Goal: Task Accomplishment & Management: Manage account settings

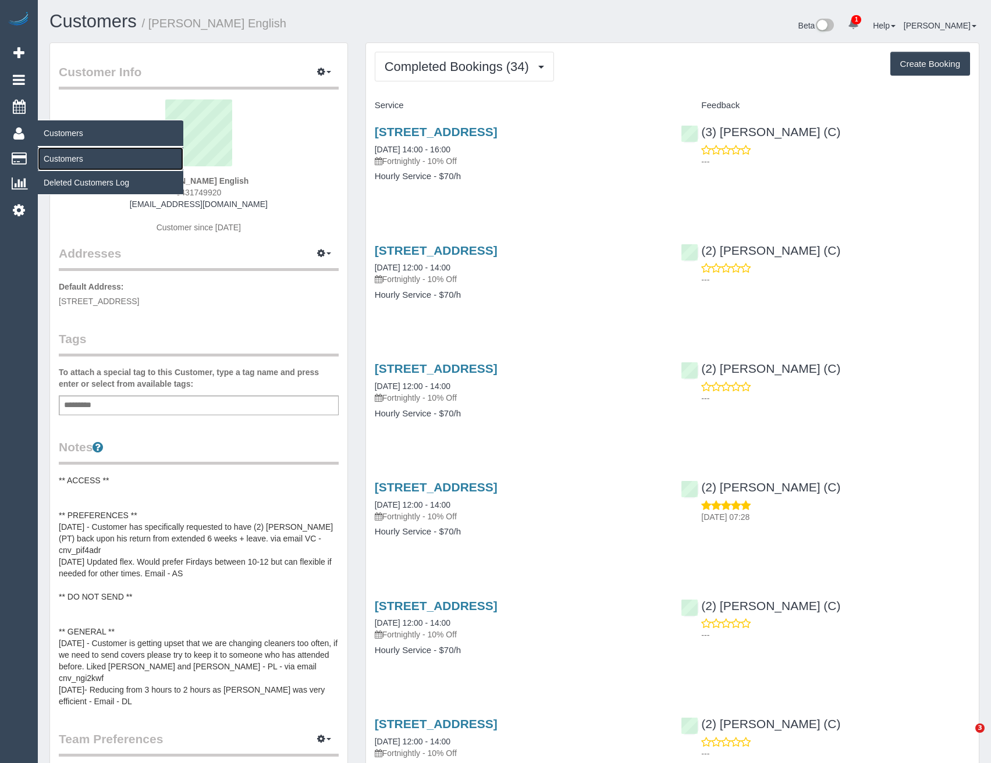
click at [51, 154] on link "Customers" at bounding box center [110, 158] width 145 height 23
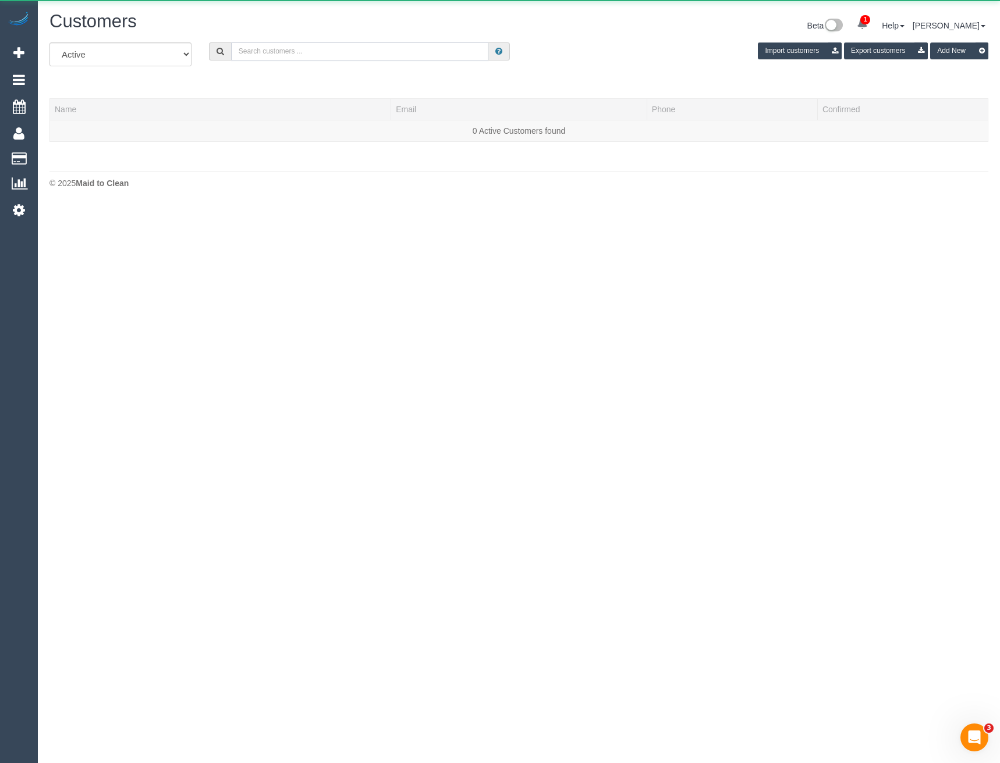
click at [322, 54] on input "text" at bounding box center [360, 51] width 258 height 18
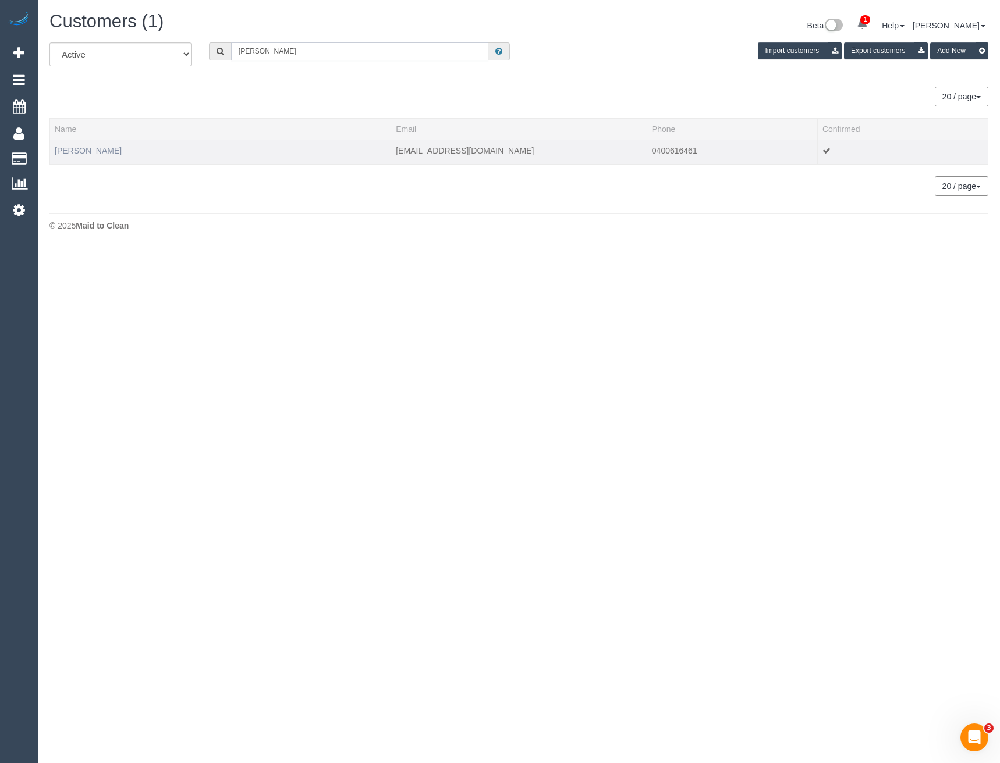
type input "Jessica Ts"
click at [87, 149] on link "Jessica Tsiakis" at bounding box center [88, 150] width 67 height 9
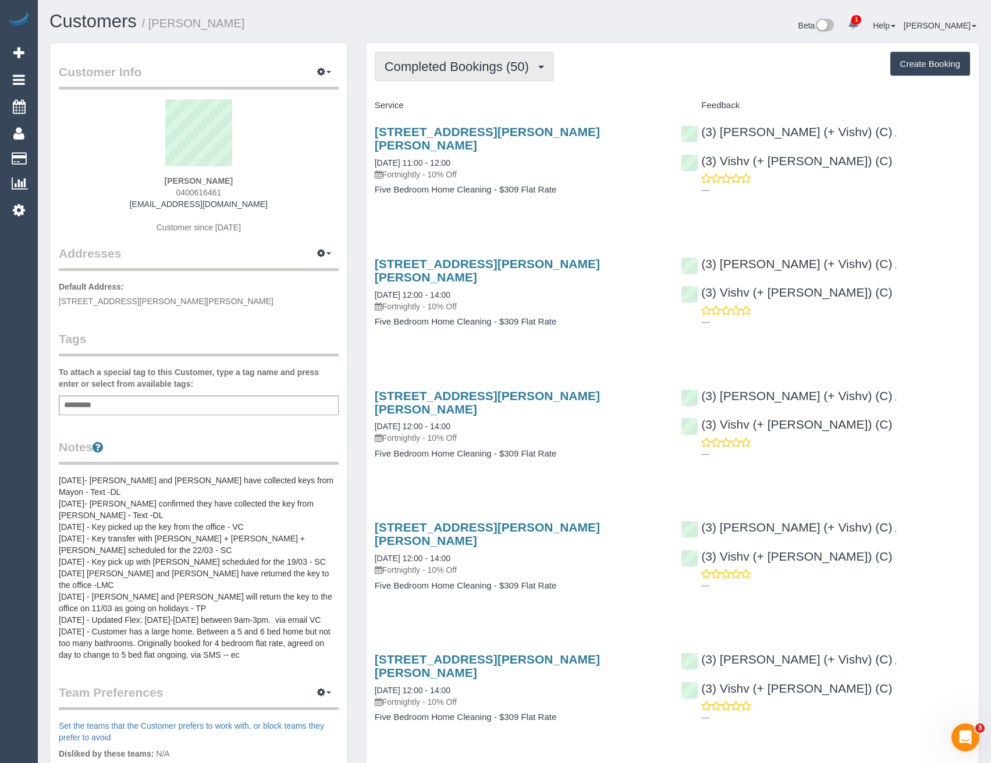
click at [478, 67] on span "Completed Bookings (50)" at bounding box center [460, 66] width 150 height 15
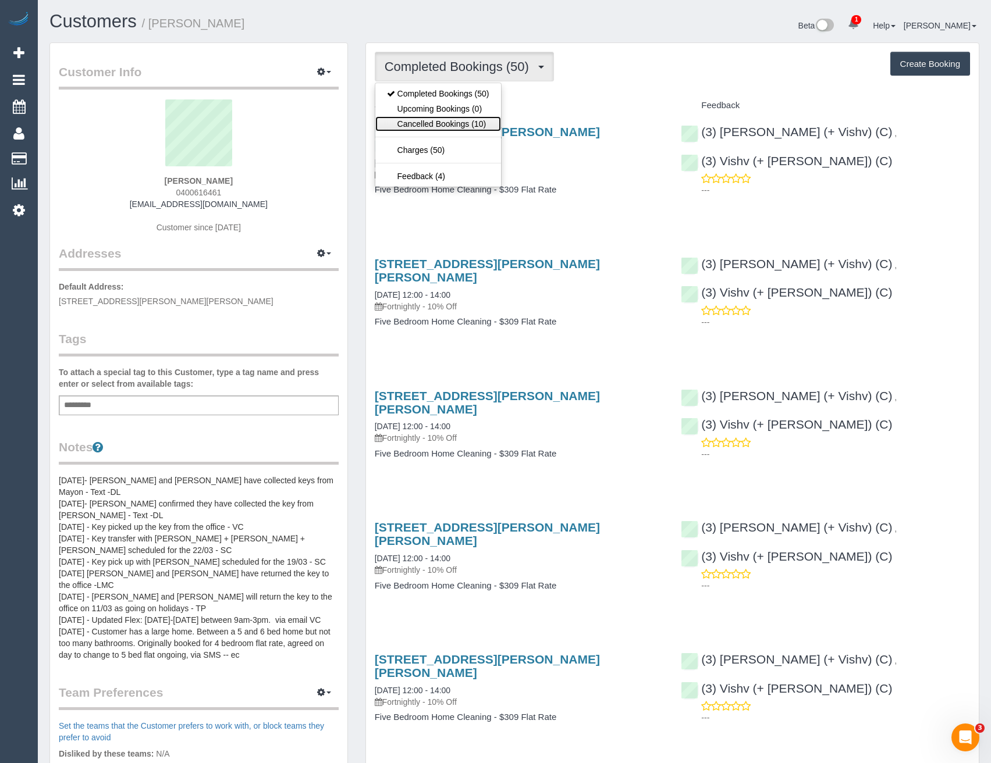
click at [476, 127] on link "Cancelled Bookings (10)" at bounding box center [438, 123] width 126 height 15
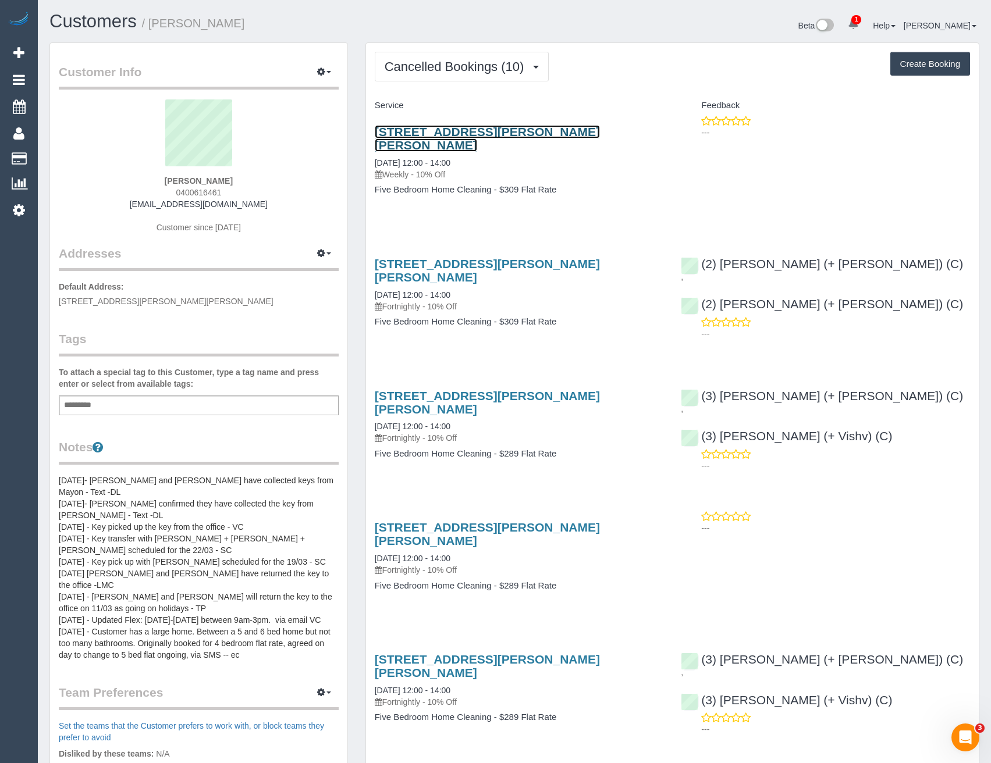
click at [513, 131] on link "3 Irymple Ave, Glen Iris, VIC 3146" at bounding box center [487, 138] width 225 height 27
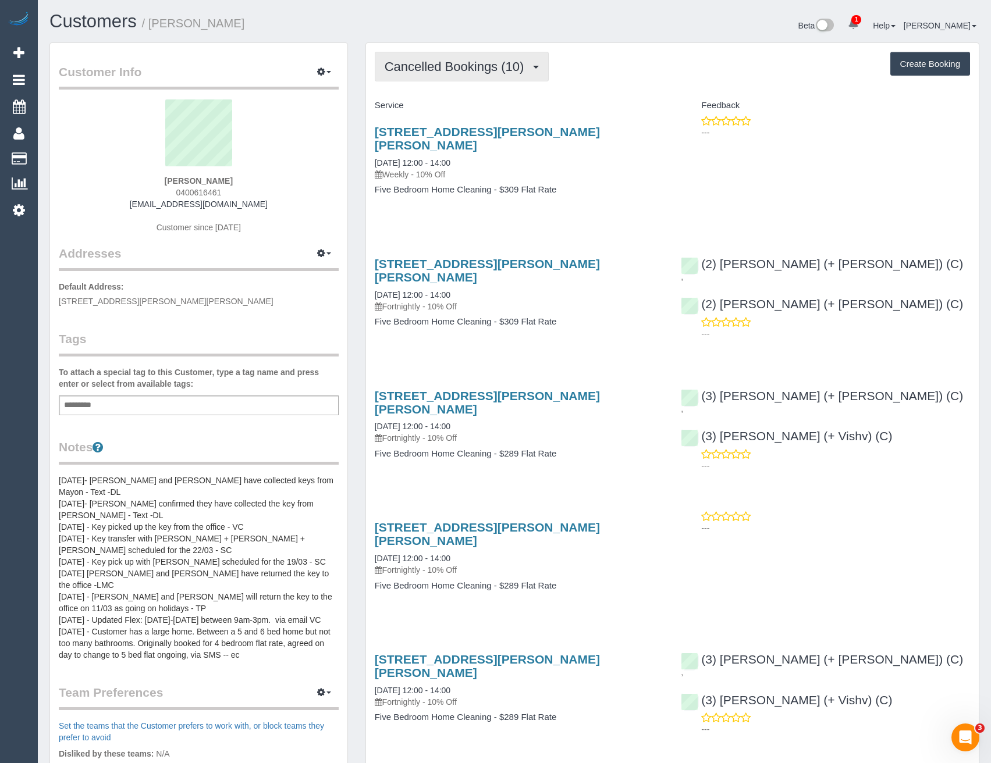
click at [464, 73] on span "Cancelled Bookings (10)" at bounding box center [457, 66] width 145 height 15
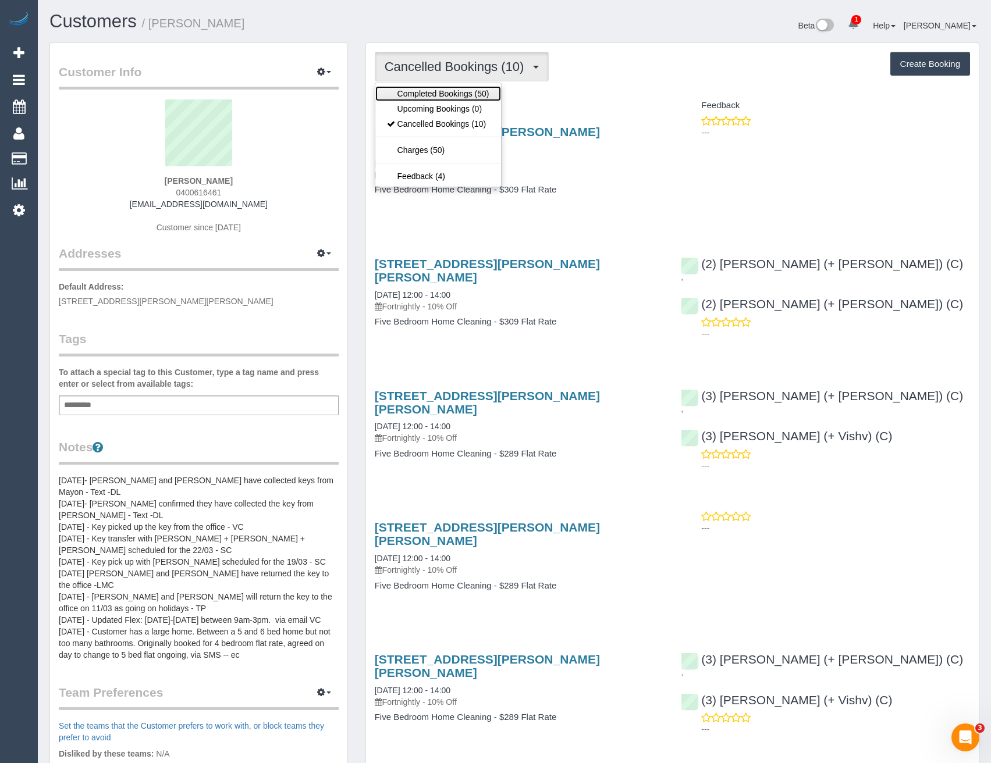
click at [431, 91] on link "Completed Bookings (50)" at bounding box center [438, 93] width 126 height 15
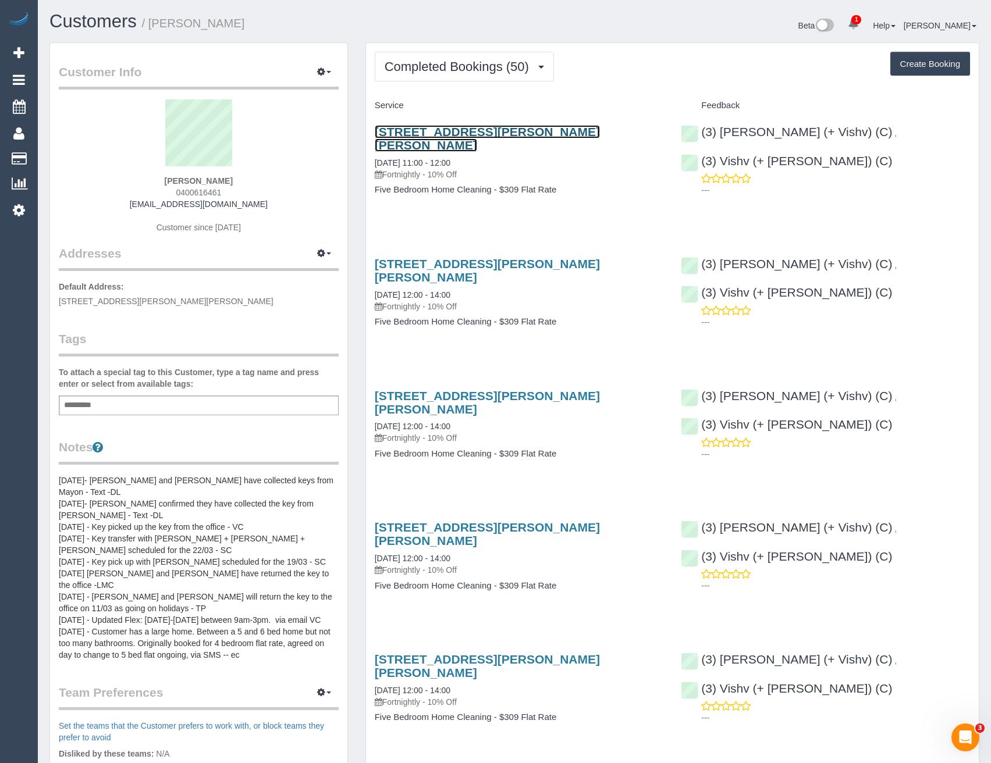
click at [556, 132] on link "3 Irymple Ave, Glen Iris, VIC 3146" at bounding box center [487, 138] width 225 height 27
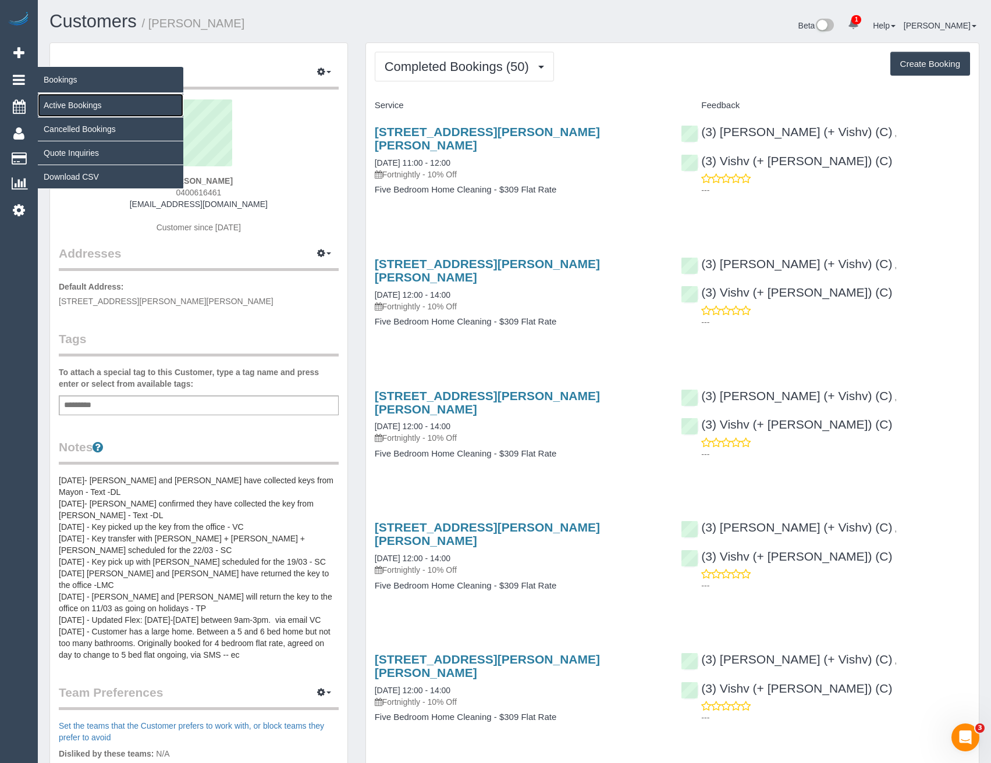
click at [62, 101] on link "Active Bookings" at bounding box center [110, 105] width 145 height 23
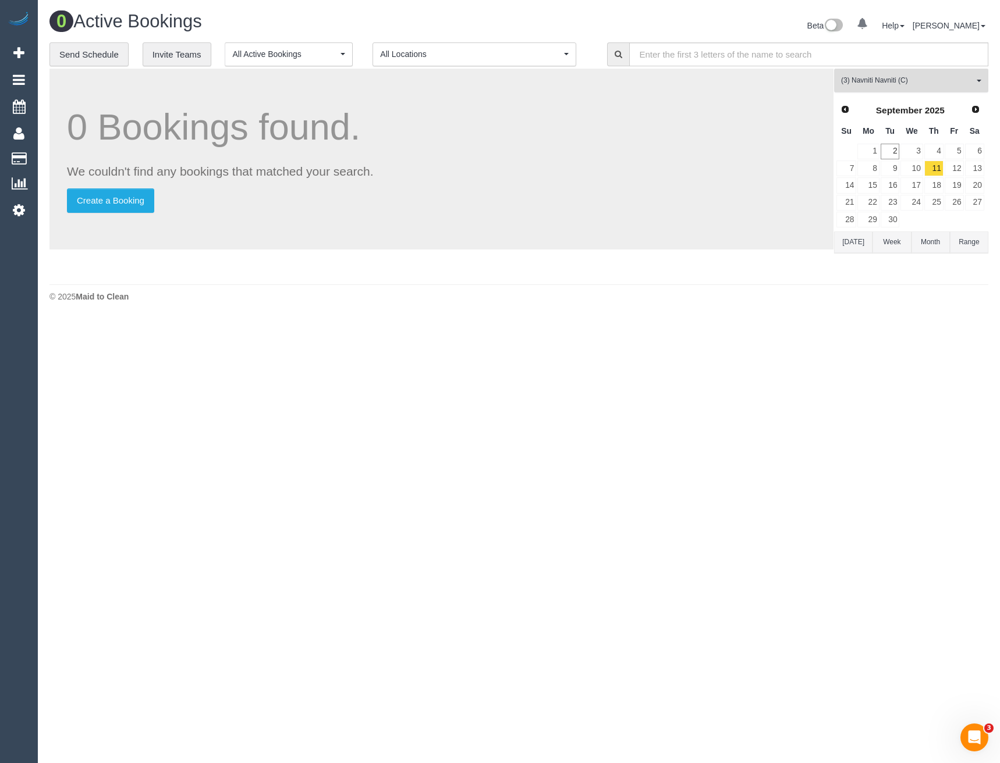
click at [886, 83] on span "(3) Navniti Navniti (C)" at bounding box center [907, 81] width 133 height 10
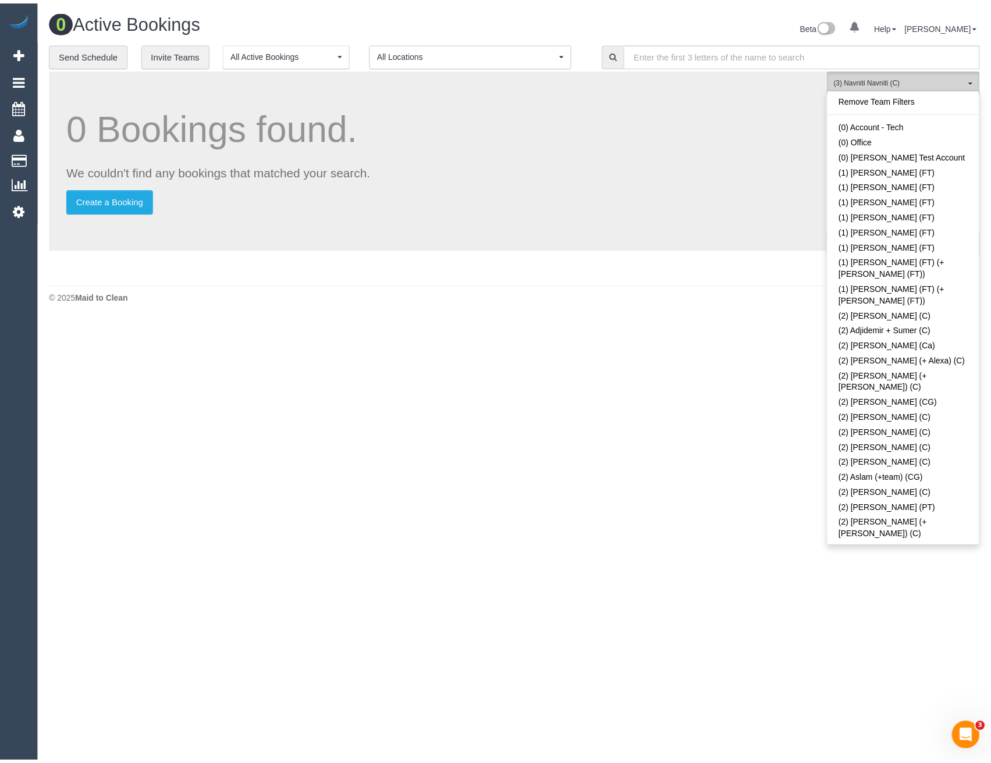
scroll to position [2123, 0]
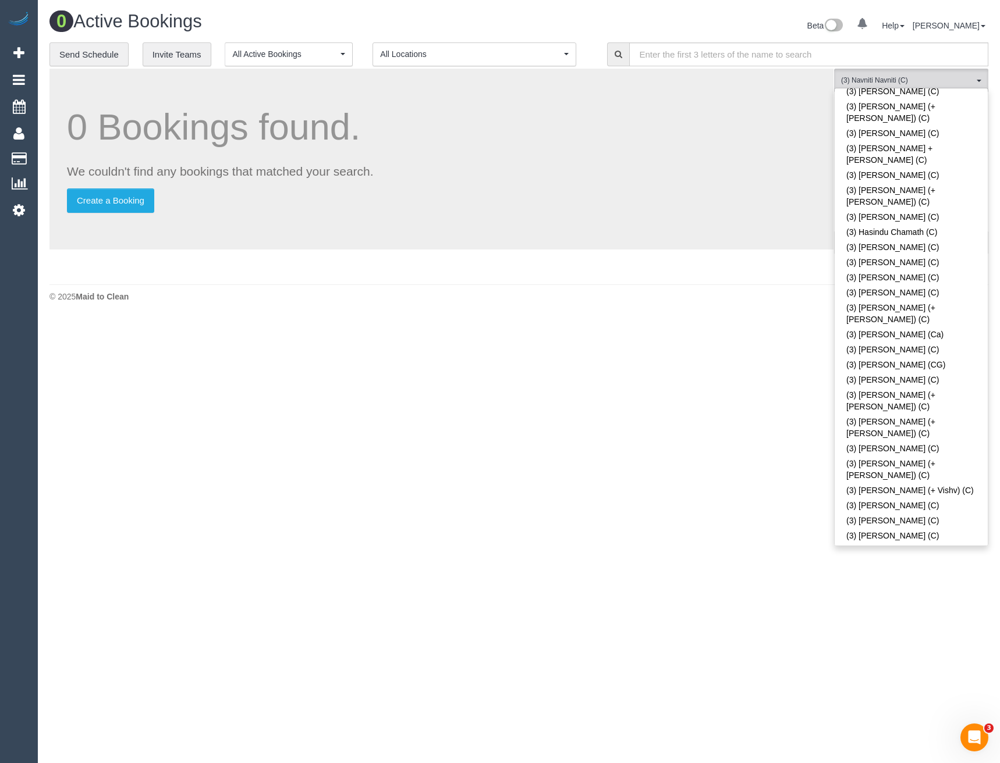
click at [721, 341] on body "0 Beta Your Notifications You have 0 alerts Add Booking Bookings Active Booking…" at bounding box center [500, 381] width 1000 height 763
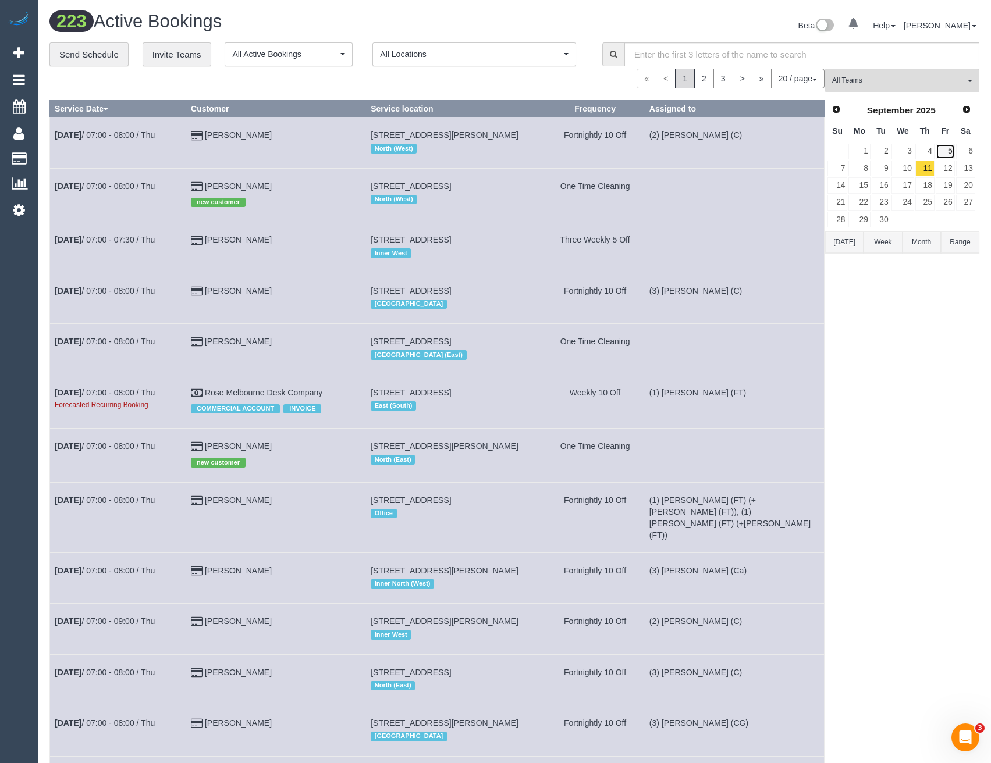
click at [944, 152] on link "5" at bounding box center [945, 152] width 19 height 16
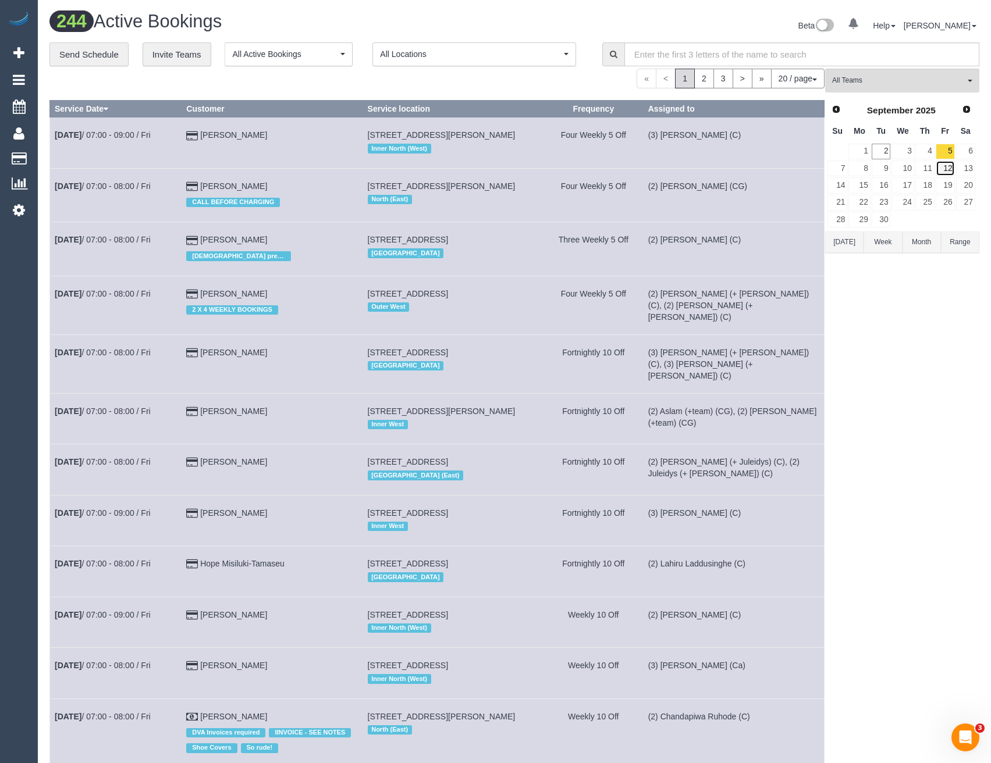
click at [950, 168] on link "12" at bounding box center [945, 169] width 19 height 16
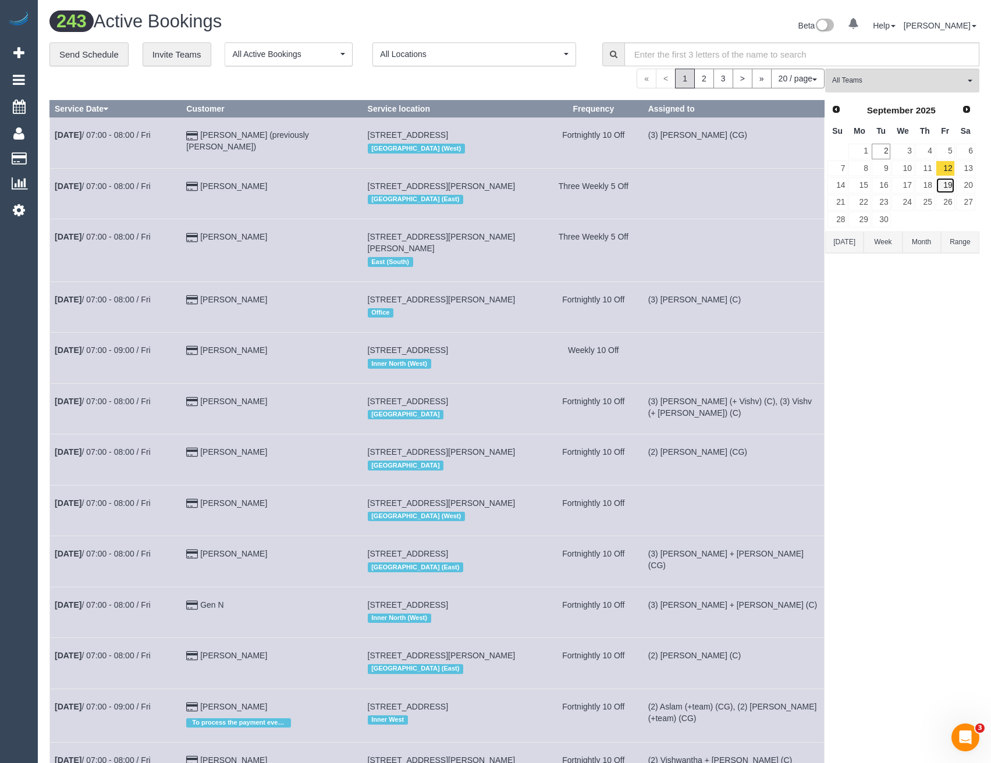
click at [949, 182] on link "19" at bounding box center [945, 185] width 19 height 16
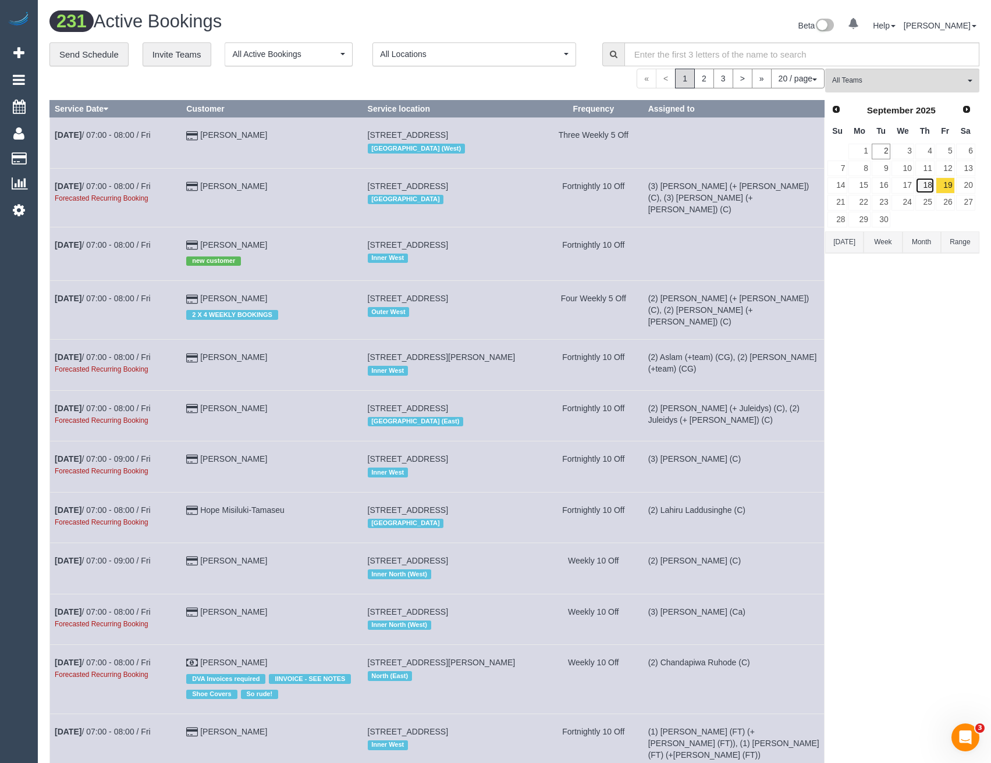
click at [929, 183] on link "18" at bounding box center [924, 185] width 19 height 16
click at [930, 166] on link "11" at bounding box center [924, 169] width 19 height 16
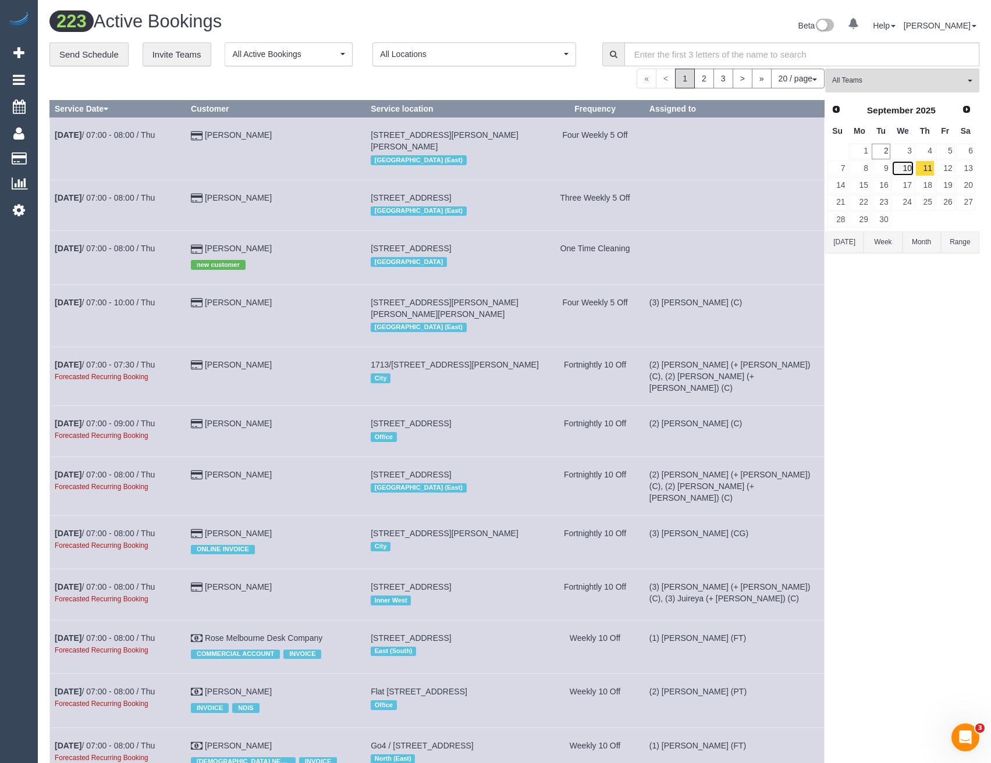
click at [907, 169] on link "10" at bounding box center [902, 169] width 22 height 16
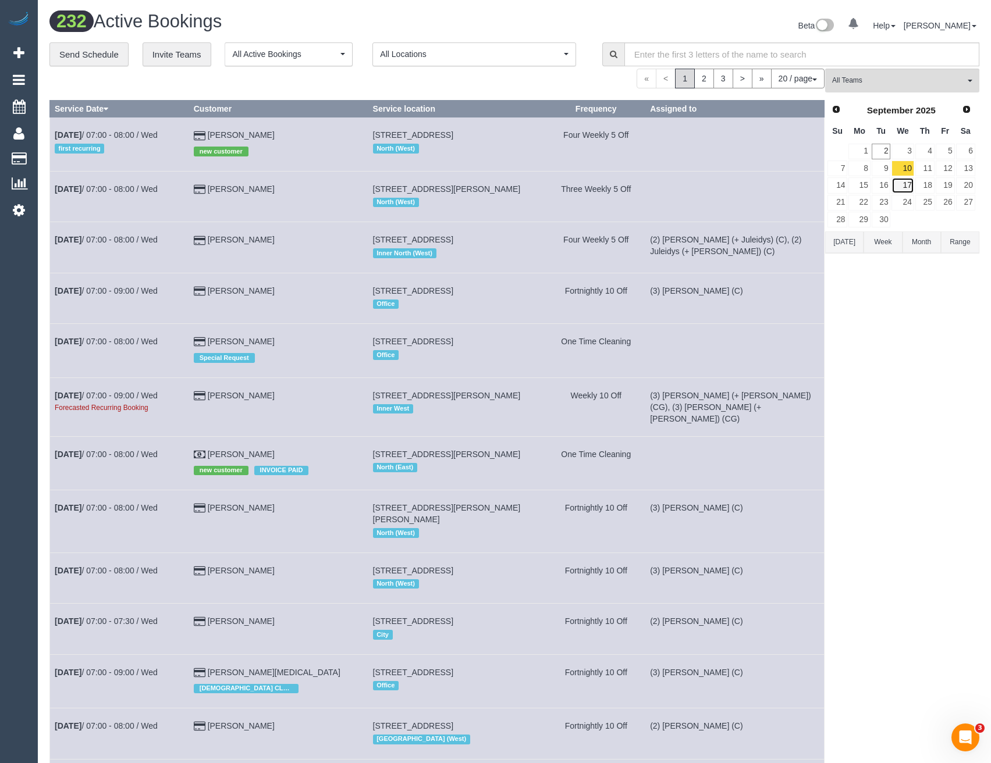
click at [903, 180] on link "17" at bounding box center [902, 185] width 22 height 16
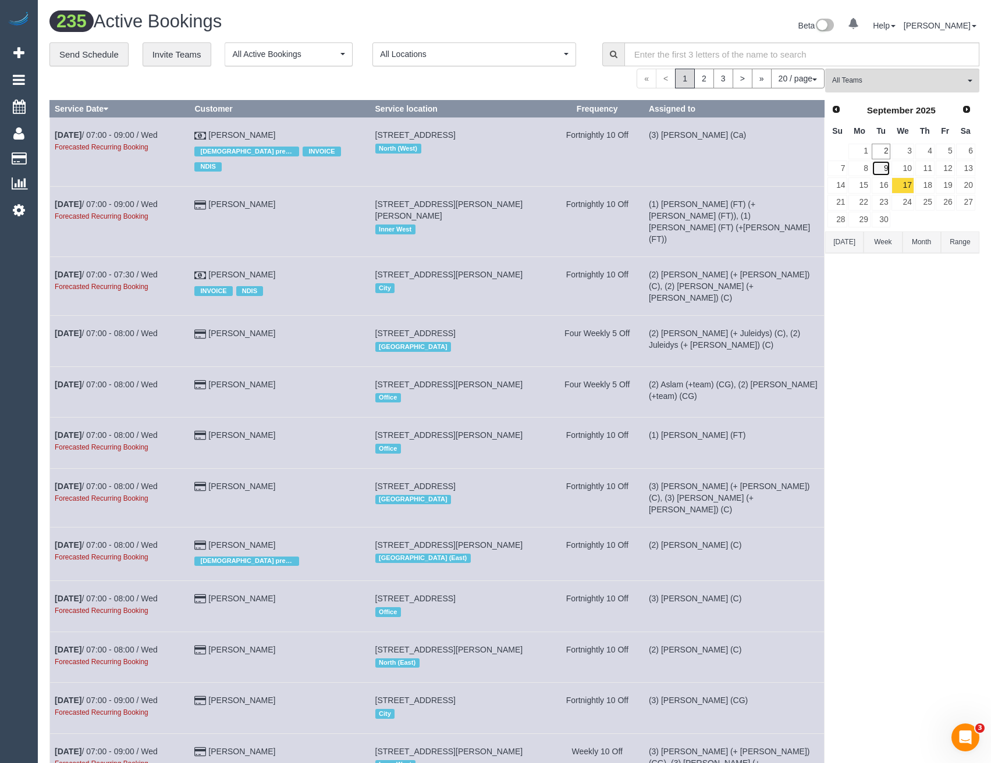
click at [883, 171] on link "9" at bounding box center [881, 169] width 19 height 16
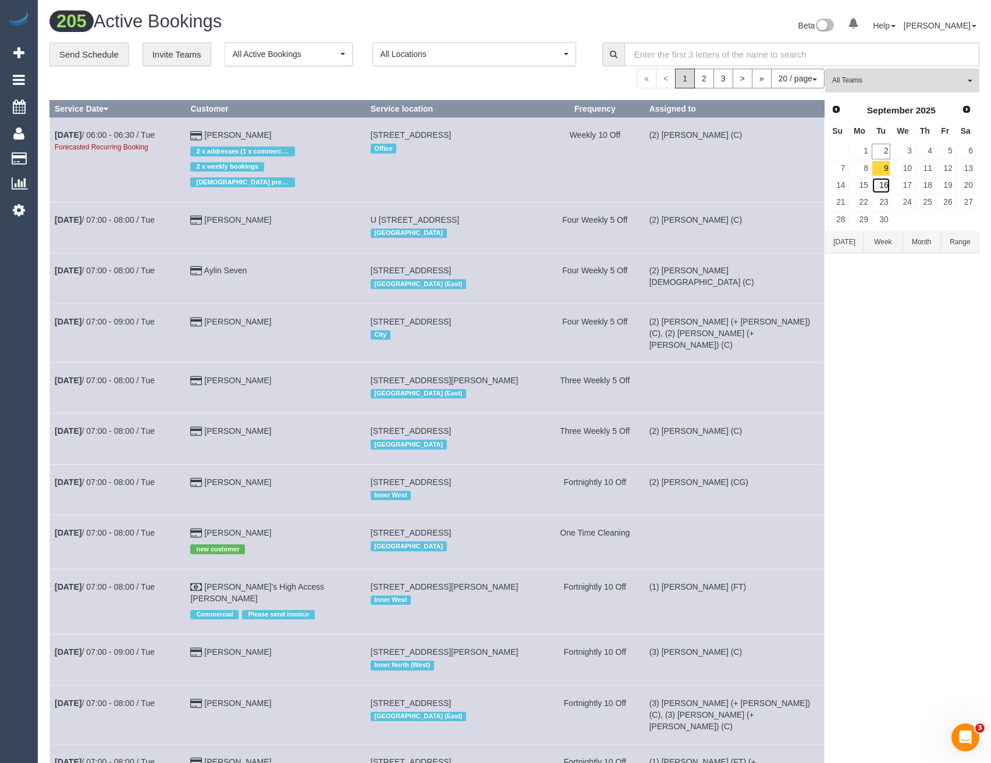
click at [883, 183] on link "16" at bounding box center [881, 185] width 19 height 16
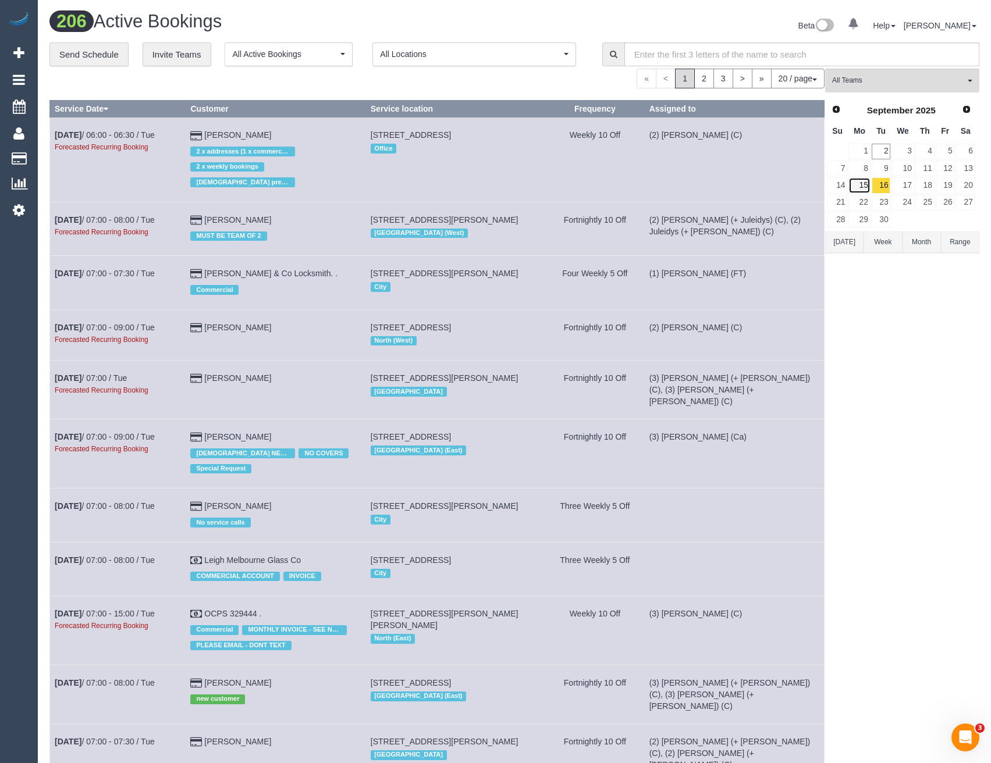
click at [864, 181] on link "15" at bounding box center [859, 185] width 22 height 16
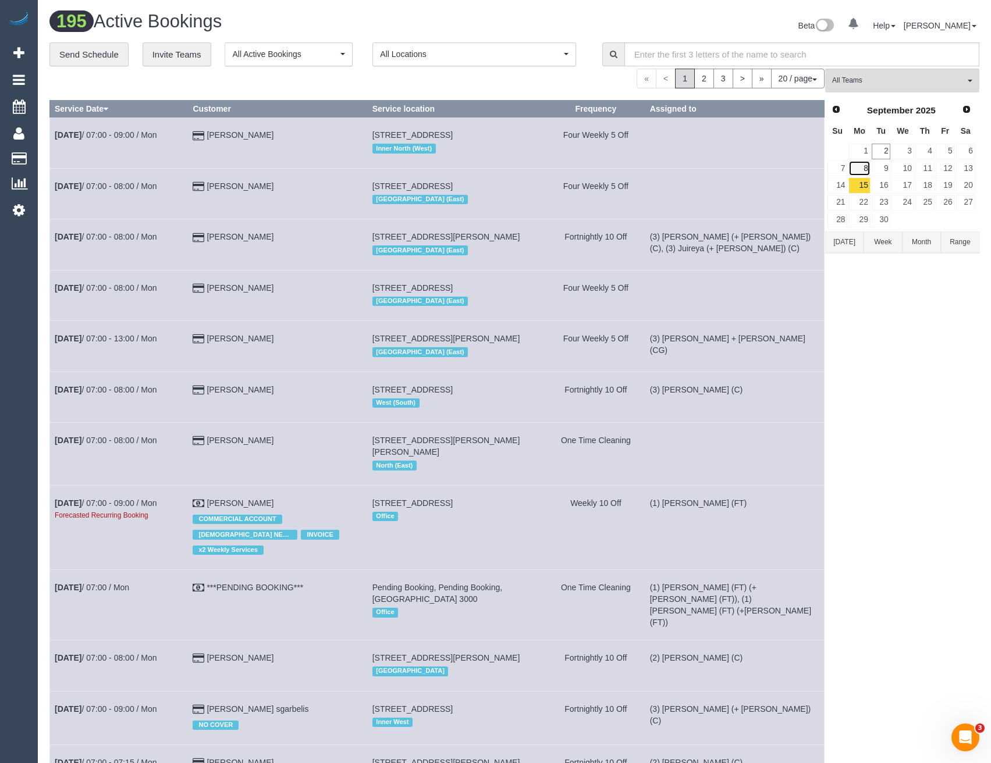
click at [863, 165] on link "8" at bounding box center [859, 169] width 22 height 16
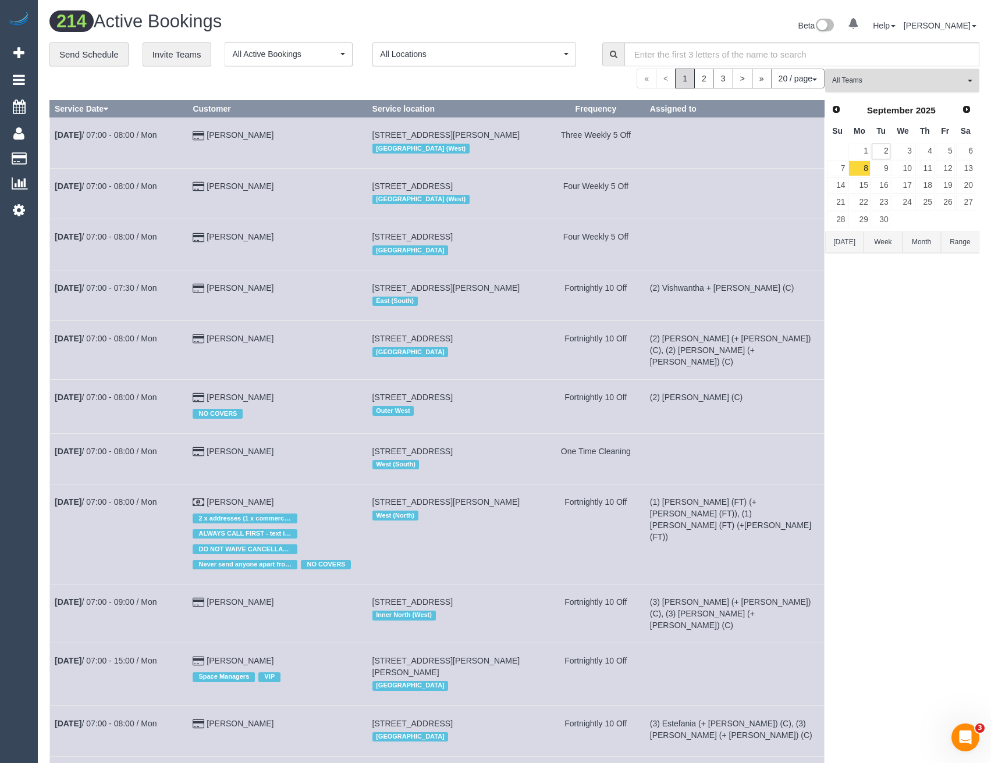
click at [864, 69] on button "All Teams" at bounding box center [902, 81] width 154 height 24
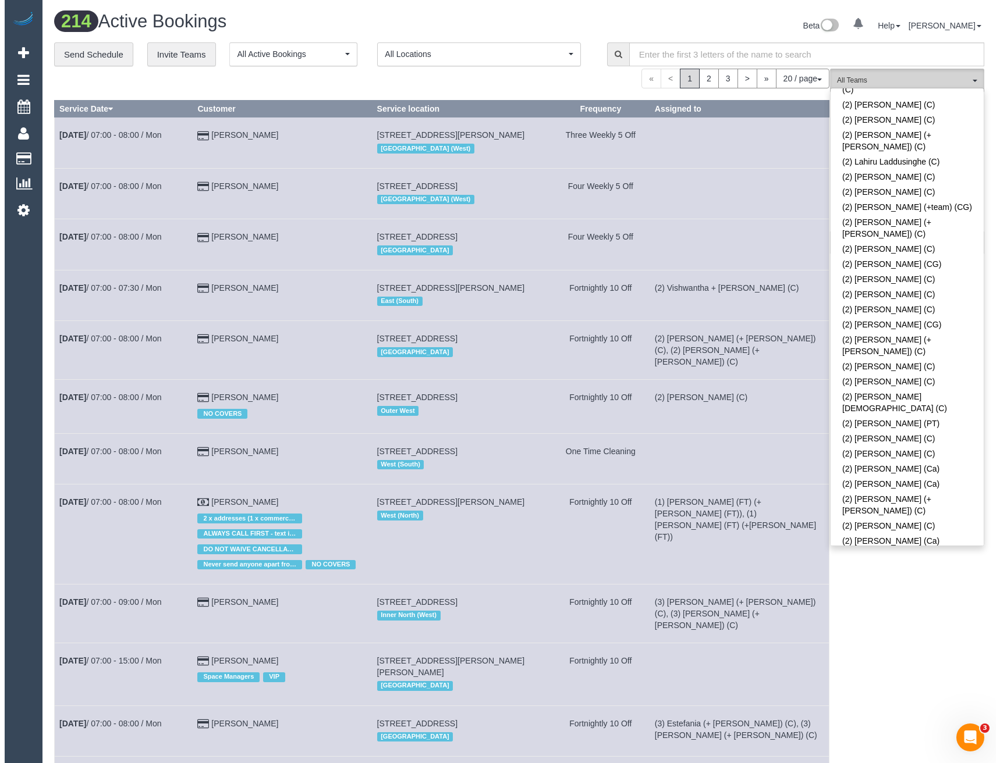
scroll to position [901, 0]
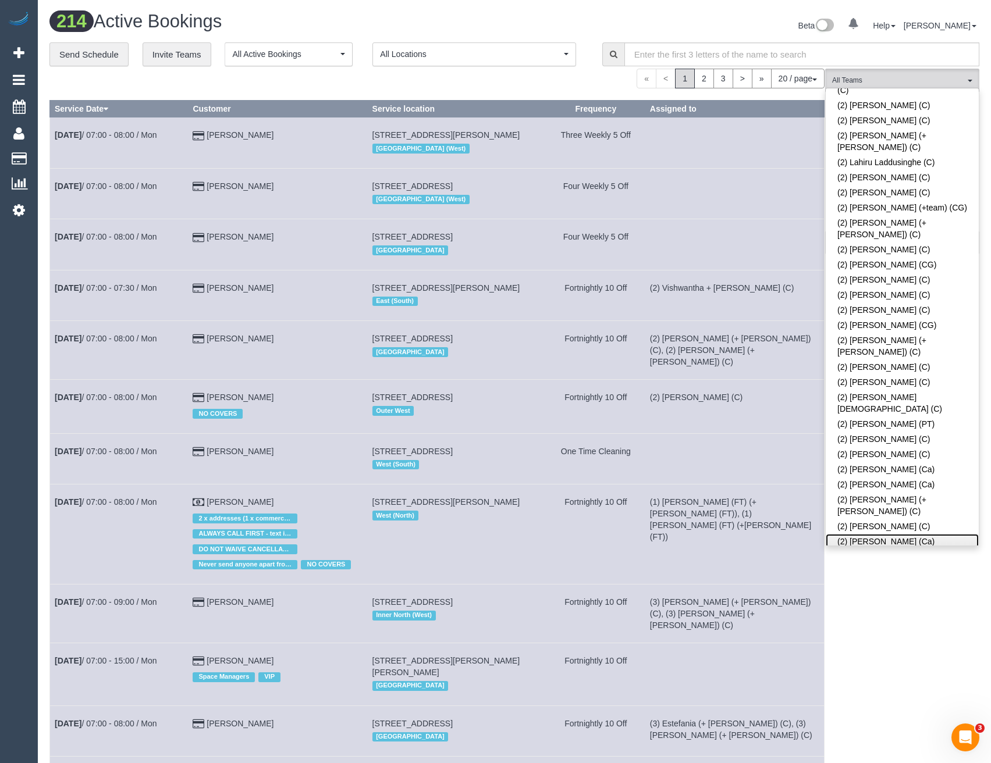
click at [911, 534] on link "(2) [PERSON_NAME] (Ca)" at bounding box center [902, 541] width 153 height 15
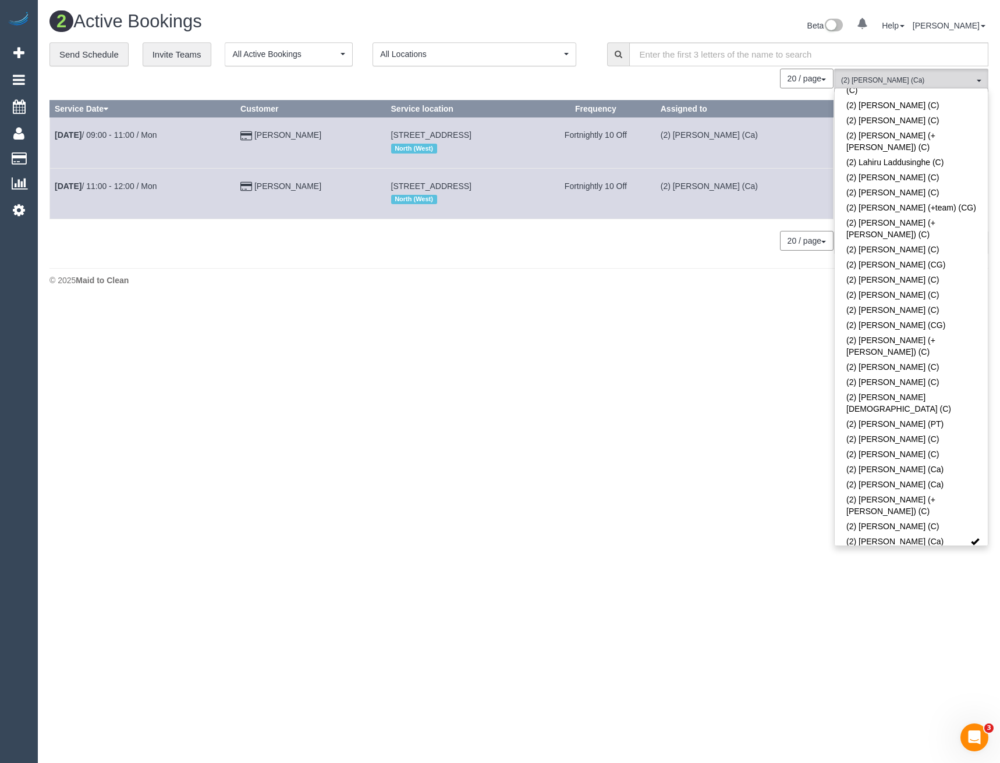
click at [915, 579] on body "0 Beta Your Notifications You have 0 alerts Add Booking Bookings Active Booking…" at bounding box center [500, 381] width 1000 height 763
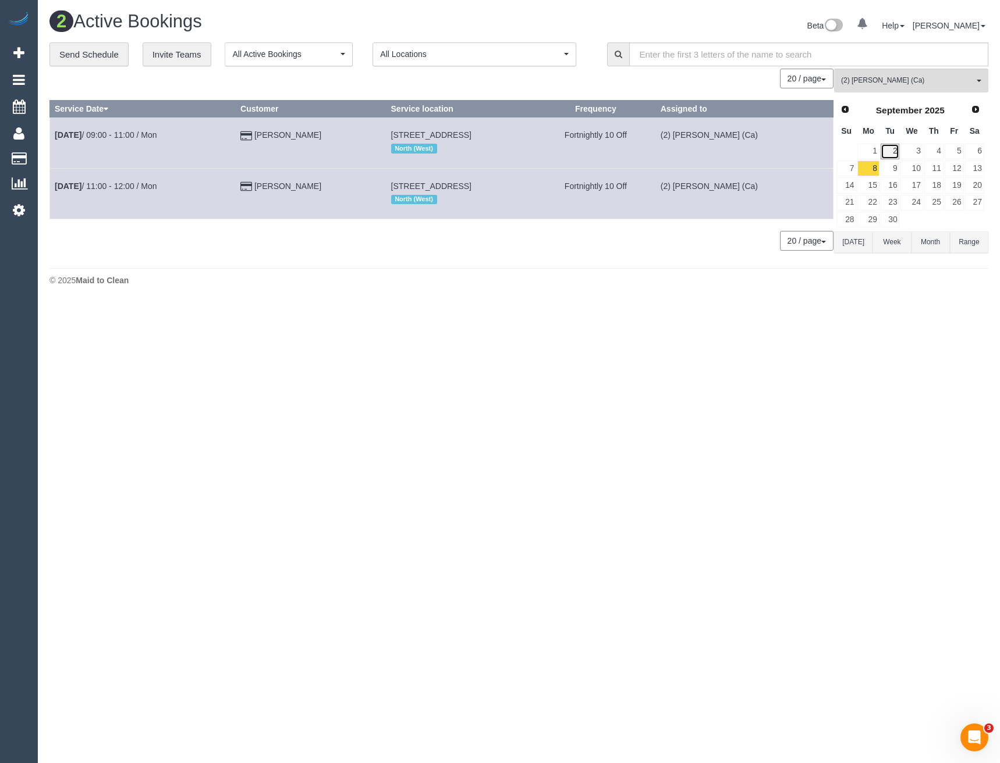
click at [893, 152] on link "2" at bounding box center [889, 152] width 19 height 16
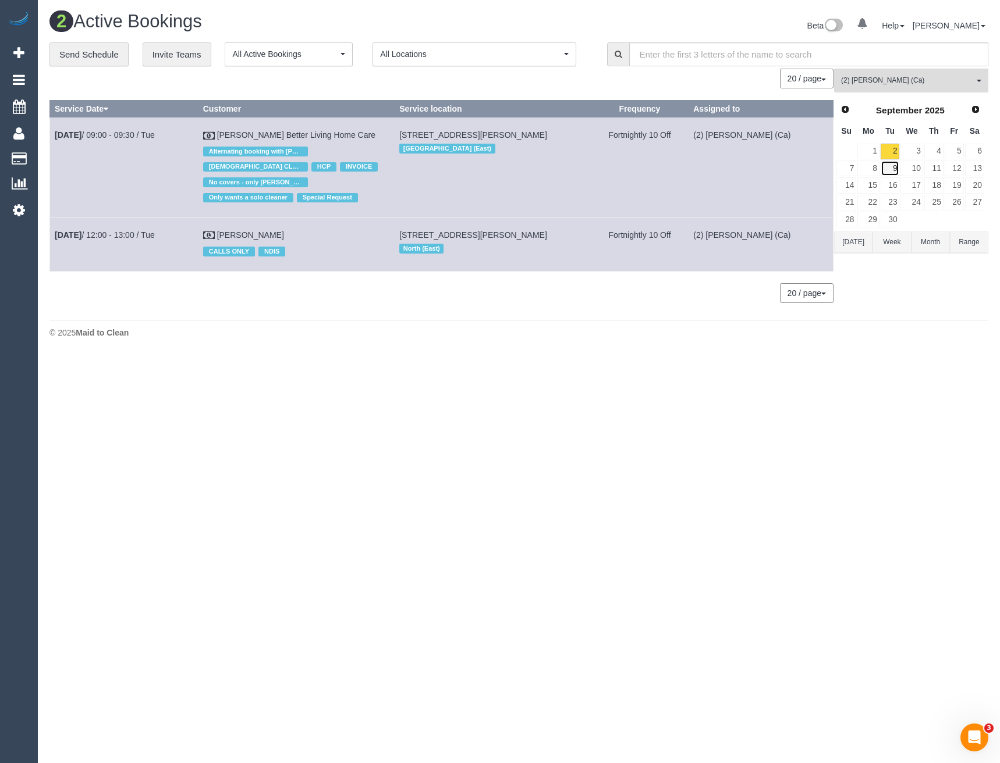
click at [896, 170] on link "9" at bounding box center [889, 169] width 19 height 16
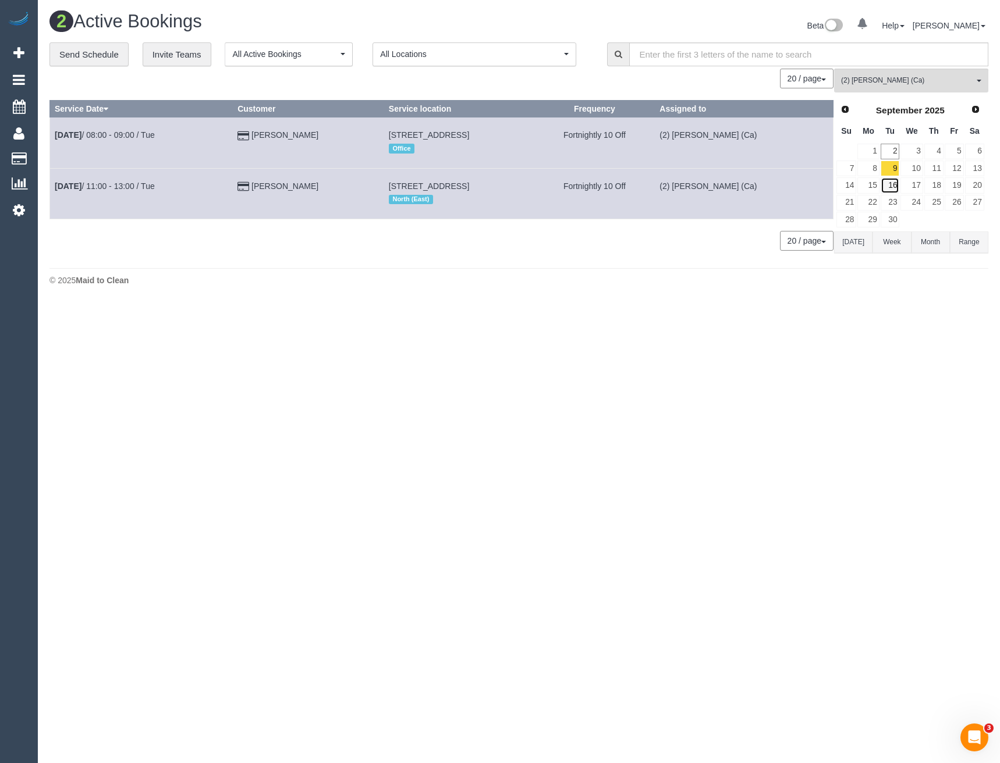
click at [894, 184] on link "16" at bounding box center [889, 185] width 19 height 16
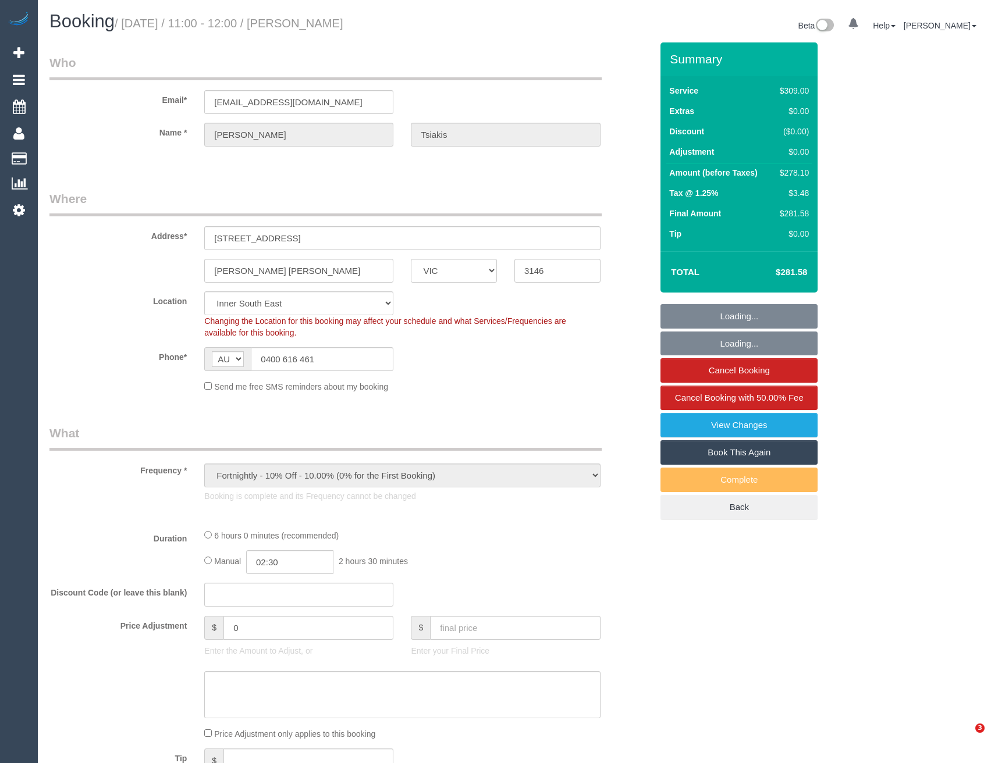
select select "VIC"
select select "object:825"
select select "string:stripe-pm_1N8CLT2GScqysDRVHQ9SWOaD"
select select "number:27"
select select "number:14"
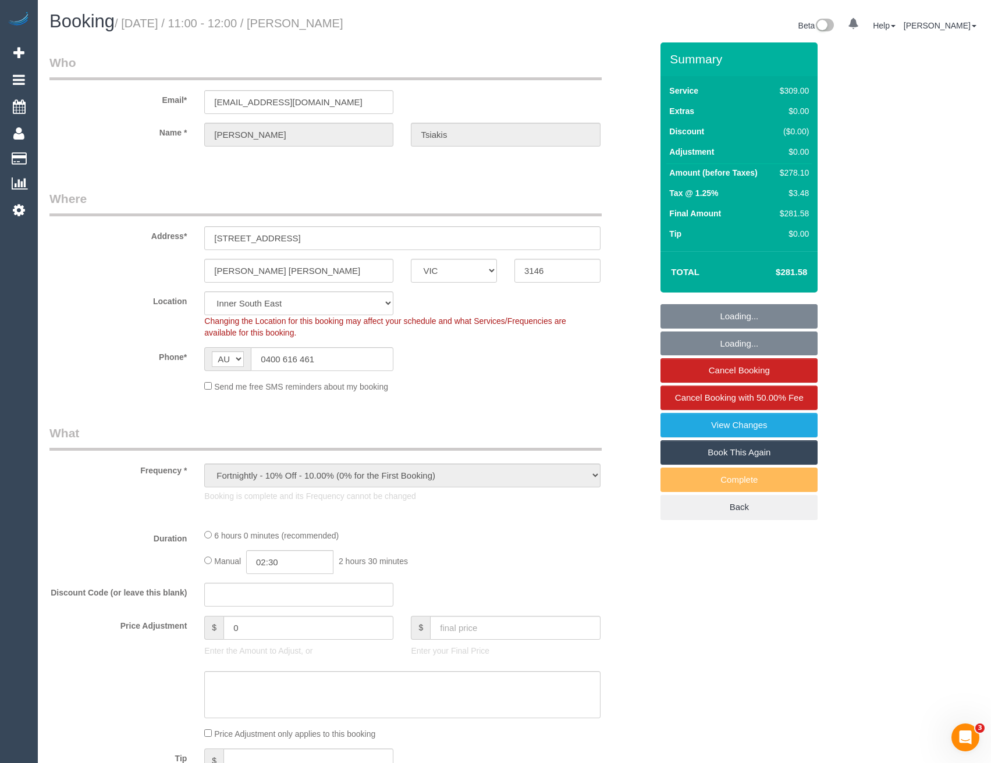
select select "number:18"
select select "number:24"
select select "number:35"
select select "number:13"
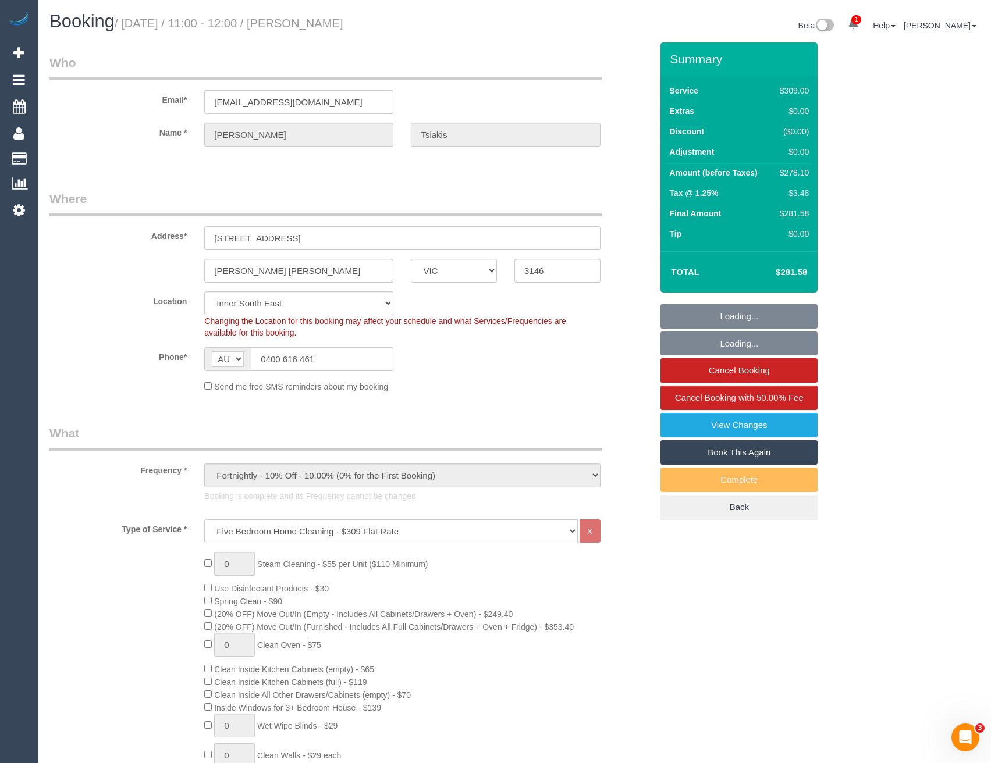
select select "31638"
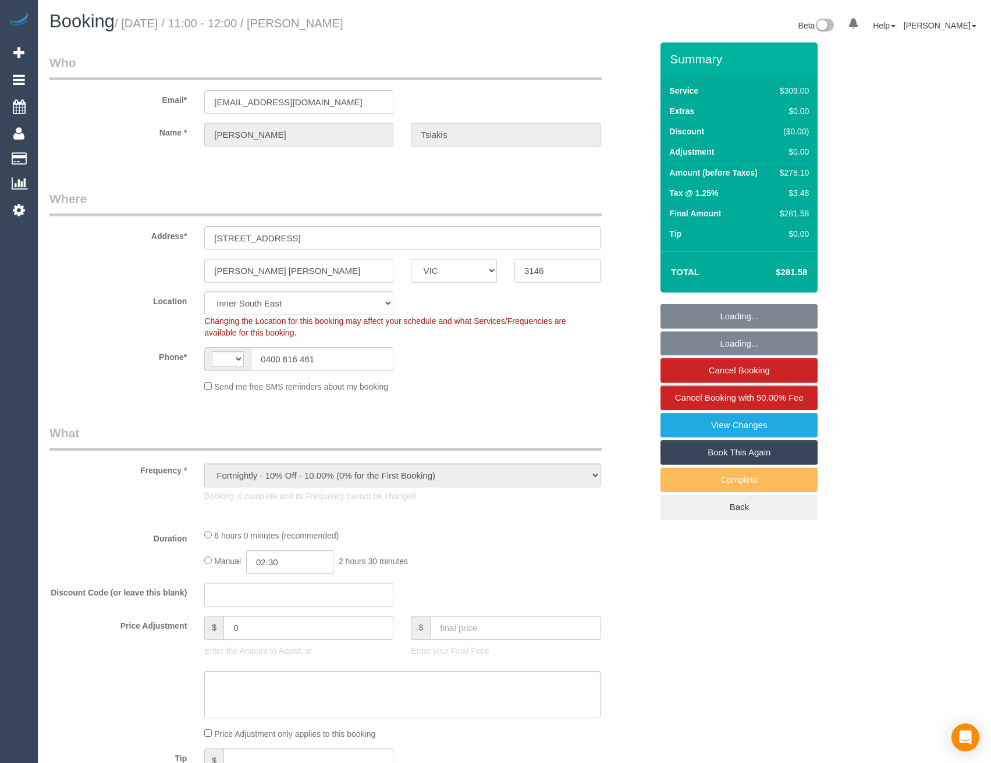
select select "VIC"
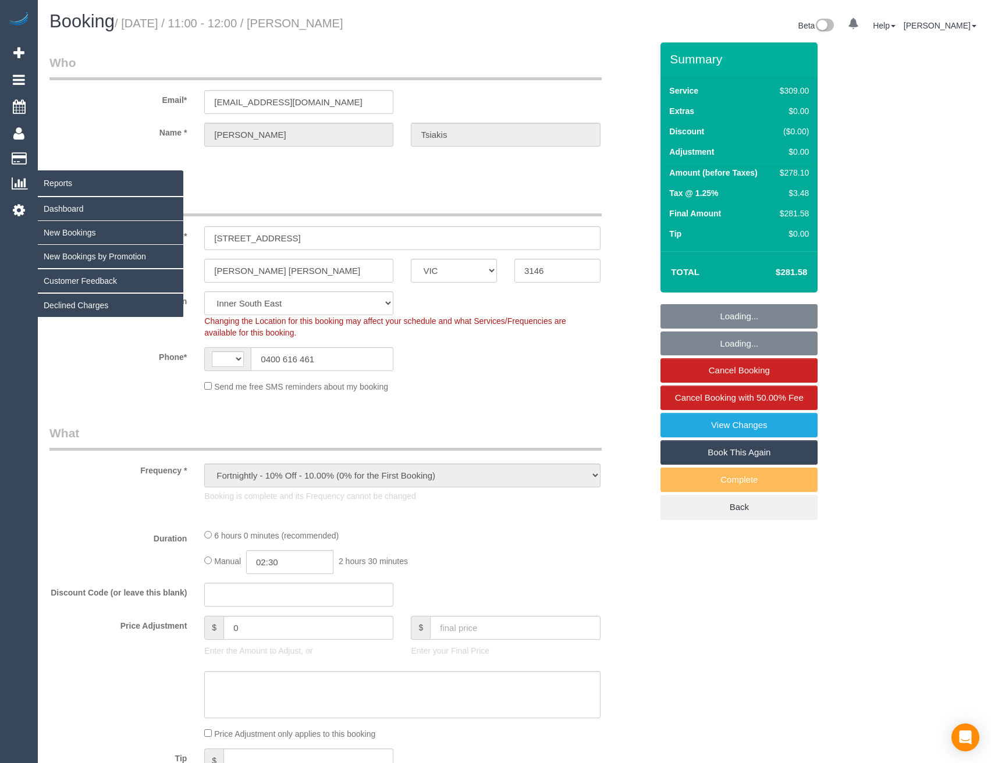
select select "object:548"
select select "string:AU"
select select "string:stripe-pm_1N8CLT2GScqysDRVHQ9SWOaD"
select select "31638"
select select "number:27"
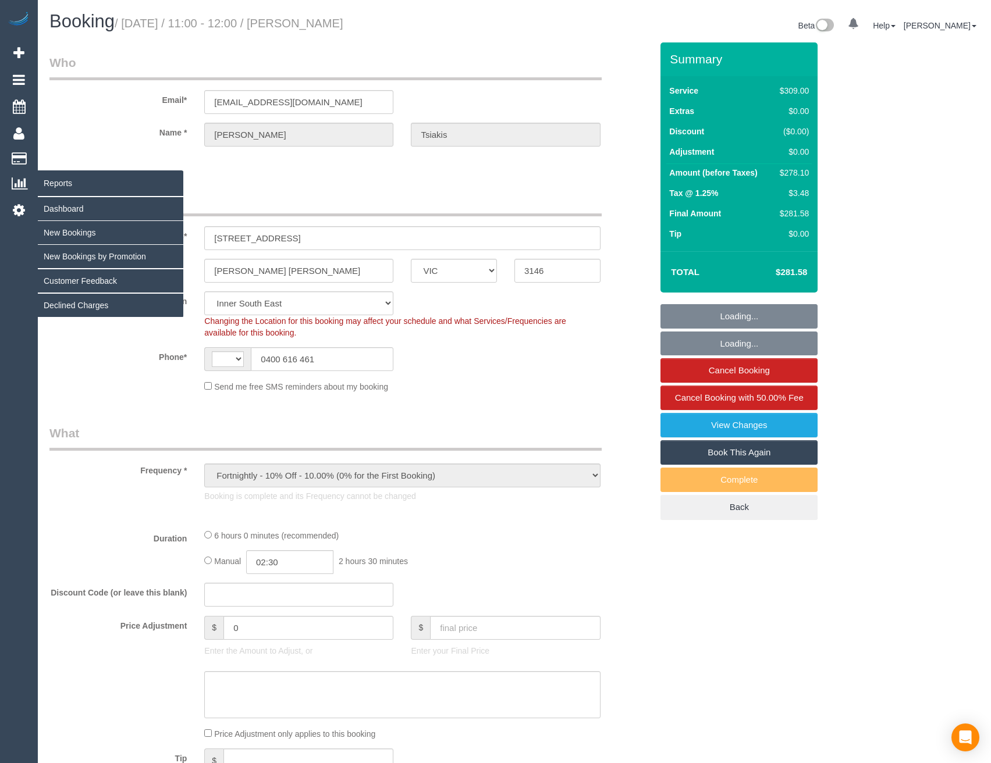
select select "number:14"
select select "number:18"
select select "number:24"
select select "number:35"
select select "number:13"
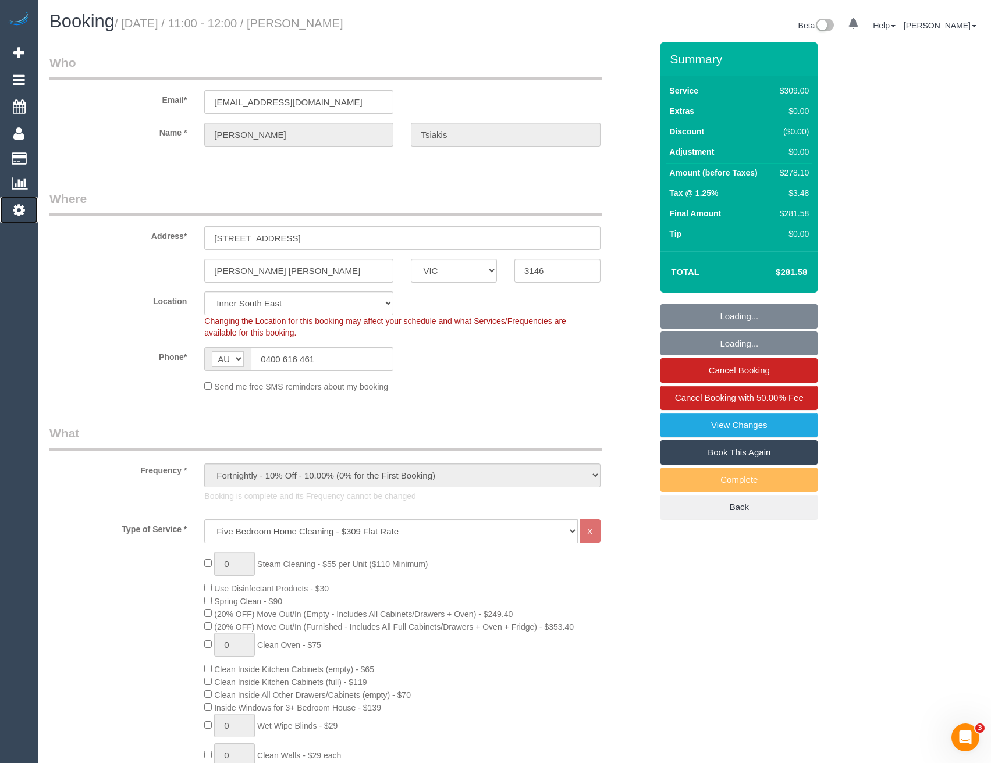
click at [17, 210] on icon at bounding box center [19, 210] width 12 height 14
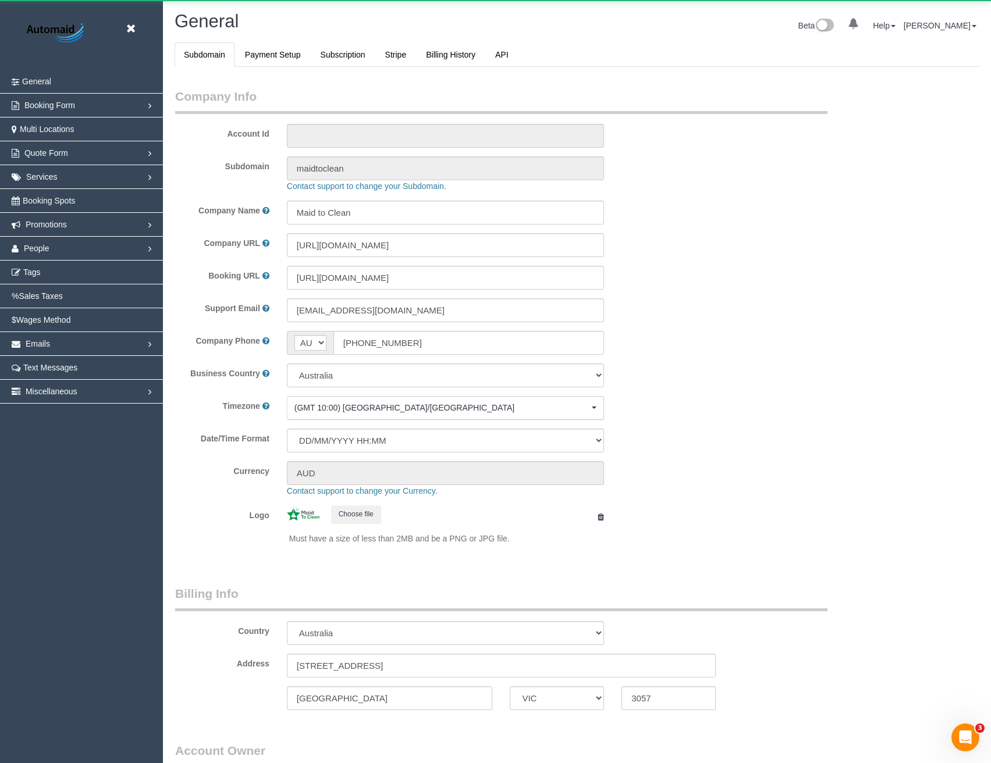
select select "1"
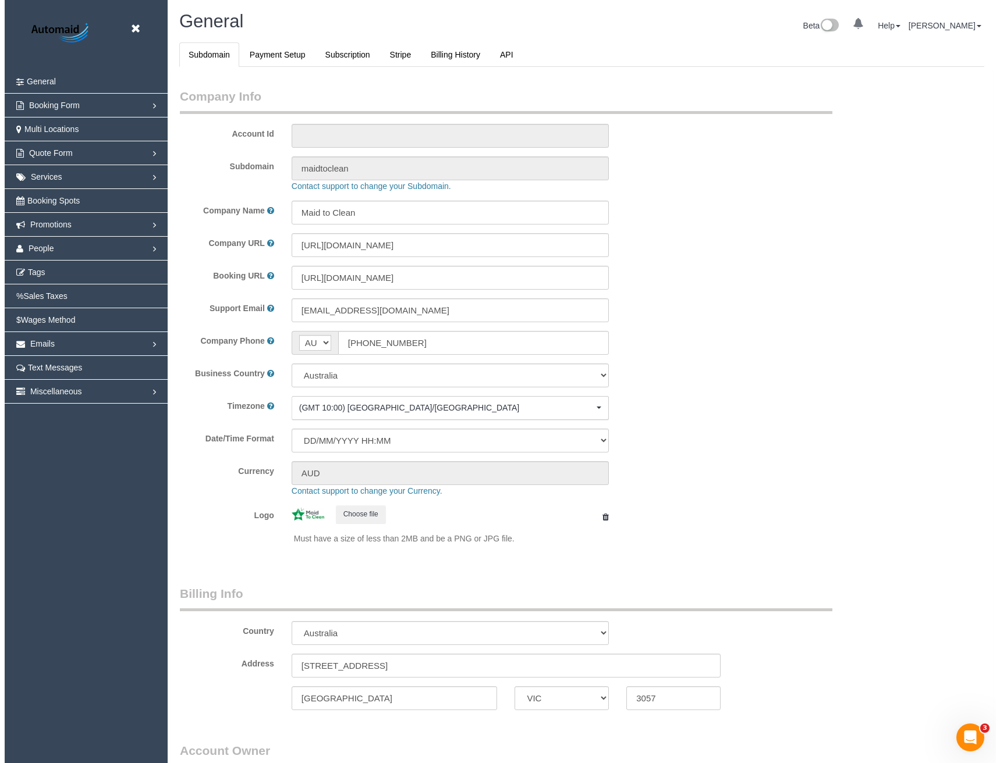
scroll to position [2660, 991]
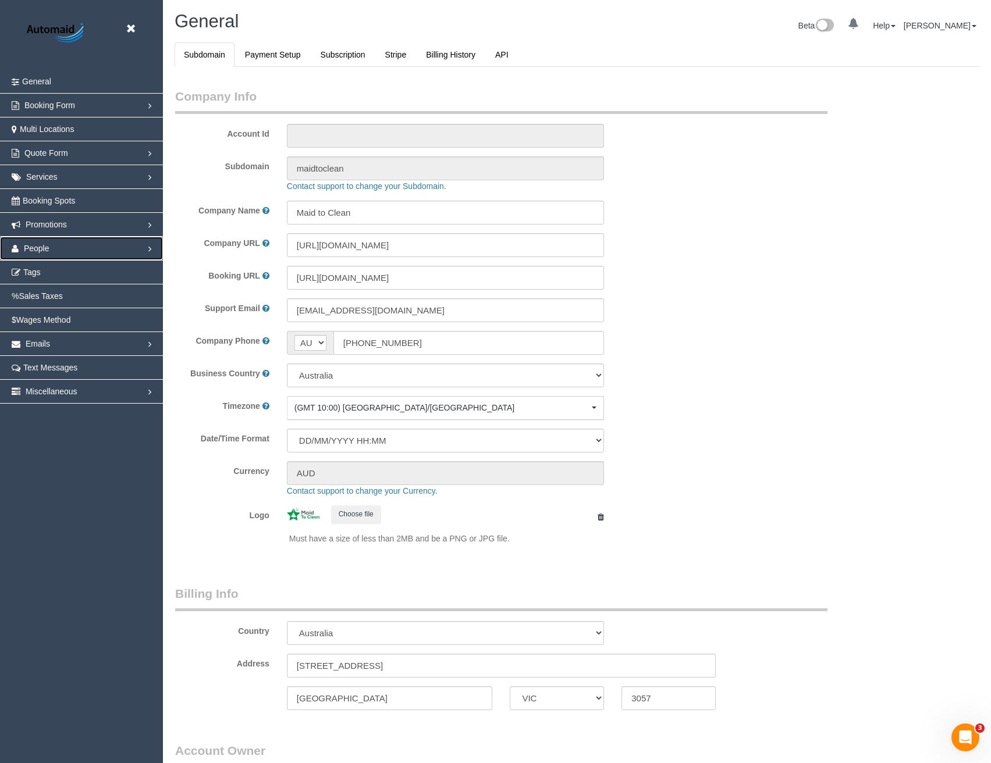
click at [36, 250] on span "People" at bounding box center [37, 248] width 26 height 9
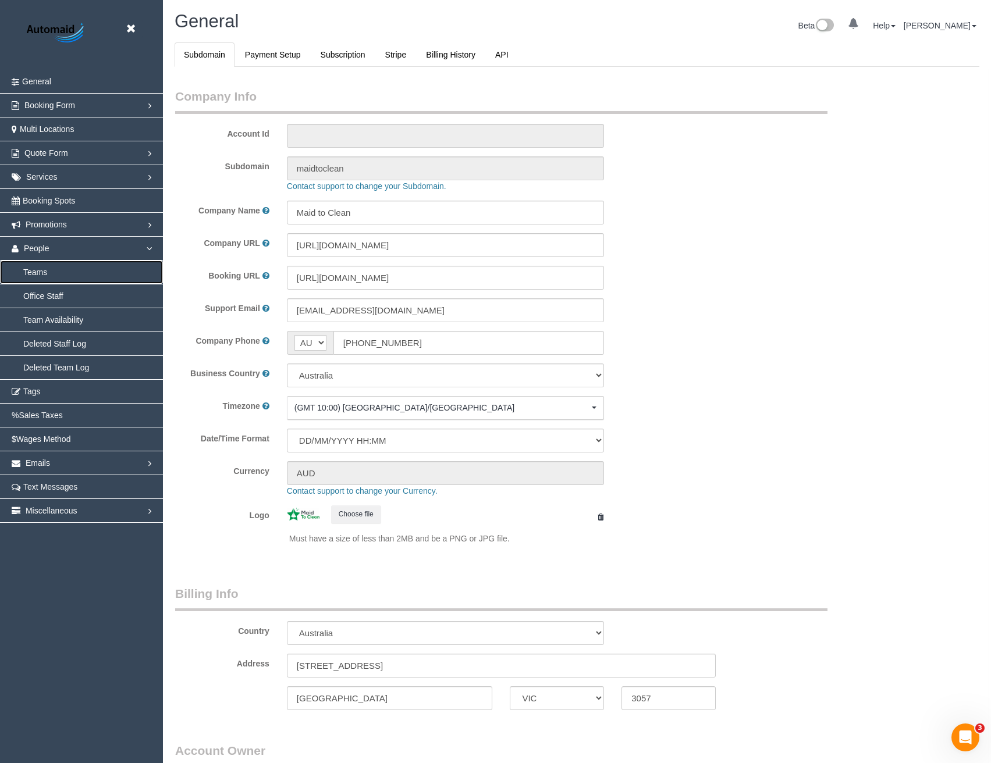
click at [51, 274] on link "Teams" at bounding box center [81, 272] width 163 height 23
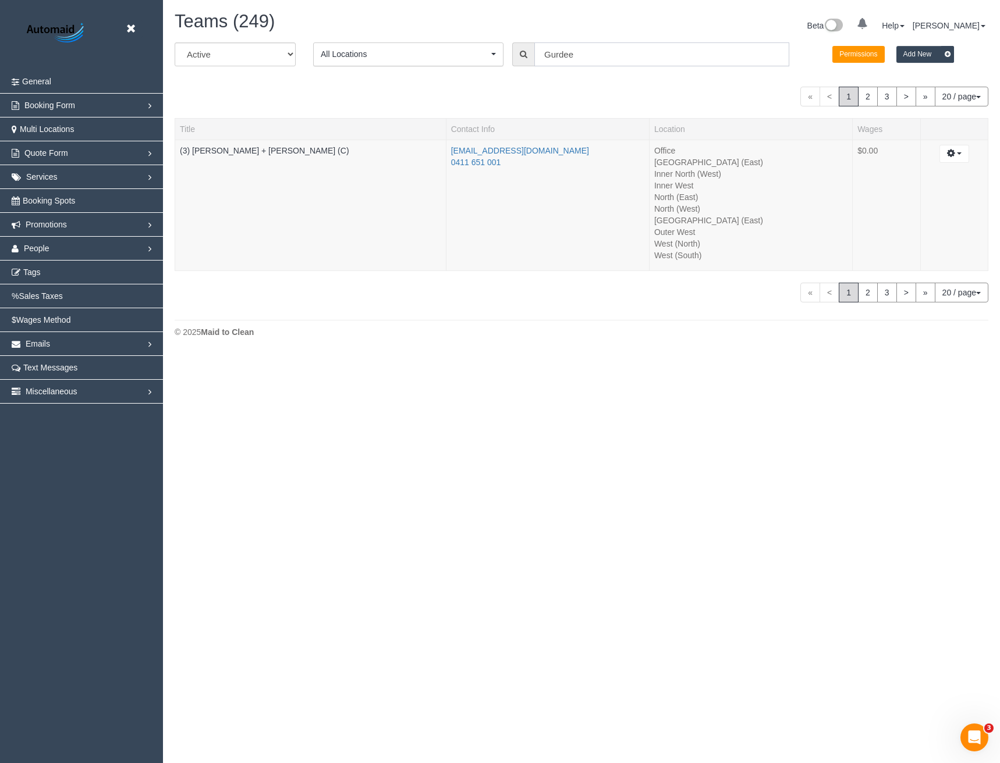
scroll to position [355, 1000]
drag, startPoint x: 563, startPoint y: 59, endPoint x: 499, endPoint y: 58, distance: 64.0
click at [500, 59] on div "All Active Archived All Locations All Locations Active Locations Office [defaul…" at bounding box center [581, 58] width 831 height 33
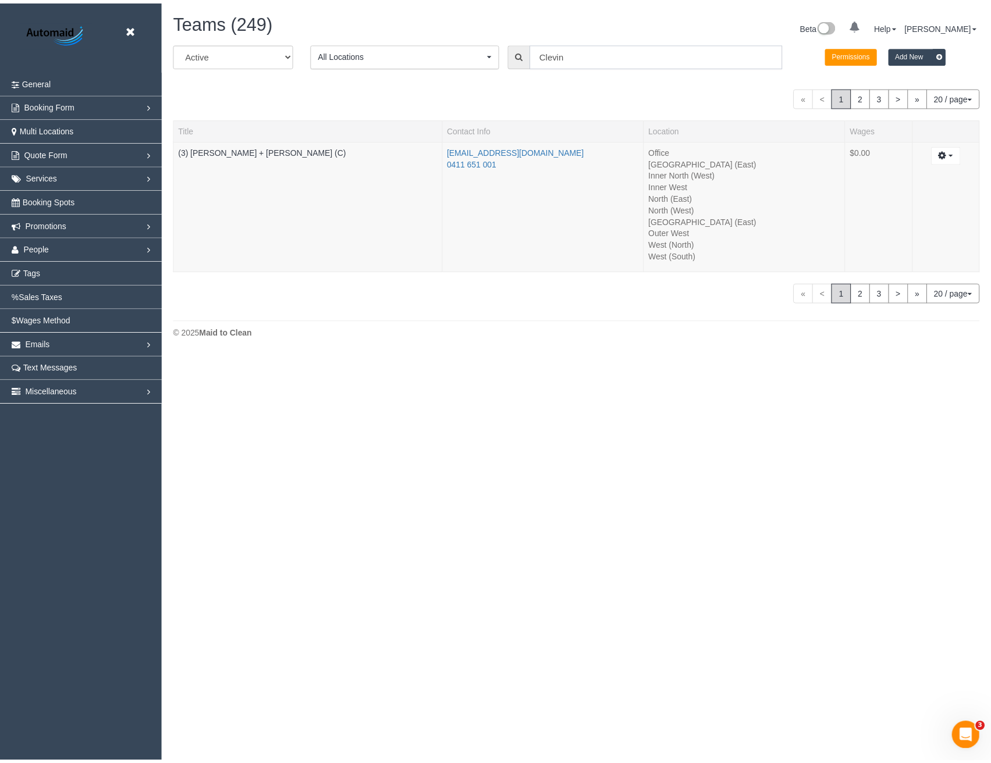
scroll to position [416, 1000]
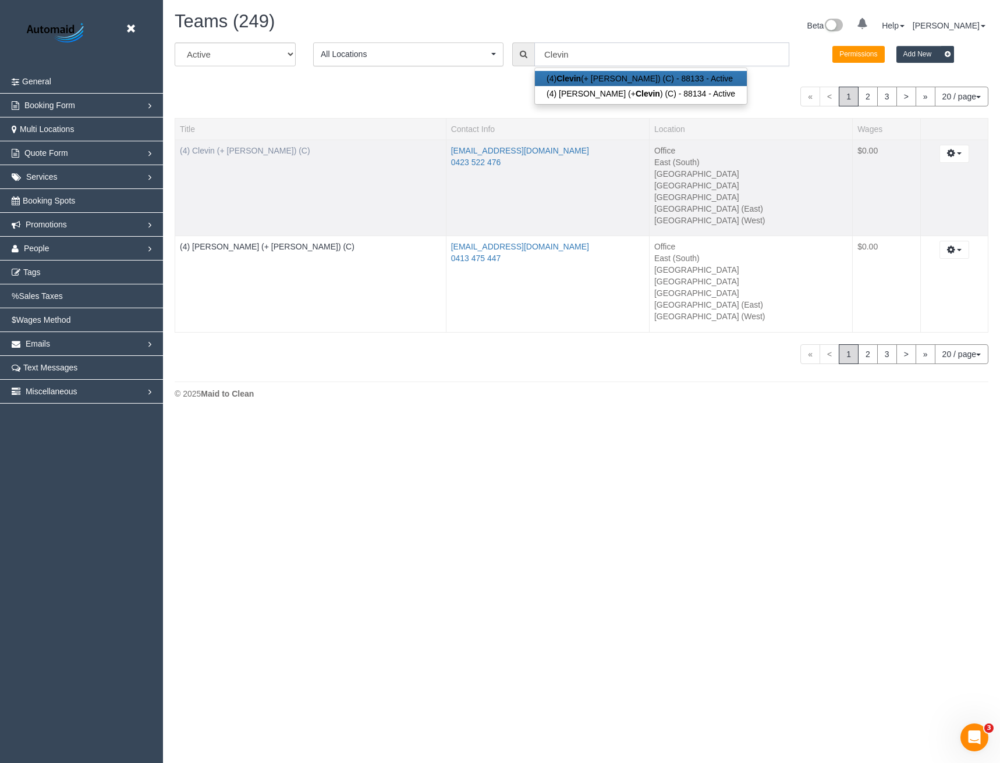
type input "Clevin"
click at [244, 151] on link "(4) Clevin (+ [PERSON_NAME]) (C)" at bounding box center [245, 150] width 130 height 9
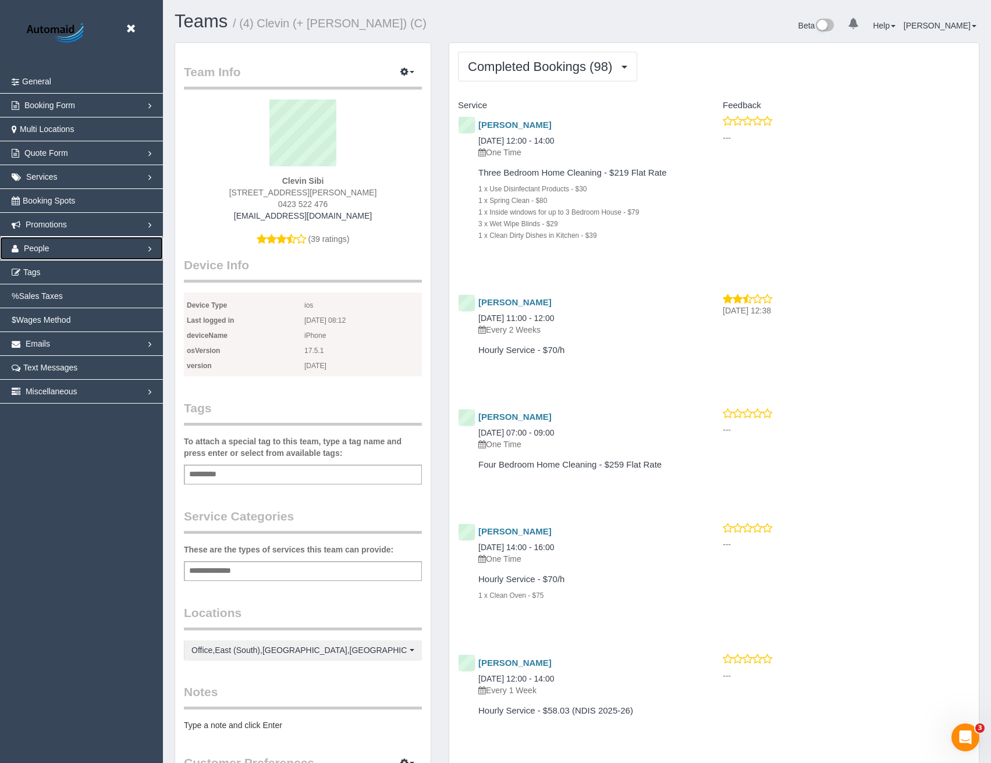
drag, startPoint x: 51, startPoint y: 246, endPoint x: 58, endPoint y: 246, distance: 7.0
click at [51, 246] on link "People" at bounding box center [81, 248] width 163 height 23
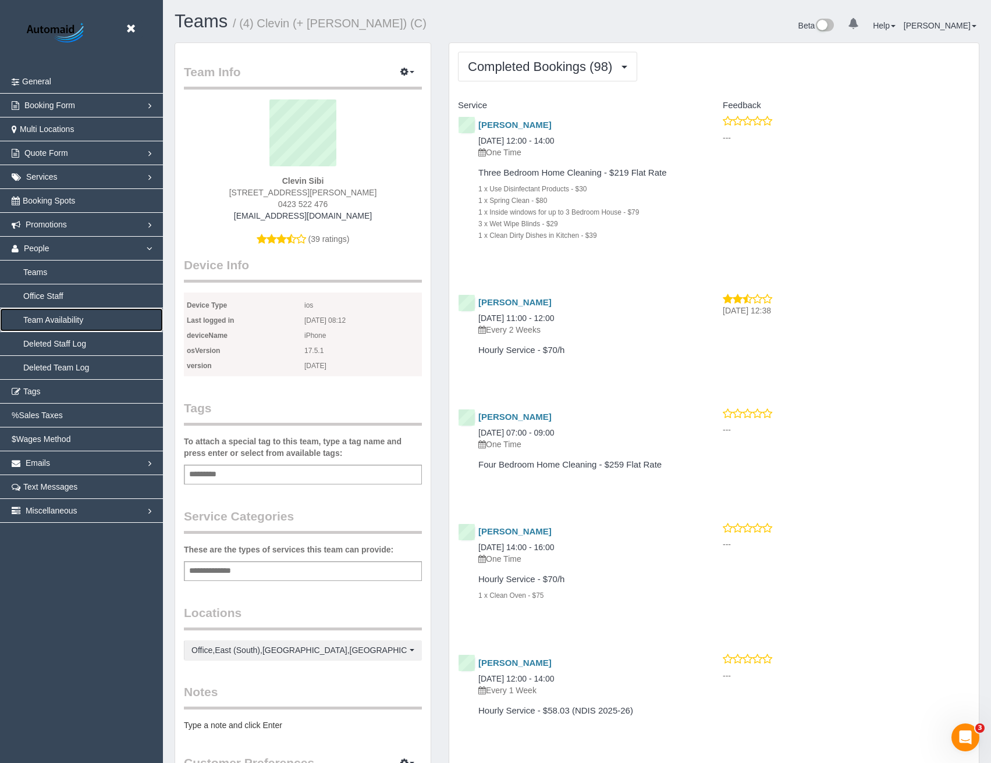
click at [65, 324] on link "Team Availability" at bounding box center [81, 319] width 163 height 23
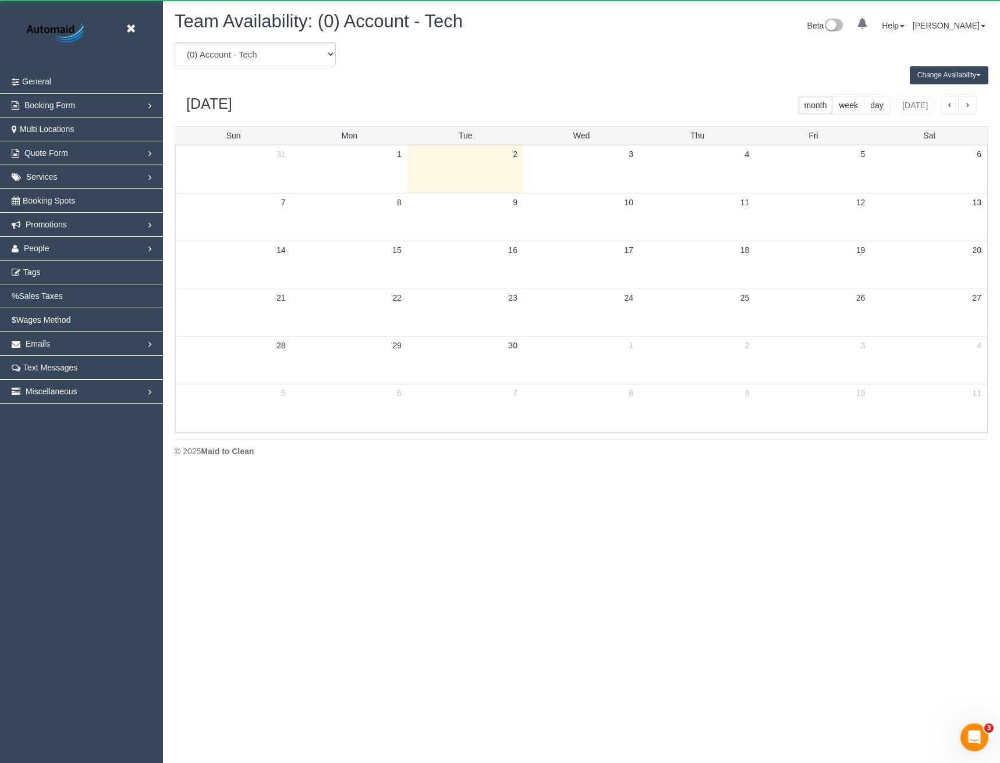
scroll to position [474, 1000]
click at [292, 51] on select "(0) Account - Tech (0) Office (0) Raunak Test Account (1) Debbie Brodjanac (FT)…" at bounding box center [255, 54] width 161 height 24
select select "number:33458"
click at [175, 42] on select "(0) Account - Tech (0) Office (0) Raunak Test Account (1) Debbie Brodjanac (FT)…" at bounding box center [255, 54] width 161 height 24
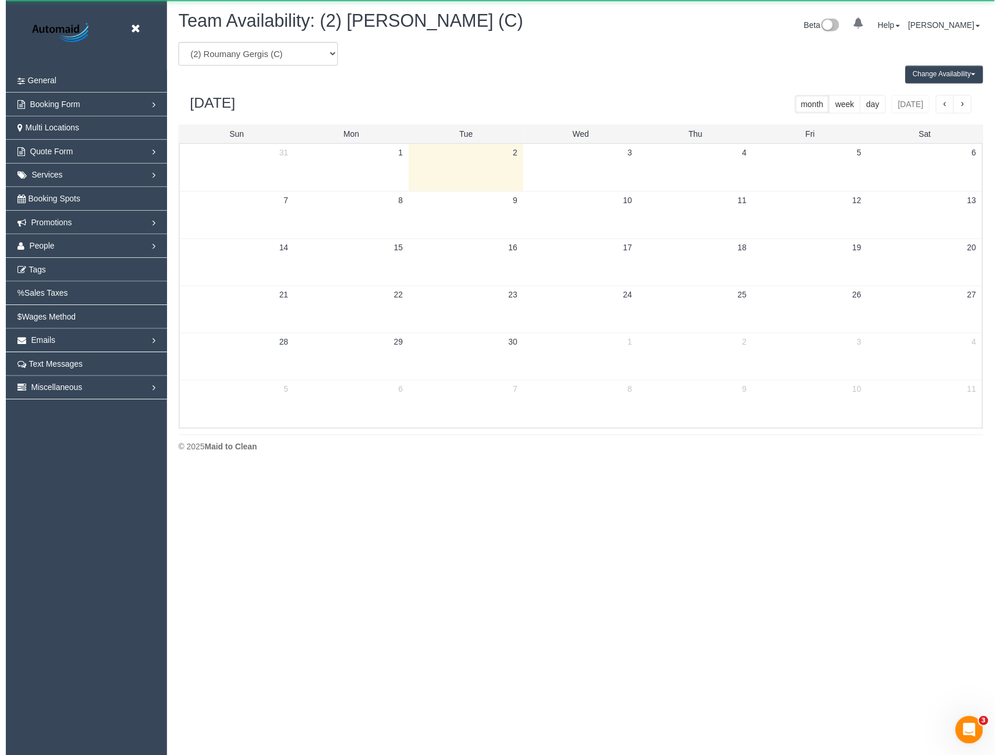
scroll to position [57714, 57189]
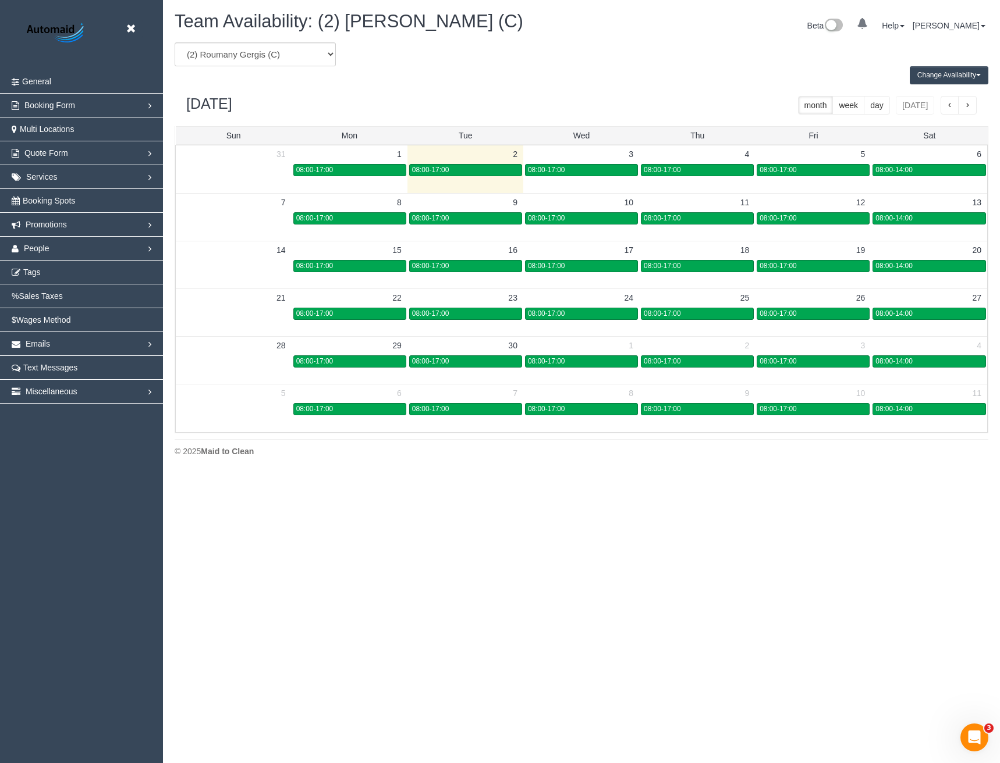
click at [931, 75] on button "Change Availability" at bounding box center [948, 75] width 79 height 18
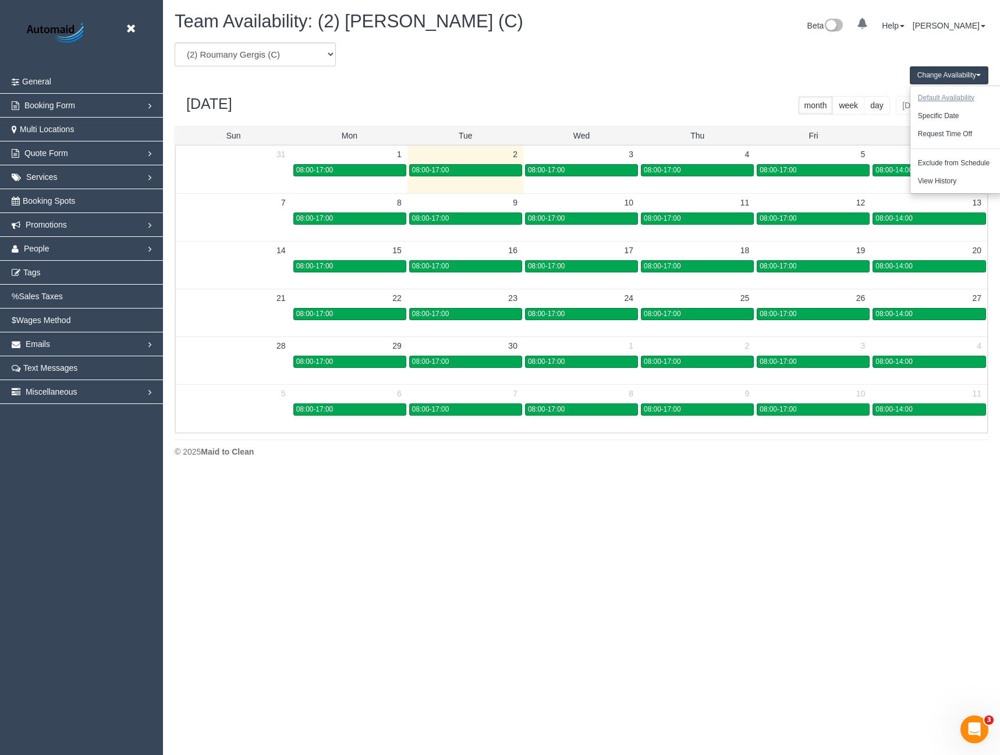
click at [937, 92] on button "Default Availability" at bounding box center [946, 98] width 72 height 18
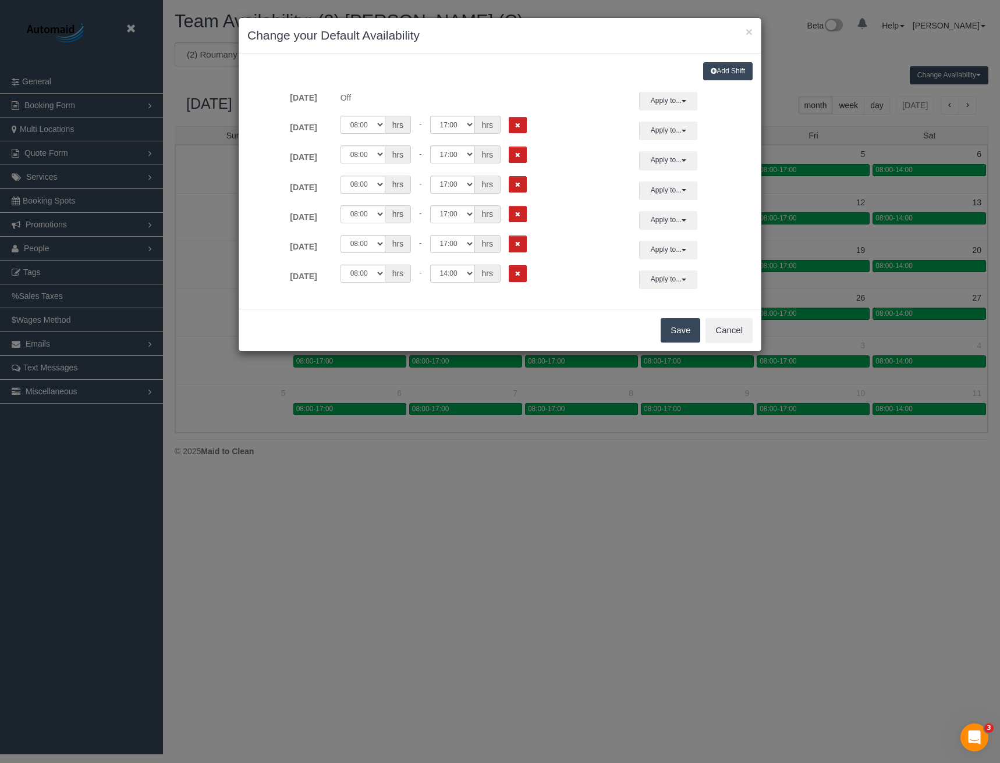
click at [507, 277] on div "00:00 00:05 00:10 00:15 00:20 00:25 00:30 00:35 00:40 00:45 00:50 00:55 01:00 0…" at bounding box center [478, 274] width 287 height 18
click at [516, 275] on icon "Remove Shift" at bounding box center [517, 274] width 5 height 6
click at [679, 330] on button "Save" at bounding box center [680, 330] width 40 height 24
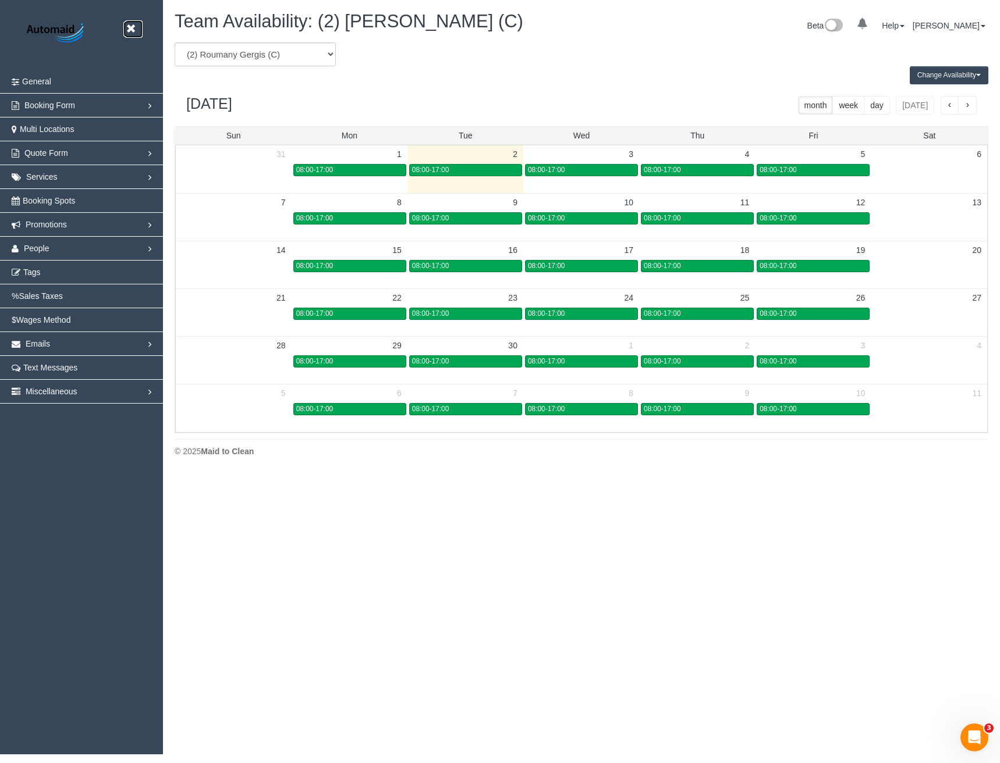
drag, startPoint x: 135, startPoint y: 33, endPoint x: 70, endPoint y: 273, distance: 249.4
click at [135, 33] on link at bounding box center [133, 28] width 17 height 17
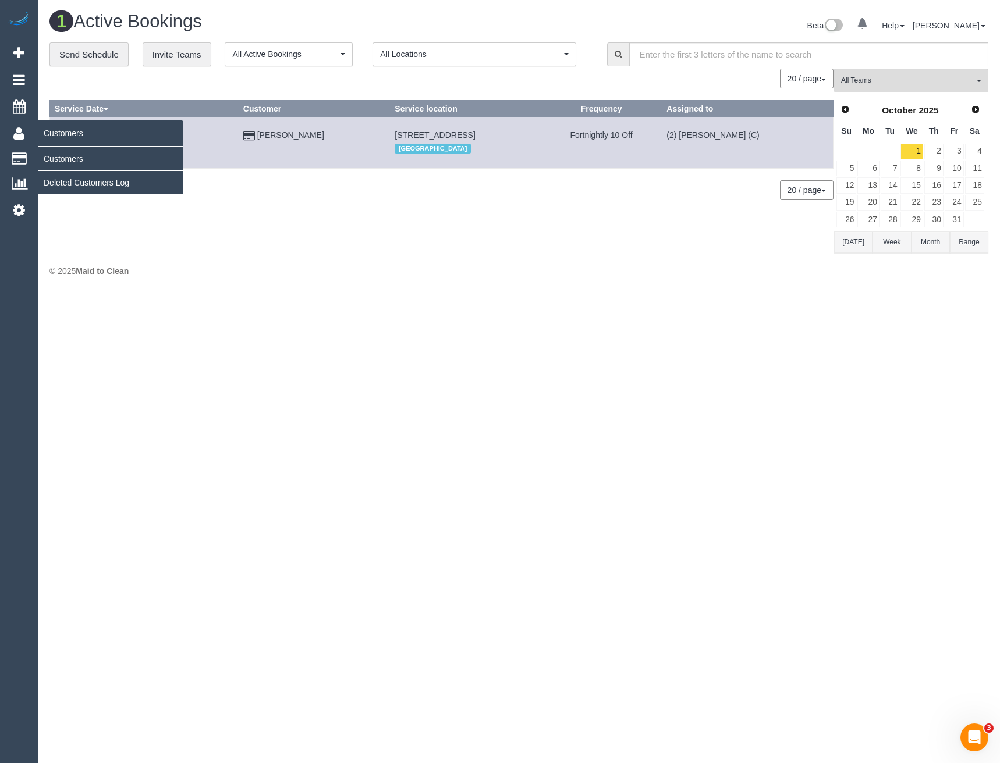
scroll to position [293, 1000]
click at [61, 160] on link "Customers" at bounding box center [110, 158] width 145 height 23
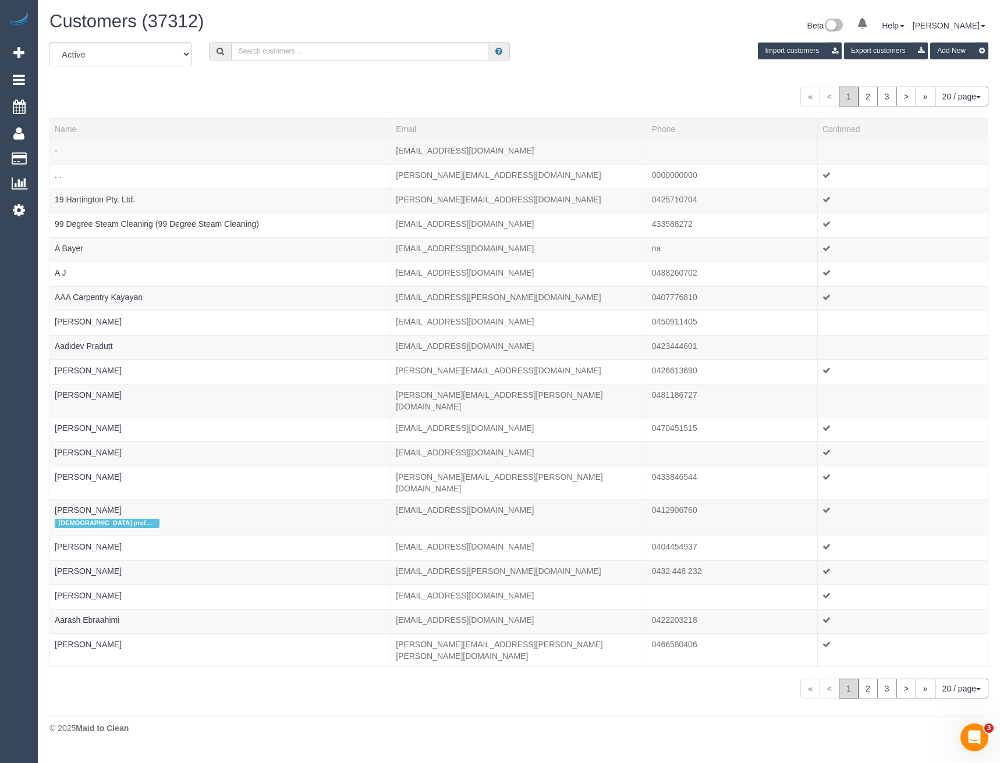
scroll to position [725, 1000]
click at [266, 54] on input "text" at bounding box center [360, 51] width 258 height 18
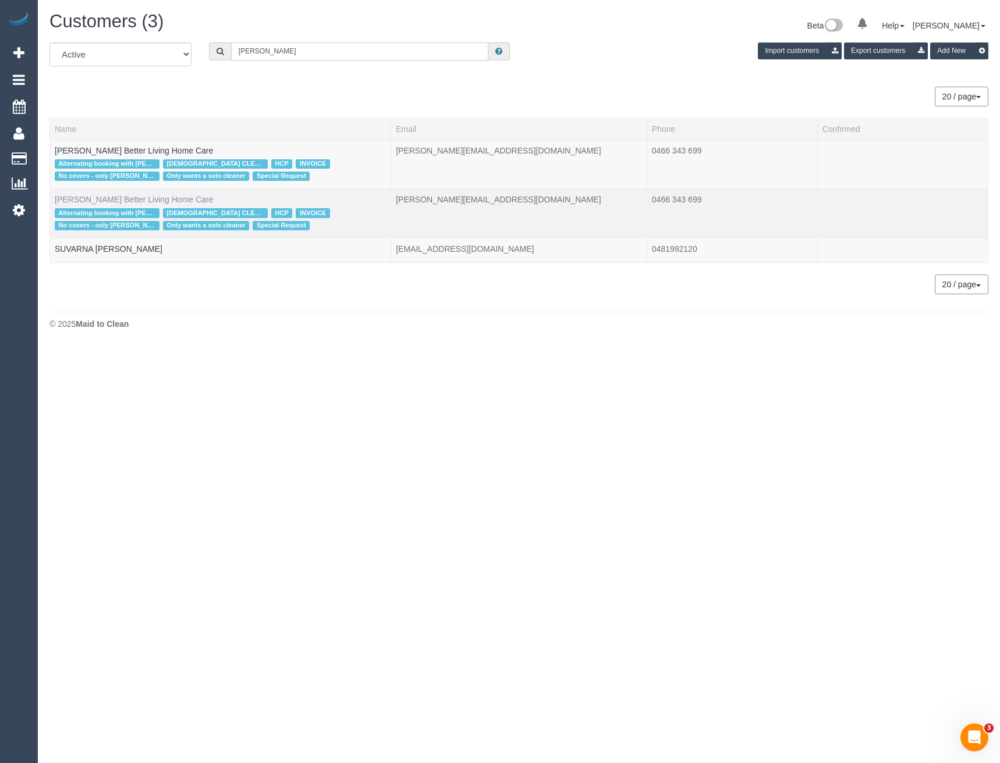
type input "Vasantha"
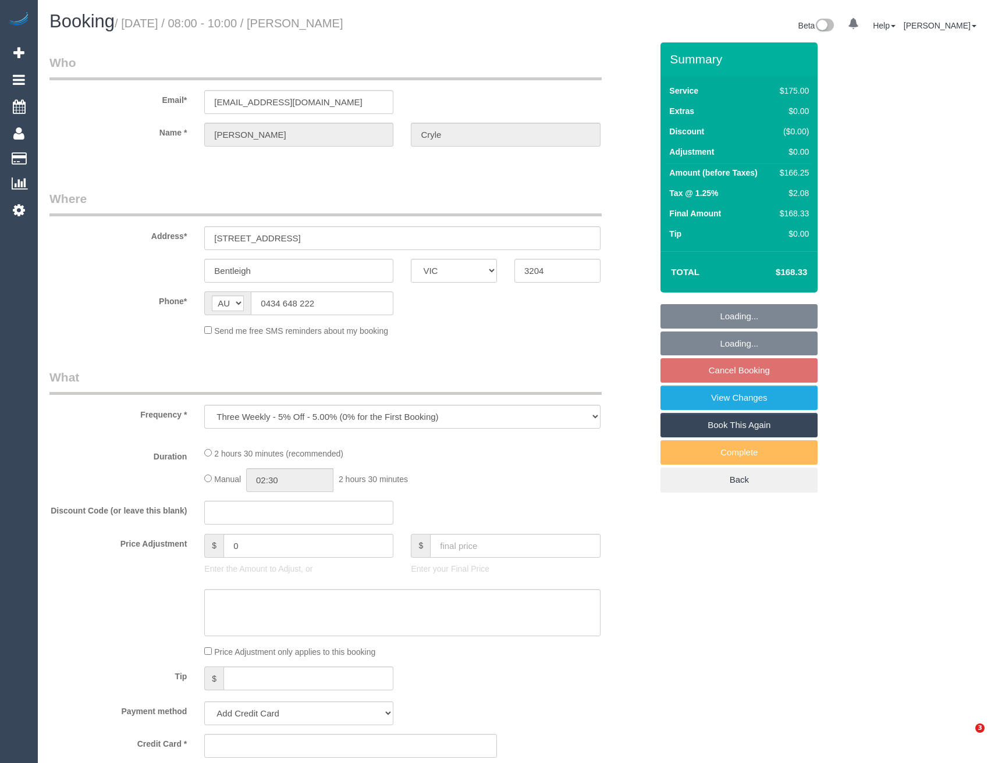
select select "VIC"
select select "object:702"
select select "string:stripe-pm_1RmR9T2GScqysDRVqeshcViF"
select select "number:29"
select select "number:14"
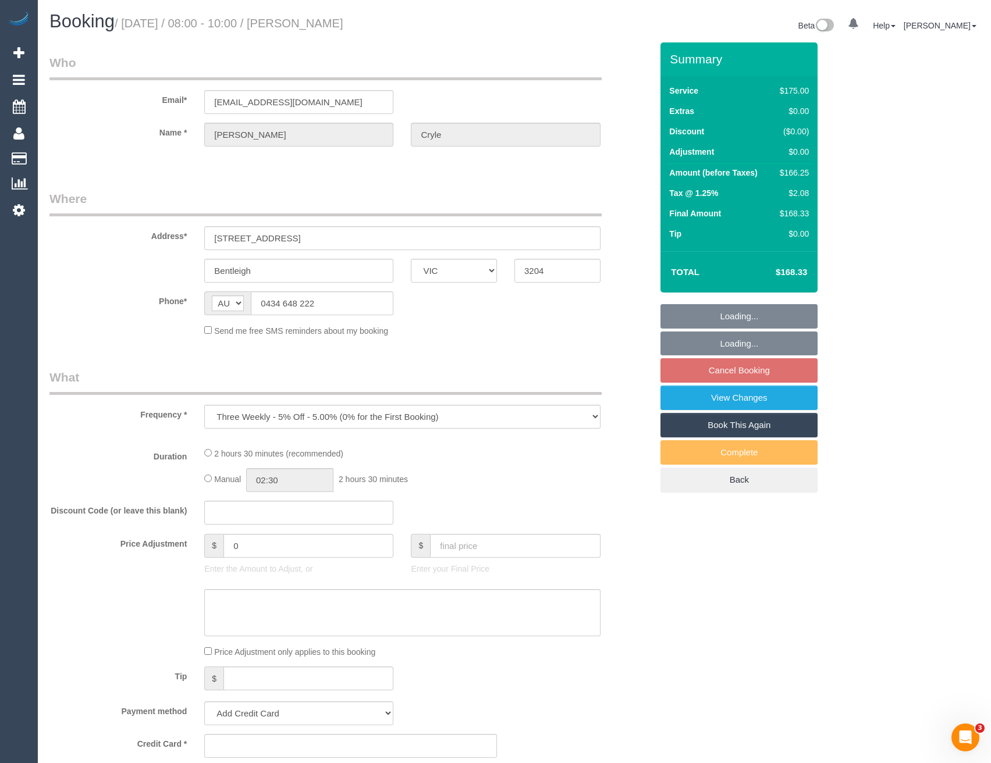
select select "number:19"
select select "number:36"
select select "number:34"
select select "number:12"
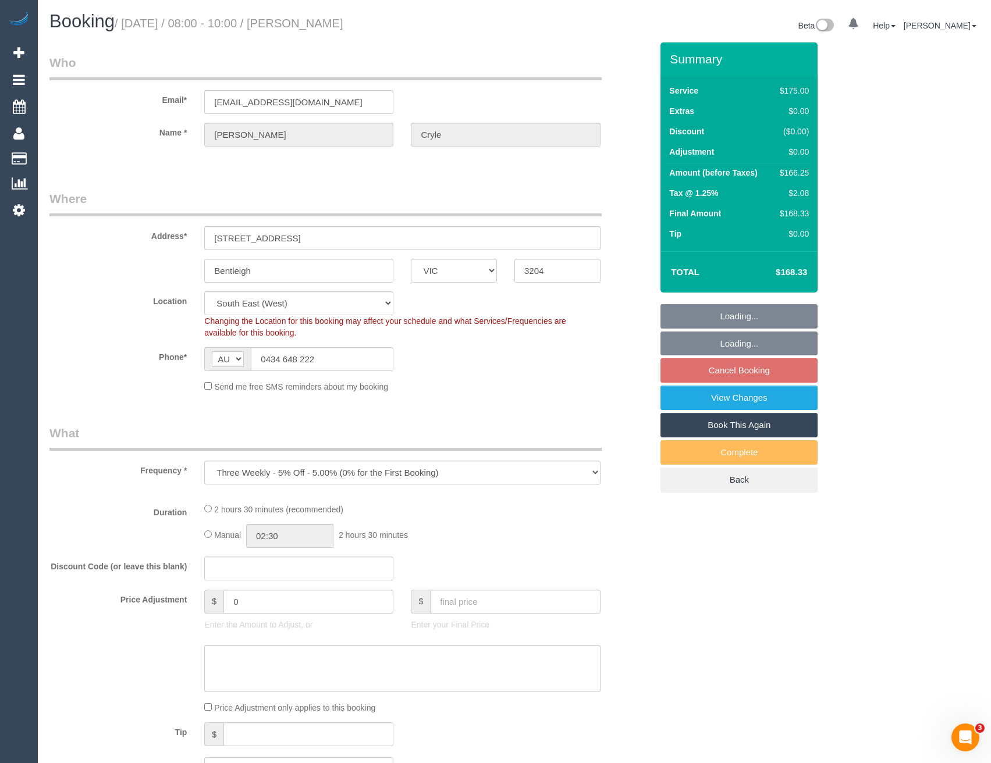
select select "150"
select select "spot1"
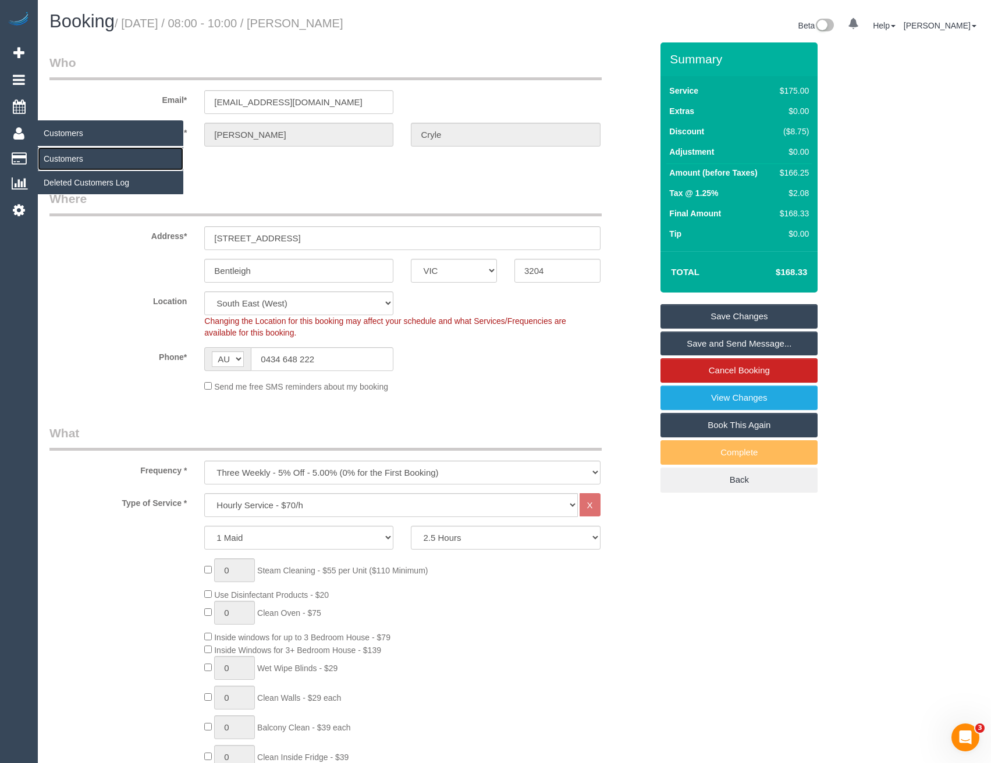
click at [65, 158] on link "Customers" at bounding box center [110, 158] width 145 height 23
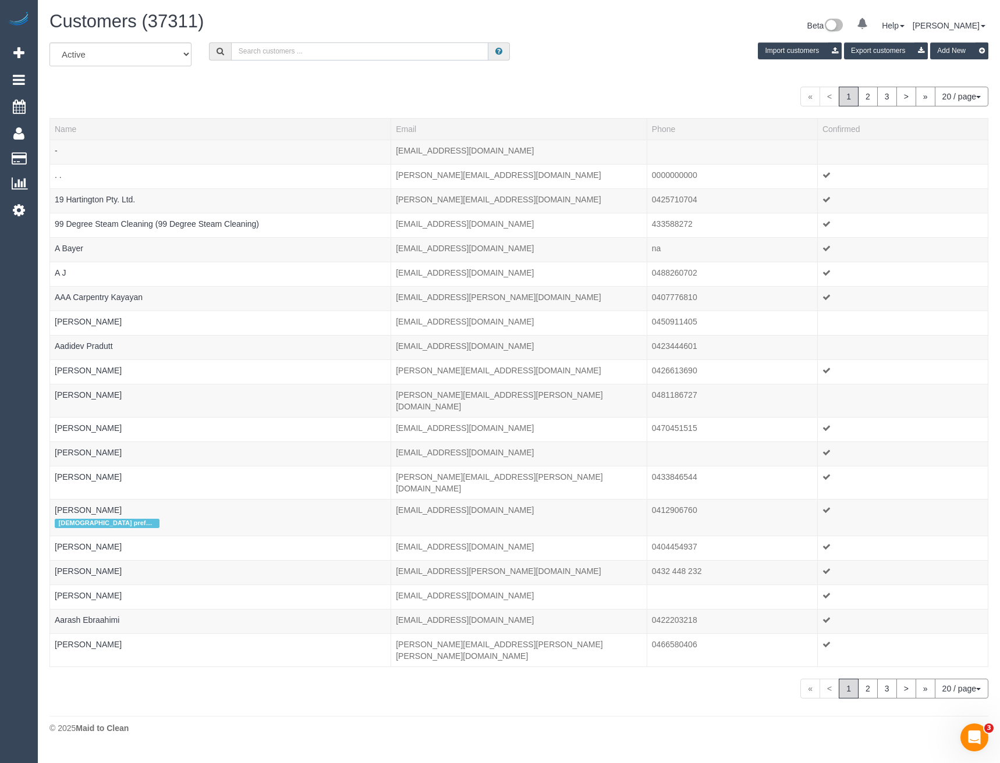
click at [262, 58] on input "text" at bounding box center [360, 51] width 258 height 18
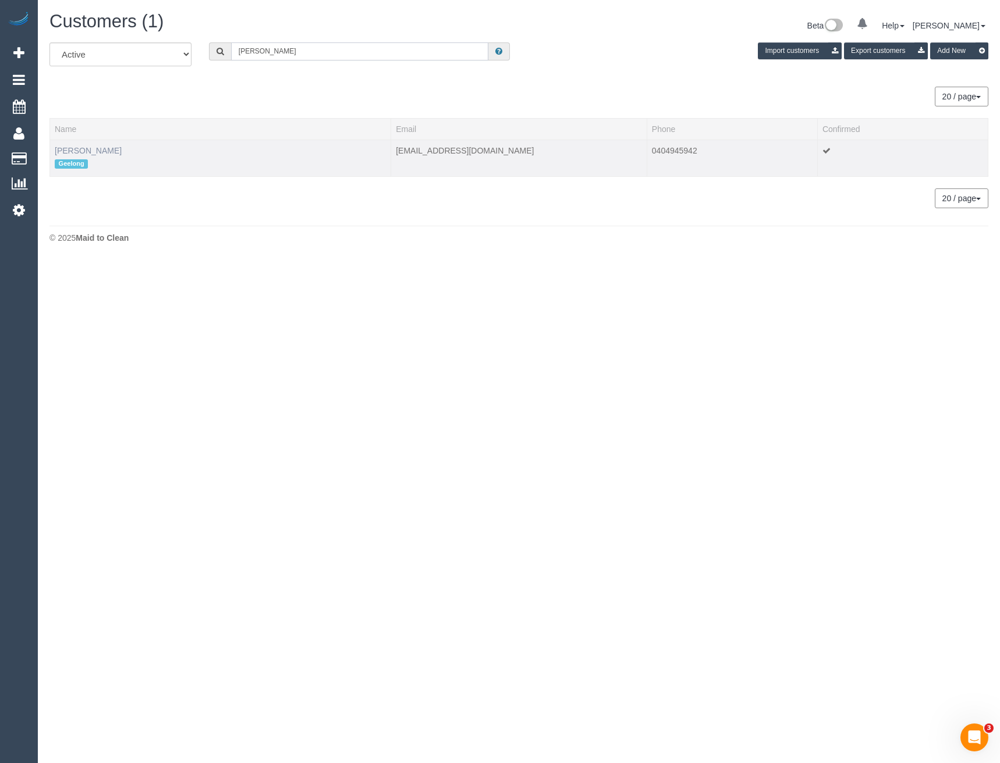
type input "Natalie Johns"
drag, startPoint x: 101, startPoint y: 148, endPoint x: 83, endPoint y: 174, distance: 31.8
click at [101, 148] on link "Natalie Johnstone" at bounding box center [88, 150] width 67 height 9
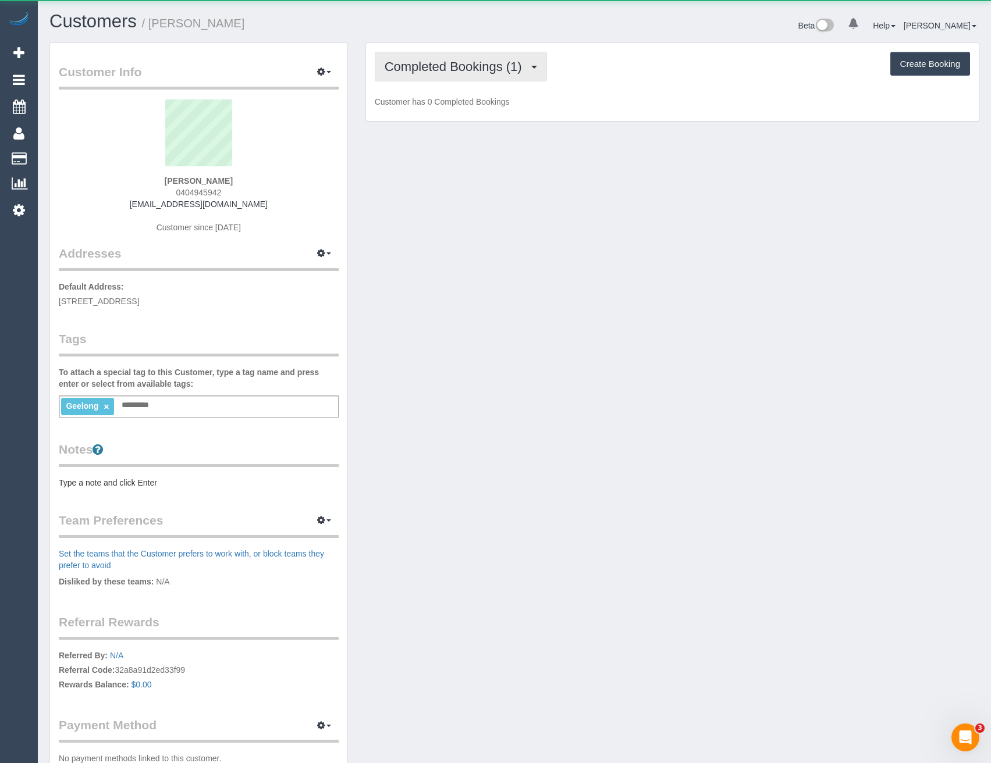
click at [492, 79] on button "Completed Bookings (1)" at bounding box center [461, 67] width 172 height 30
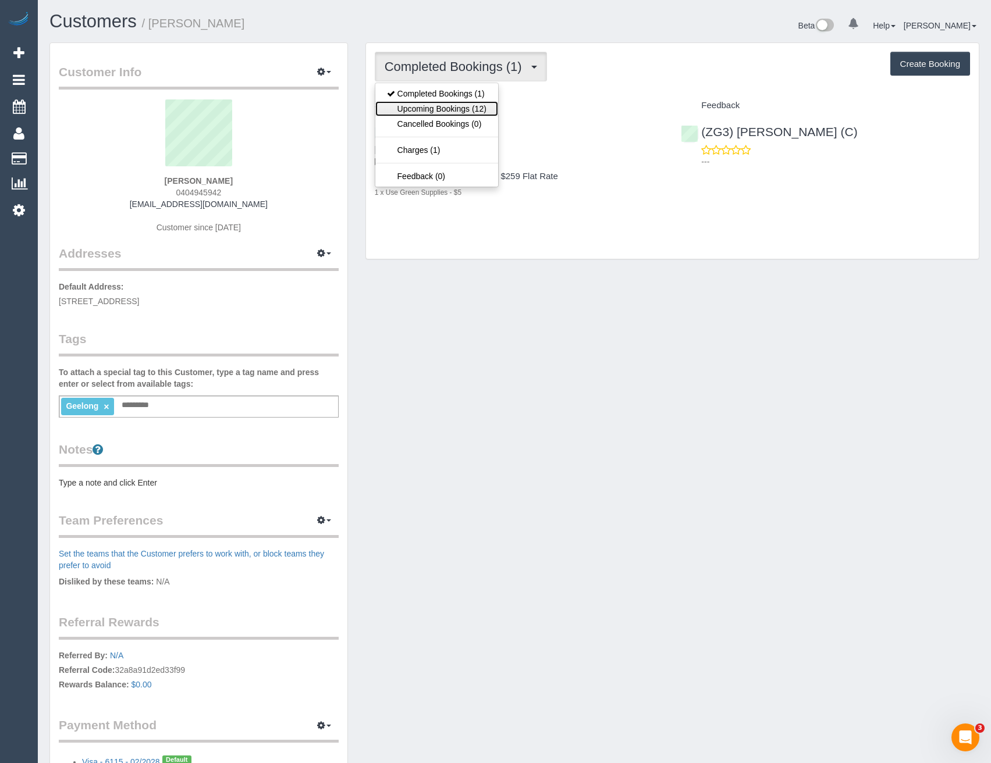
click at [489, 111] on link "Upcoming Bookings (12)" at bounding box center [436, 108] width 123 height 15
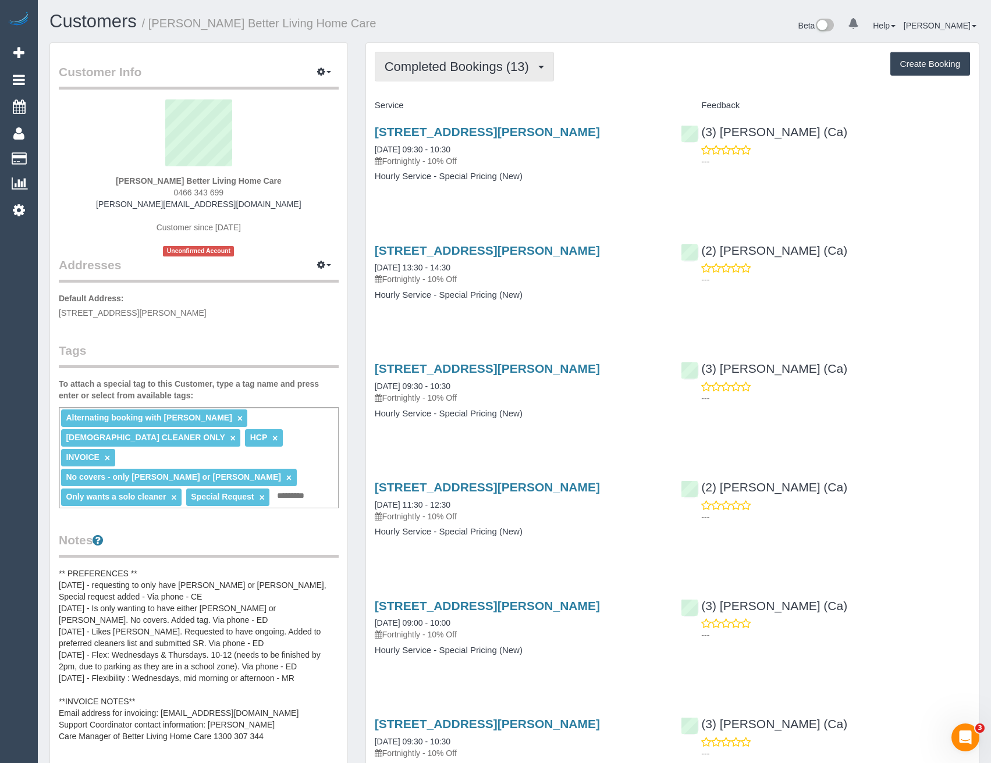
click at [482, 62] on span "Completed Bookings (13)" at bounding box center [460, 66] width 150 height 15
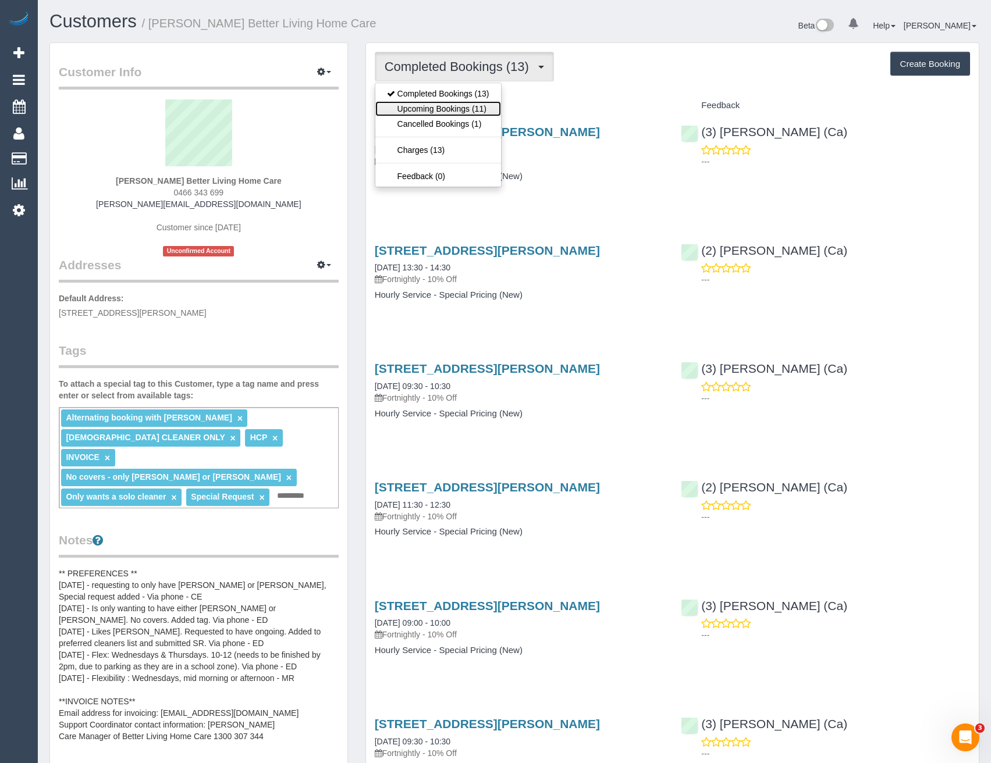
click at [469, 102] on link "Upcoming Bookings (11)" at bounding box center [438, 108] width 126 height 15
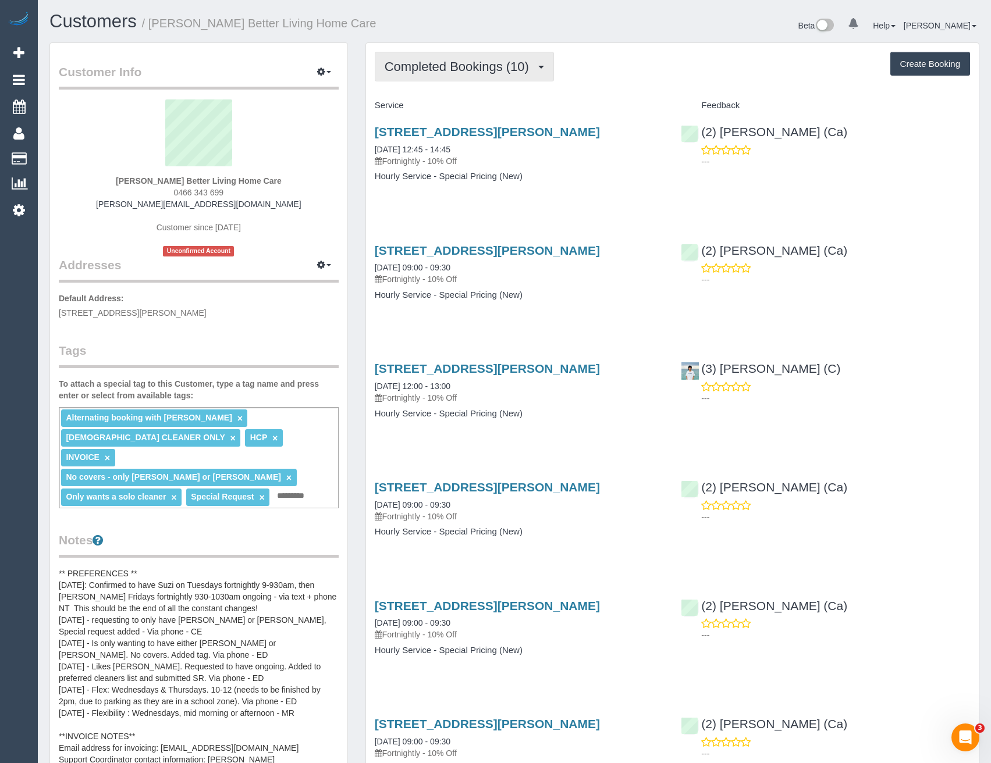
click at [509, 67] on span "Completed Bookings (10)" at bounding box center [460, 66] width 150 height 15
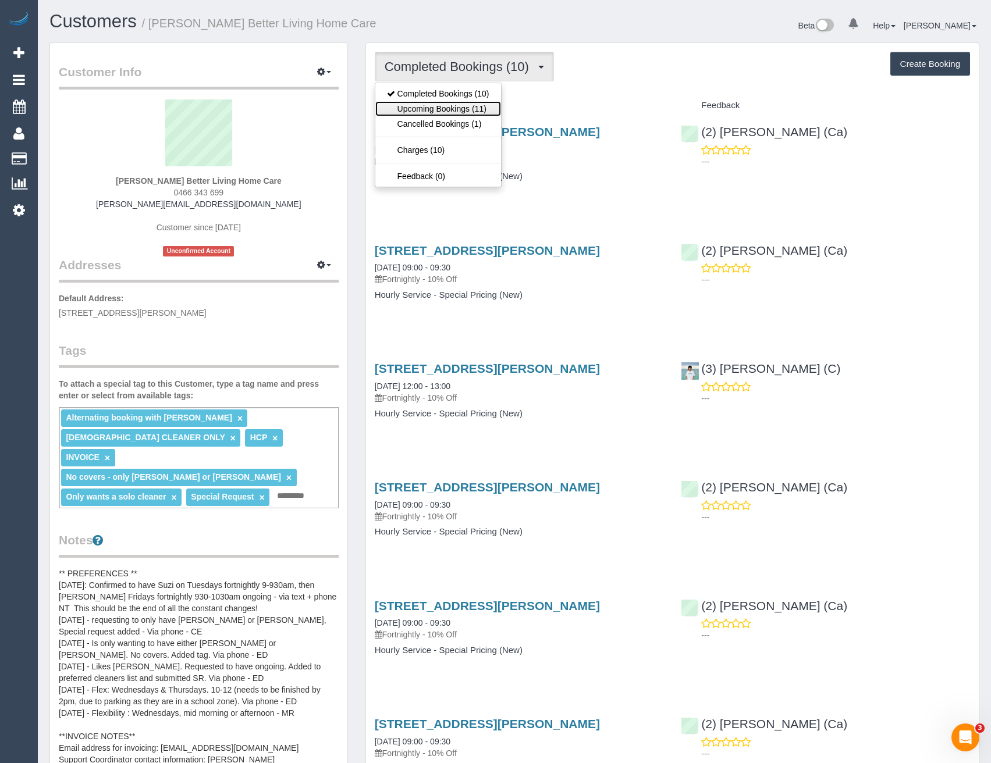
click at [486, 106] on link "Upcoming Bookings (11)" at bounding box center [438, 108] width 126 height 15
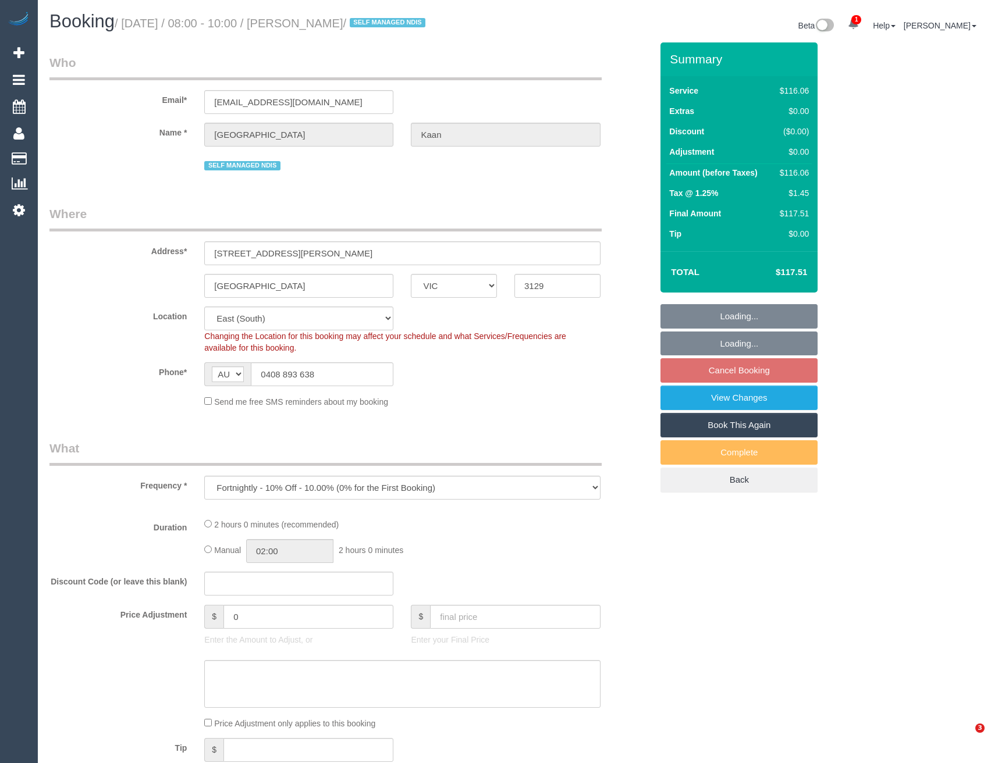
select select "VIC"
select select "number:28"
select select "number:14"
select select "number:18"
select select "number:24"
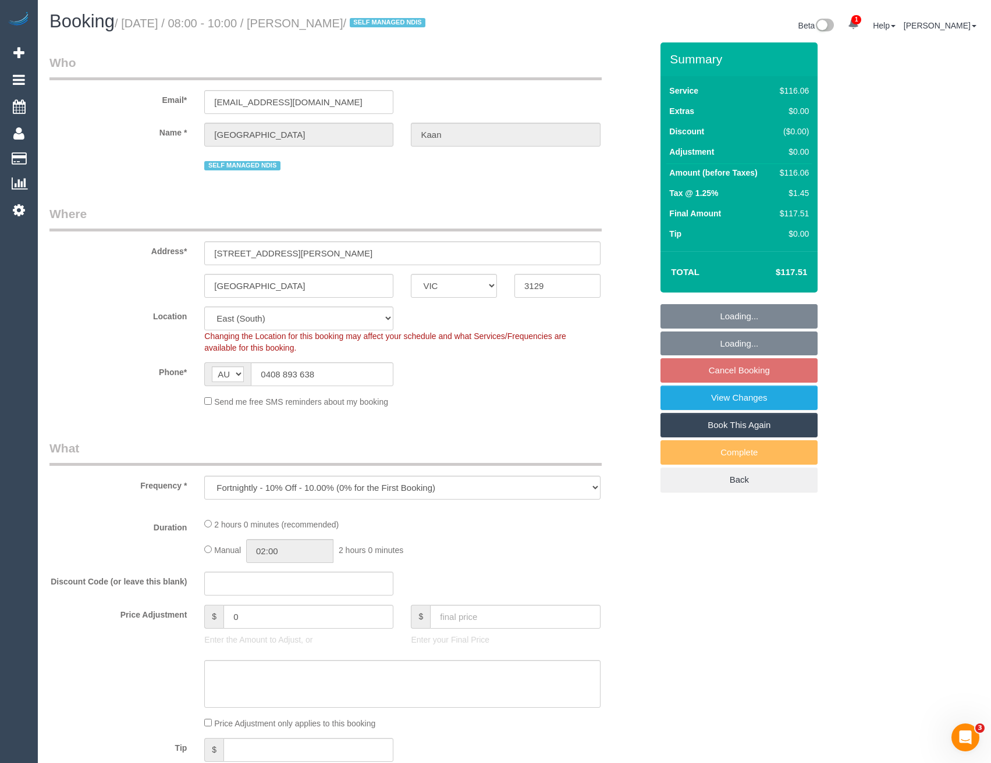
select select "number:34"
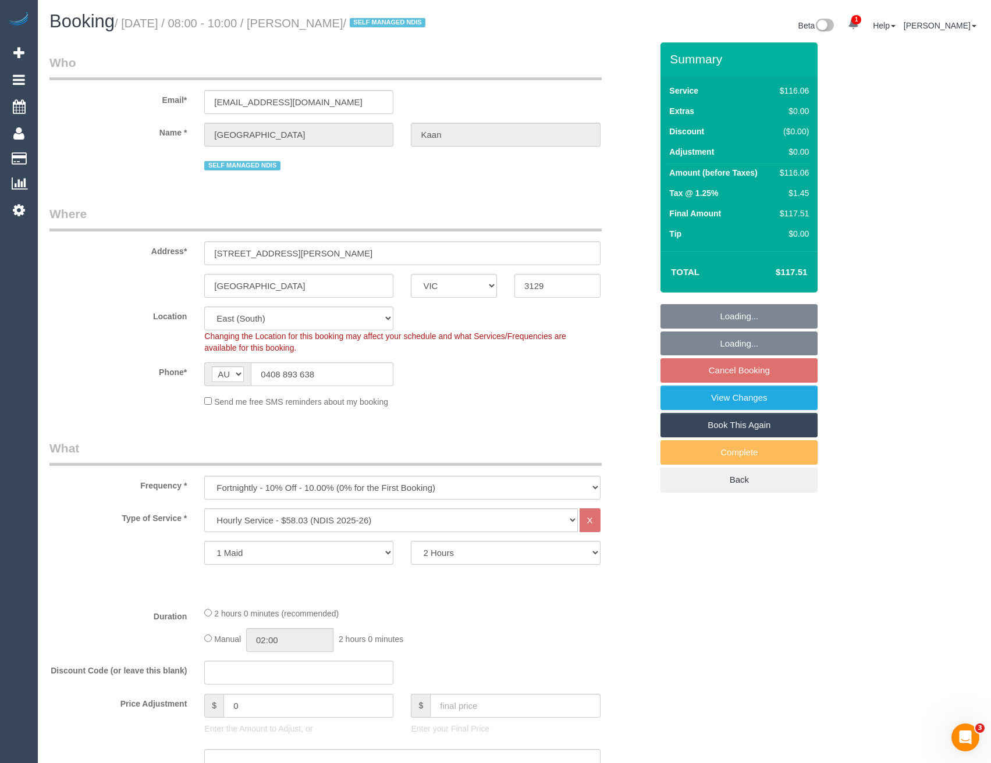
select select "spot1"
select select "object:1189"
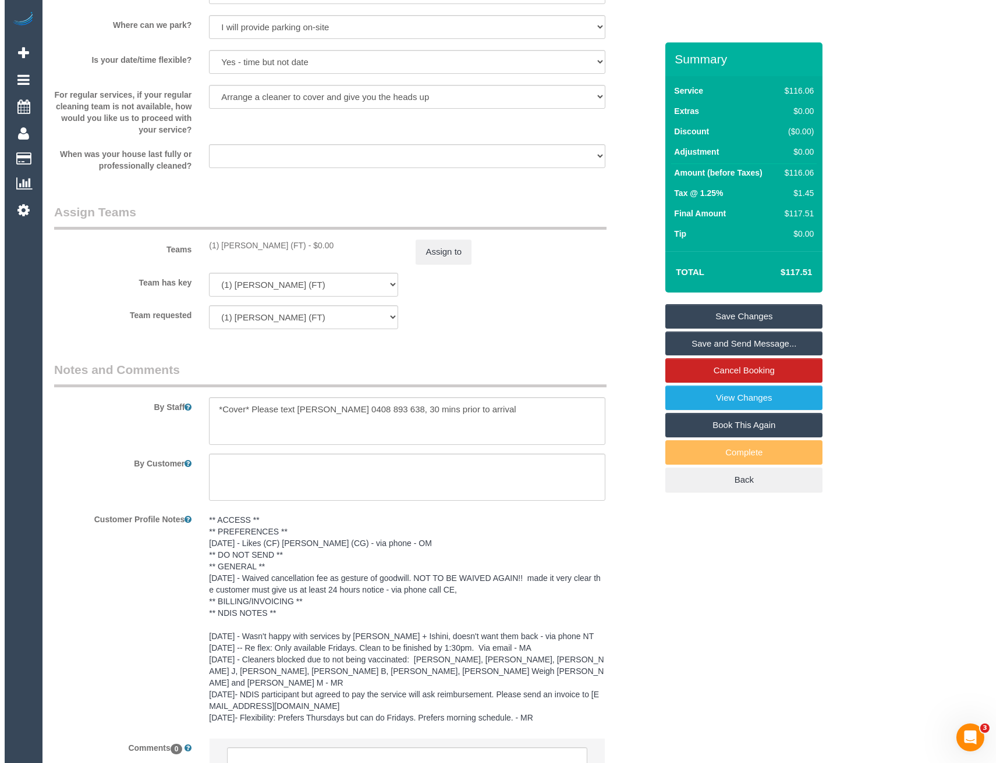
scroll to position [1324, 0]
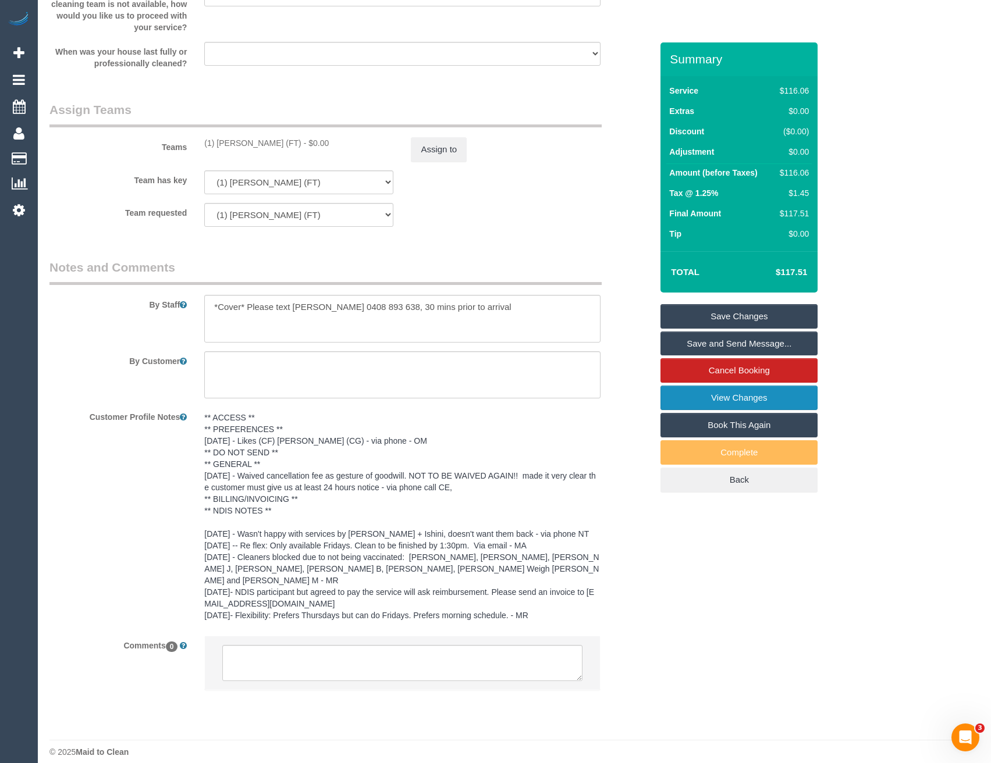
click at [719, 407] on link "View Changes" at bounding box center [738, 398] width 157 height 24
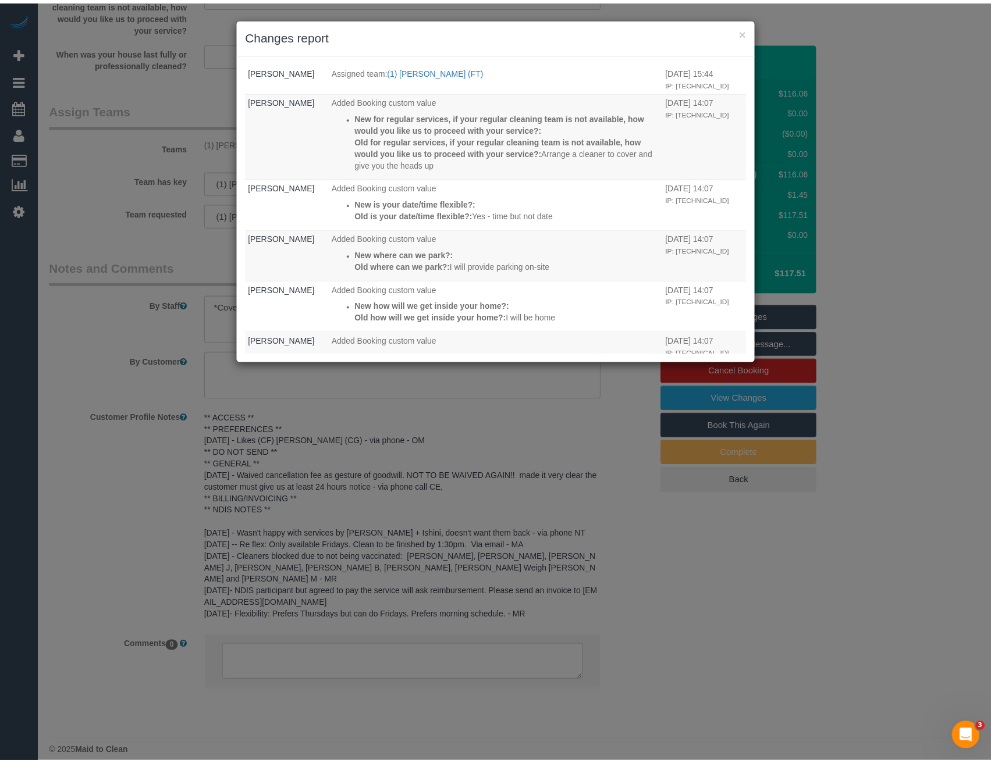
scroll to position [0, 0]
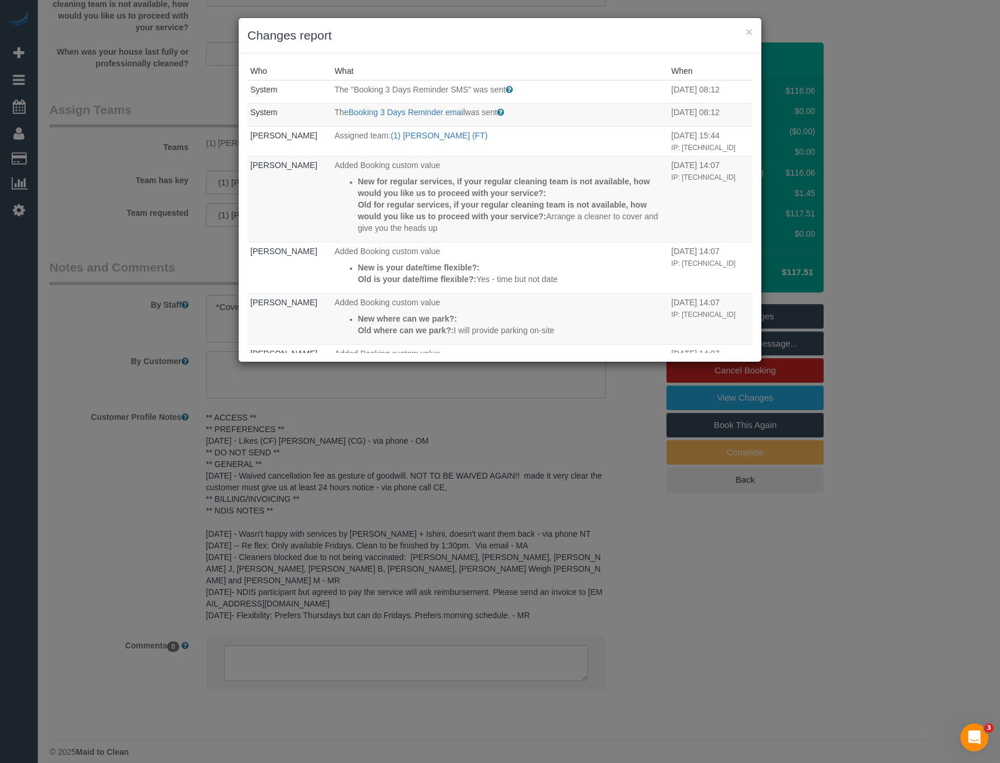
click at [498, 442] on div "× Changes report Who What When System The "Booking 3 Days Reminder SMS" was sen…" at bounding box center [500, 381] width 1000 height 763
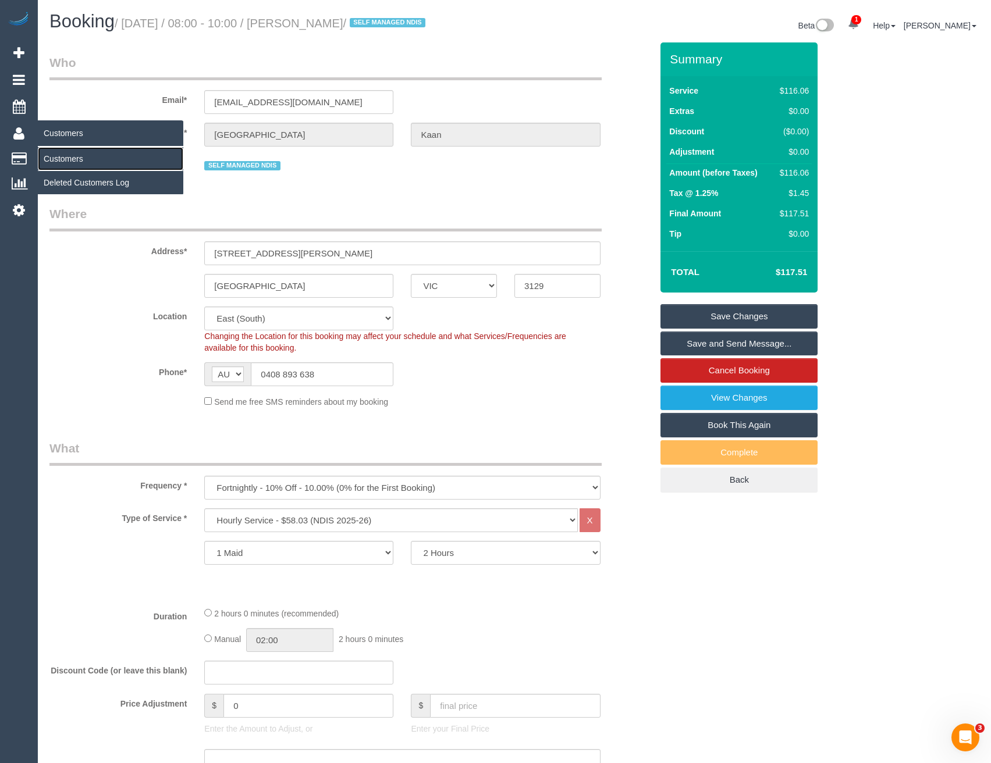
click at [54, 158] on link "Customers" at bounding box center [110, 158] width 145 height 23
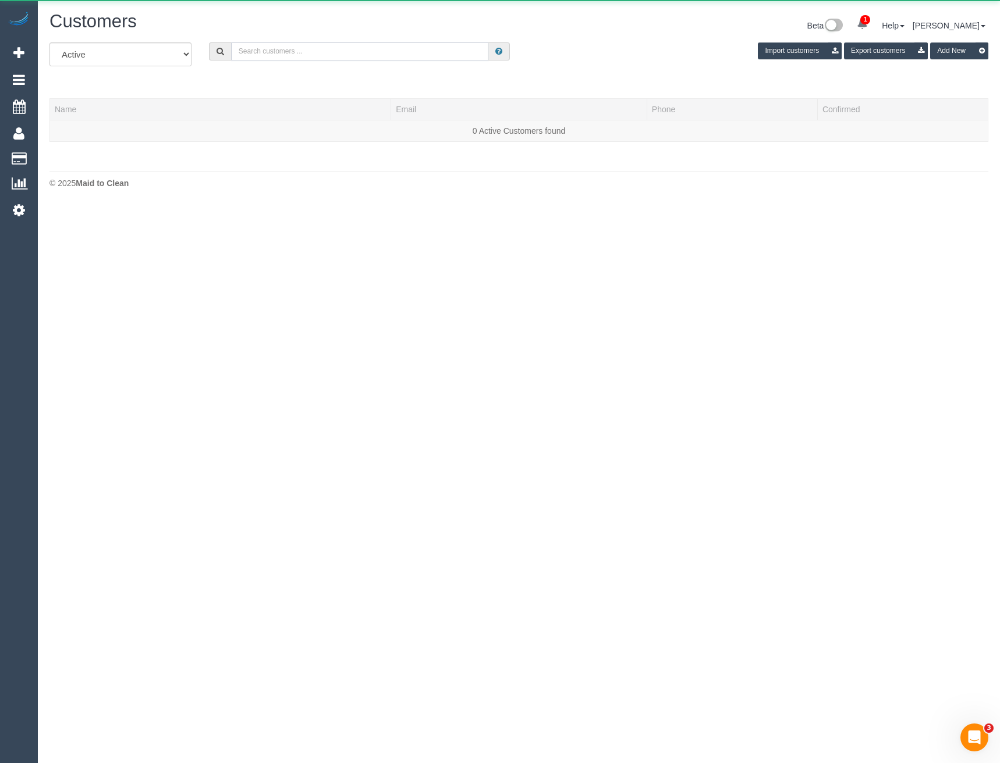
click at [336, 50] on input "text" at bounding box center [360, 51] width 258 height 18
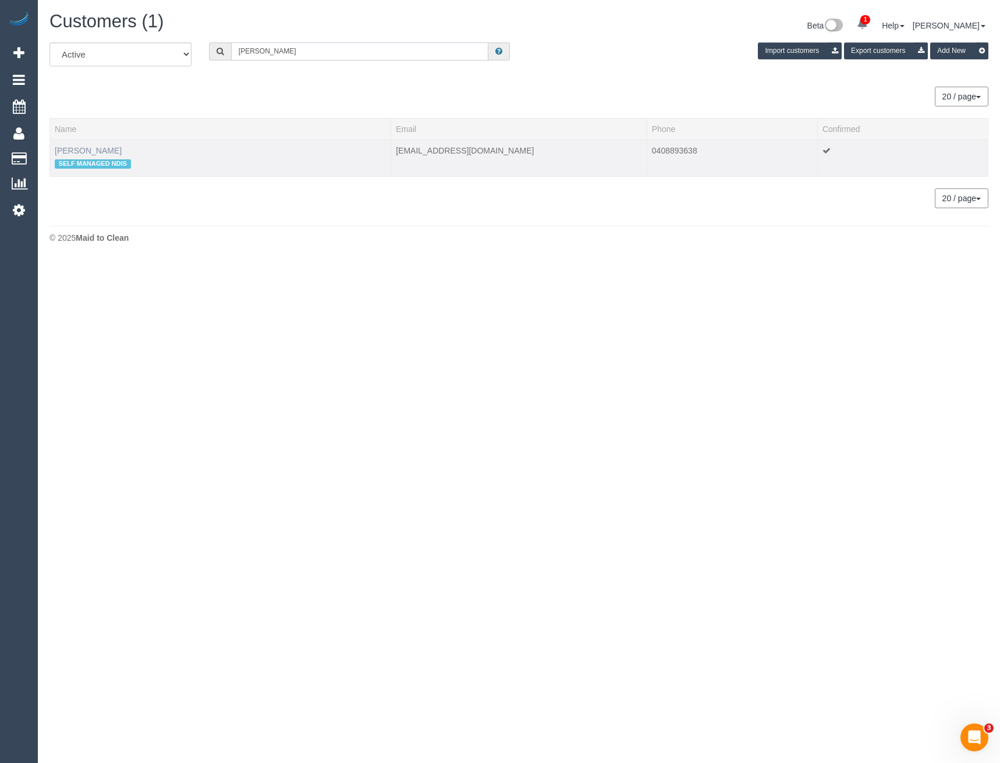
type input "Florence Ka"
click at [102, 150] on link "Florence Kaan" at bounding box center [88, 150] width 67 height 9
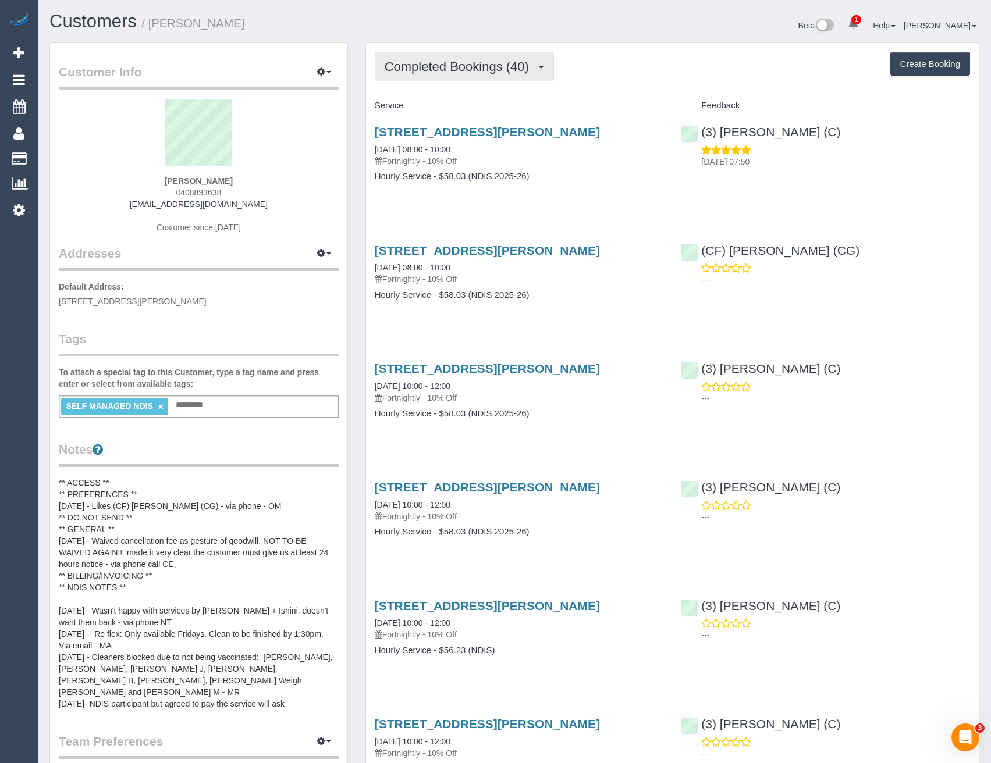
click at [510, 73] on span "Completed Bookings (40)" at bounding box center [460, 66] width 150 height 15
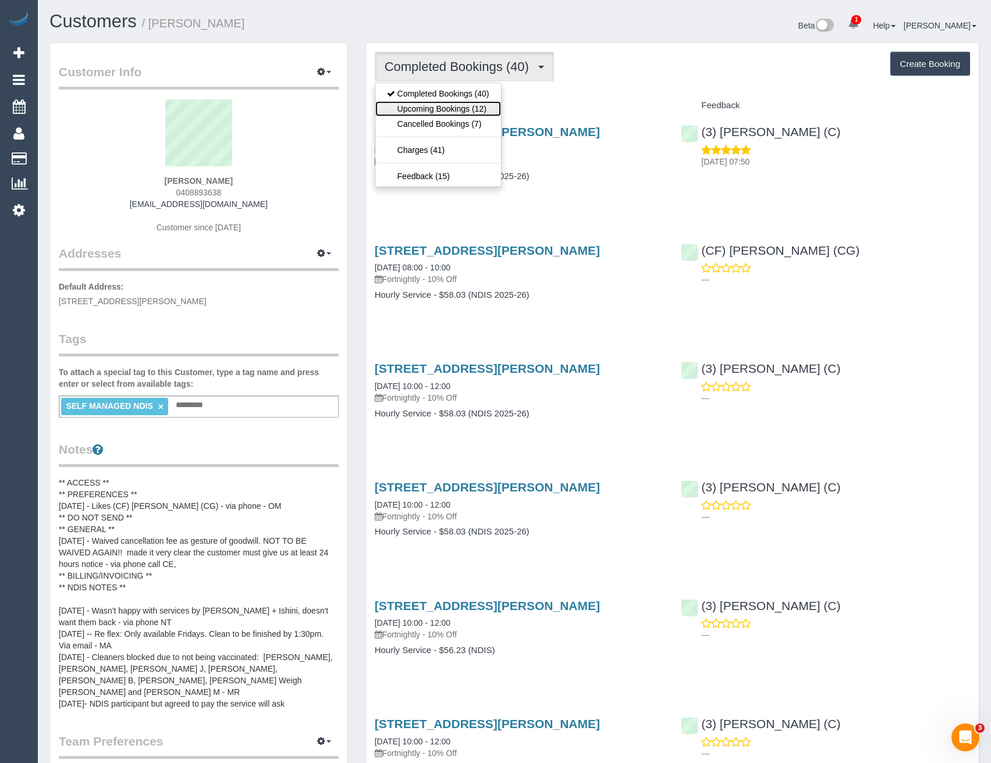
click at [480, 111] on link "Upcoming Bookings (12)" at bounding box center [438, 108] width 126 height 15
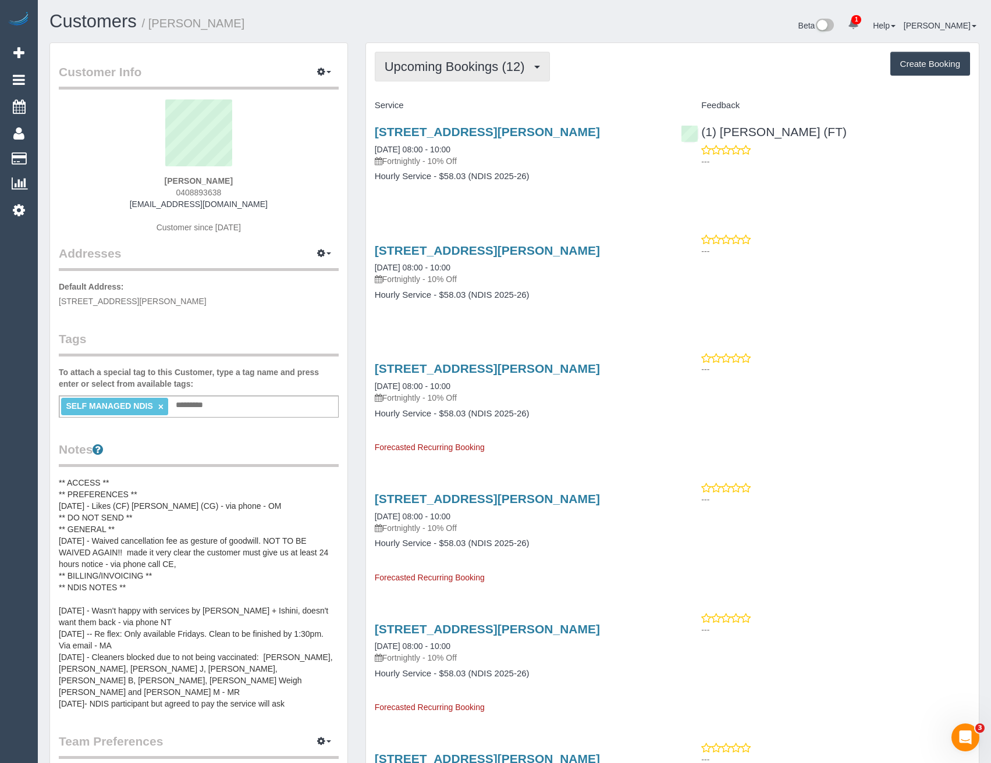
click at [476, 66] on span "Upcoming Bookings (12)" at bounding box center [458, 66] width 146 height 15
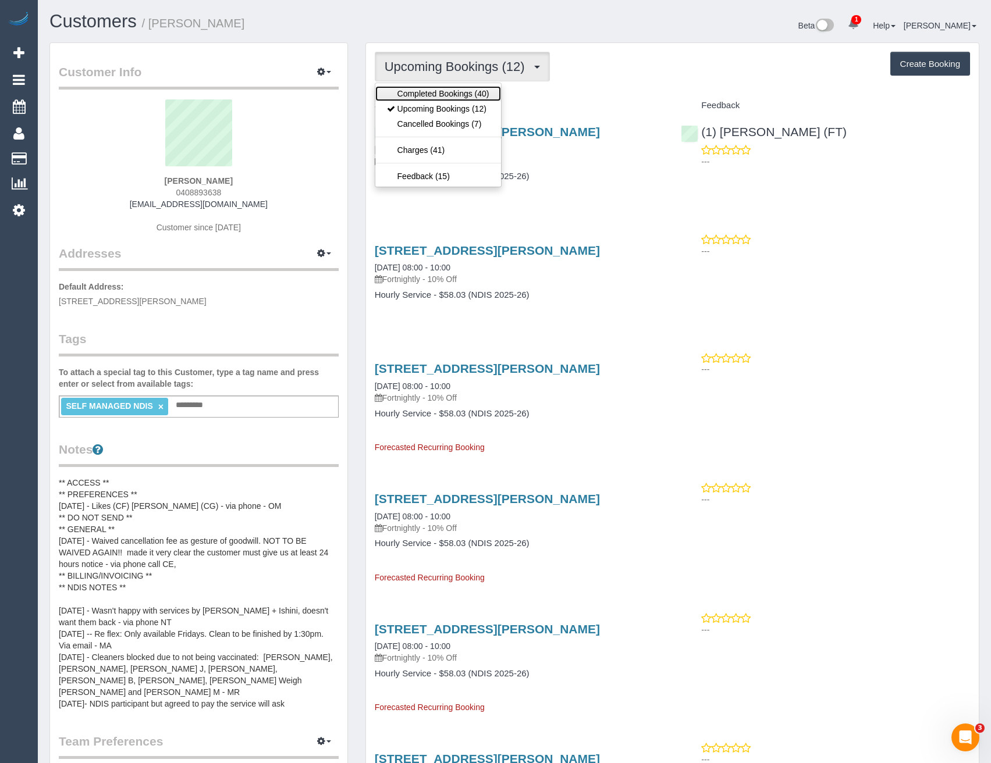
click at [458, 95] on link "Completed Bookings (40)" at bounding box center [438, 93] width 126 height 15
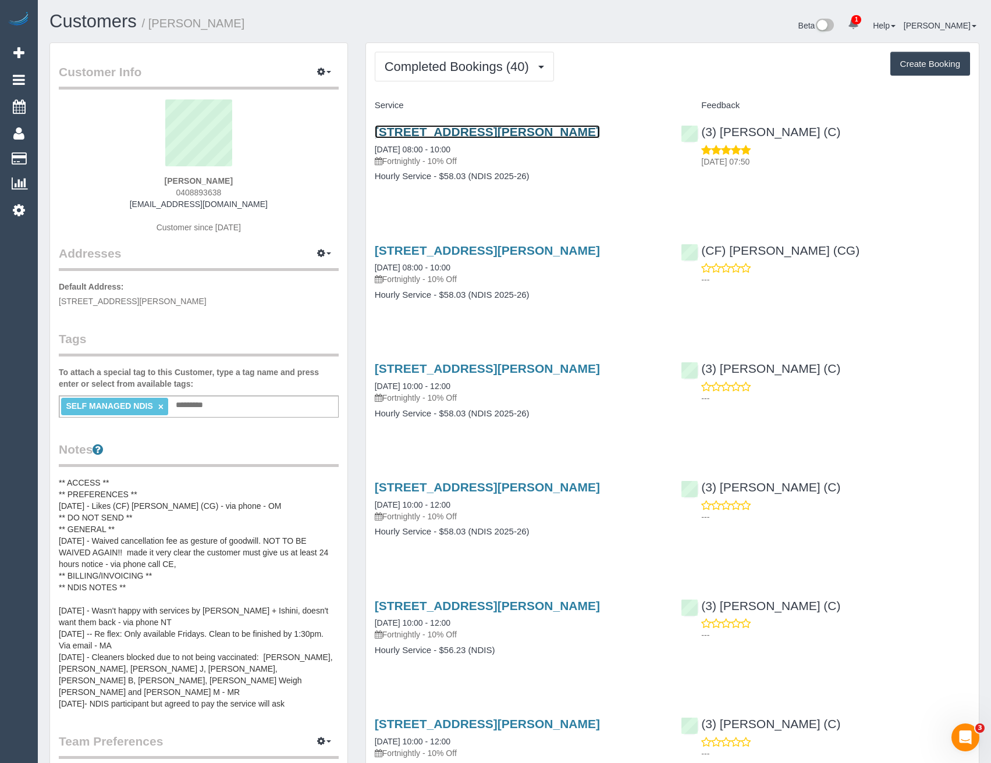
click at [474, 133] on link "6 Paul Avenue, Box Hill North, VIC 3129" at bounding box center [487, 131] width 225 height 13
click at [438, 73] on span "Completed Bookings (40)" at bounding box center [460, 66] width 150 height 15
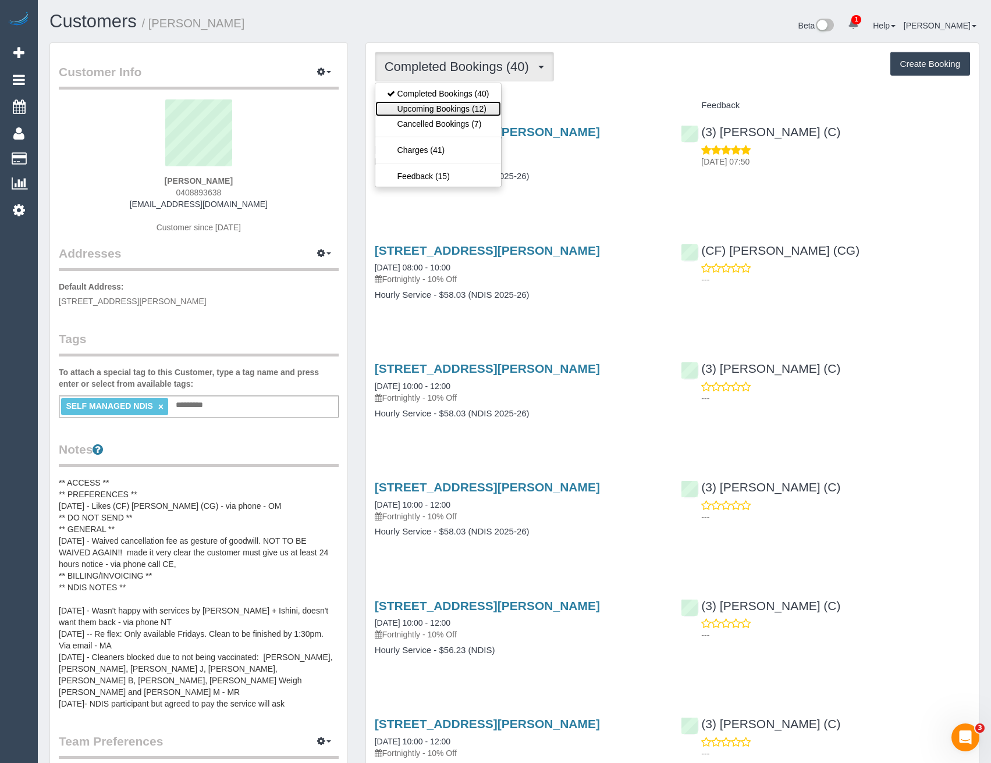
click at [442, 104] on link "Upcoming Bookings (12)" at bounding box center [438, 108] width 126 height 15
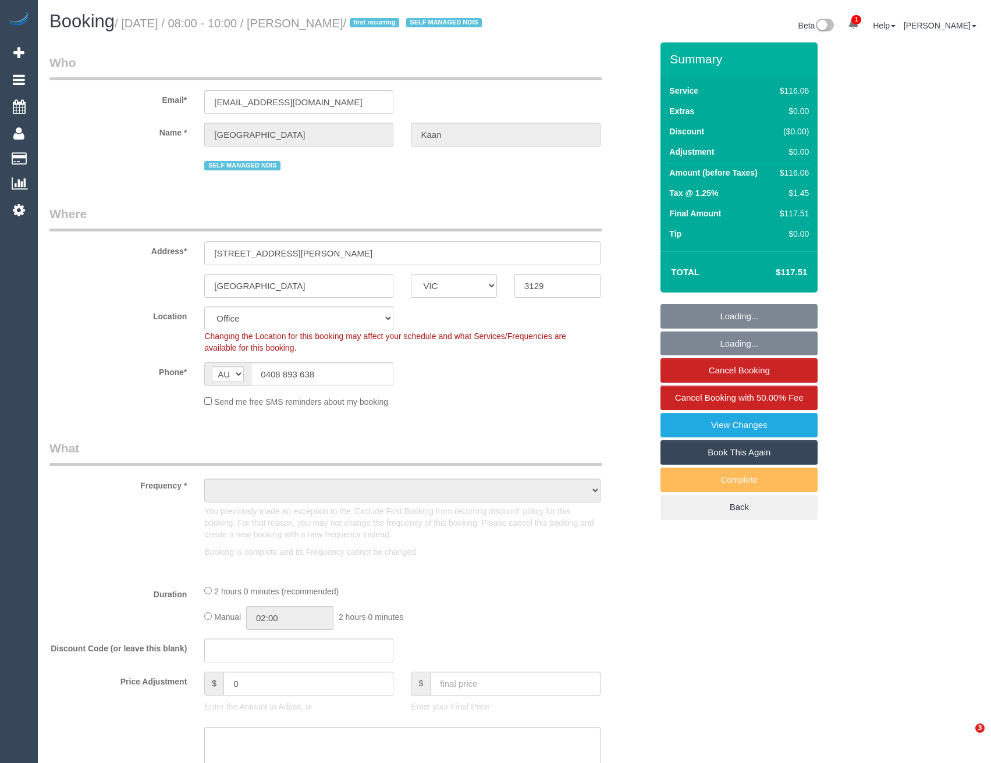
select select "VIC"
select select "string:stripe-pm_1Rjt182GScqysDRVd9mYAh9c"
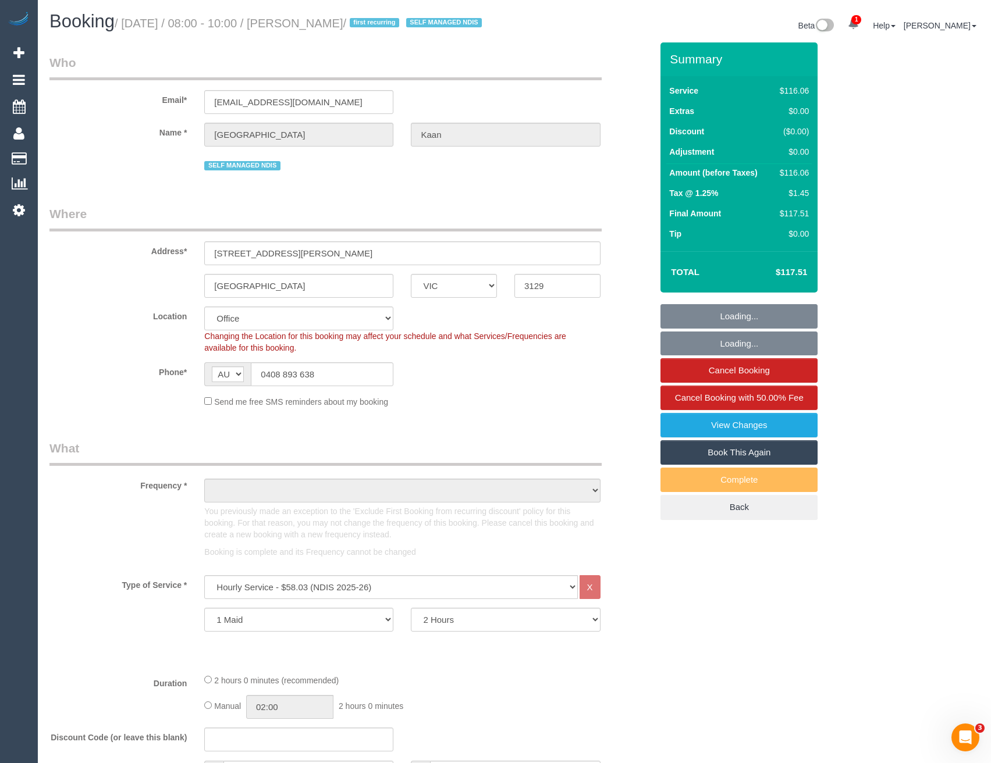
select select "object:620"
select select "number:28"
select select "number:14"
select select "number:18"
select select "number:24"
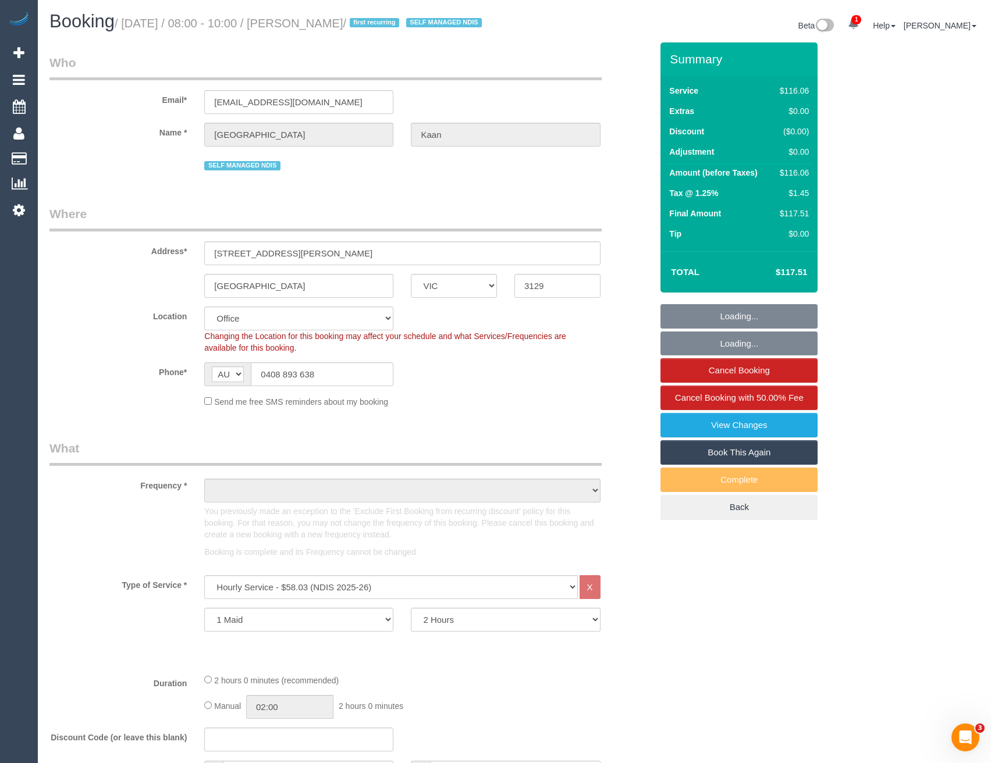
select select "number:34"
select select "object:2042"
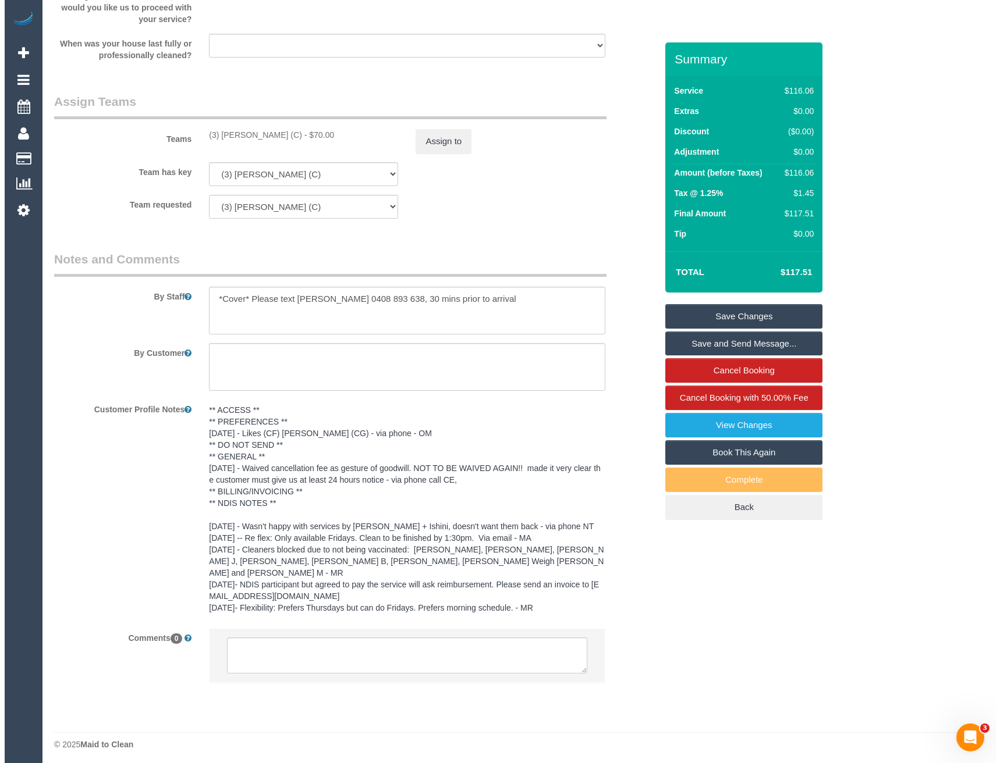
scroll to position [1490, 0]
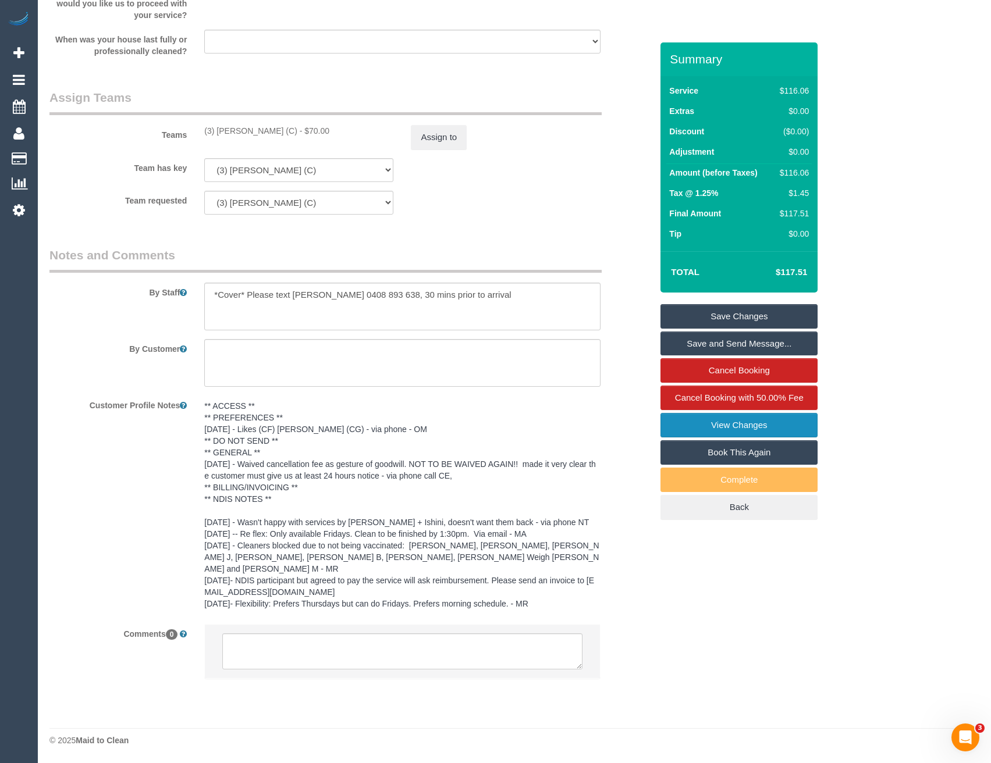
click at [763, 438] on link "View Changes" at bounding box center [738, 425] width 157 height 24
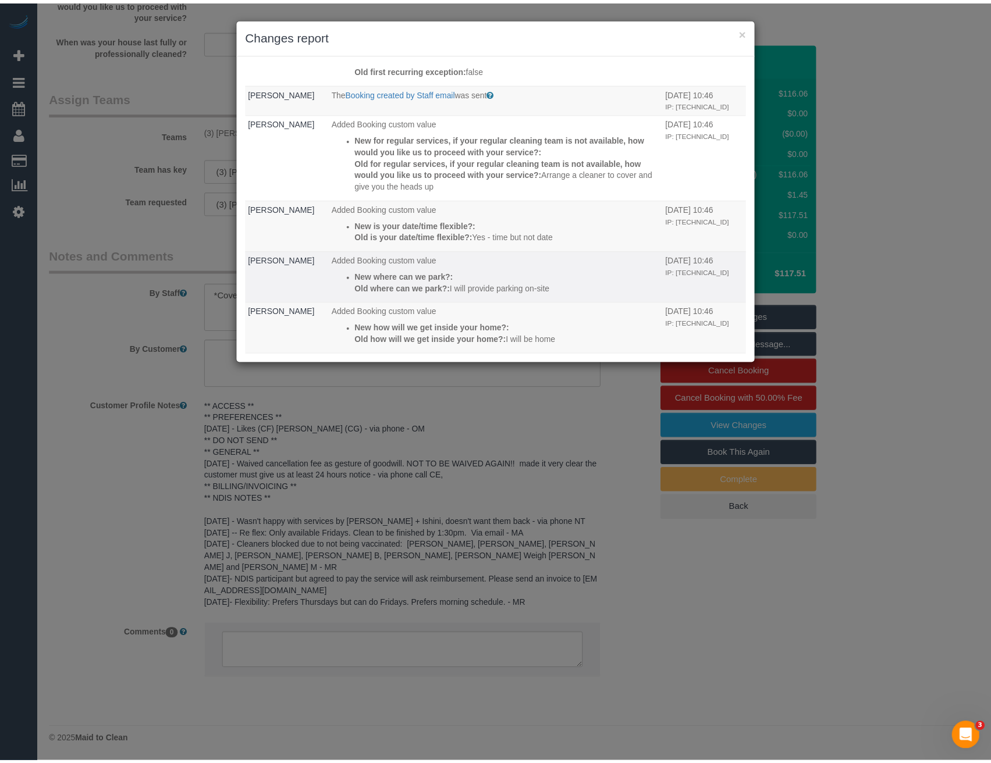
scroll to position [582, 0]
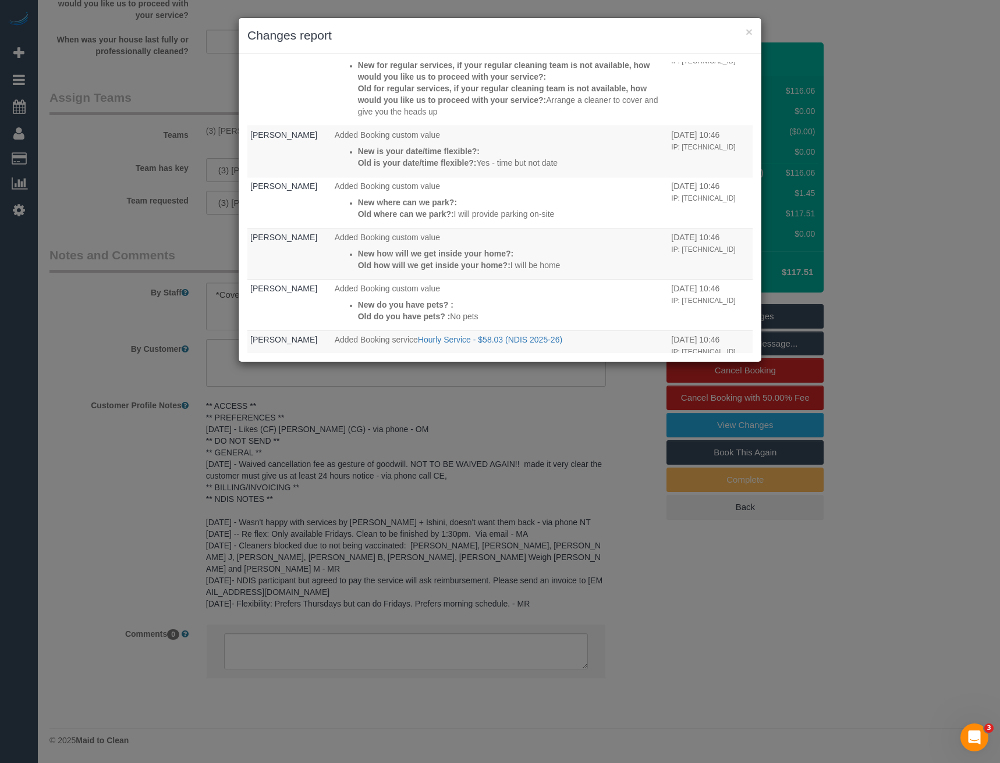
click at [477, 382] on div "× Changes report Who What When [PERSON_NAME] The Invoice charged email was sent…" at bounding box center [500, 381] width 1000 height 763
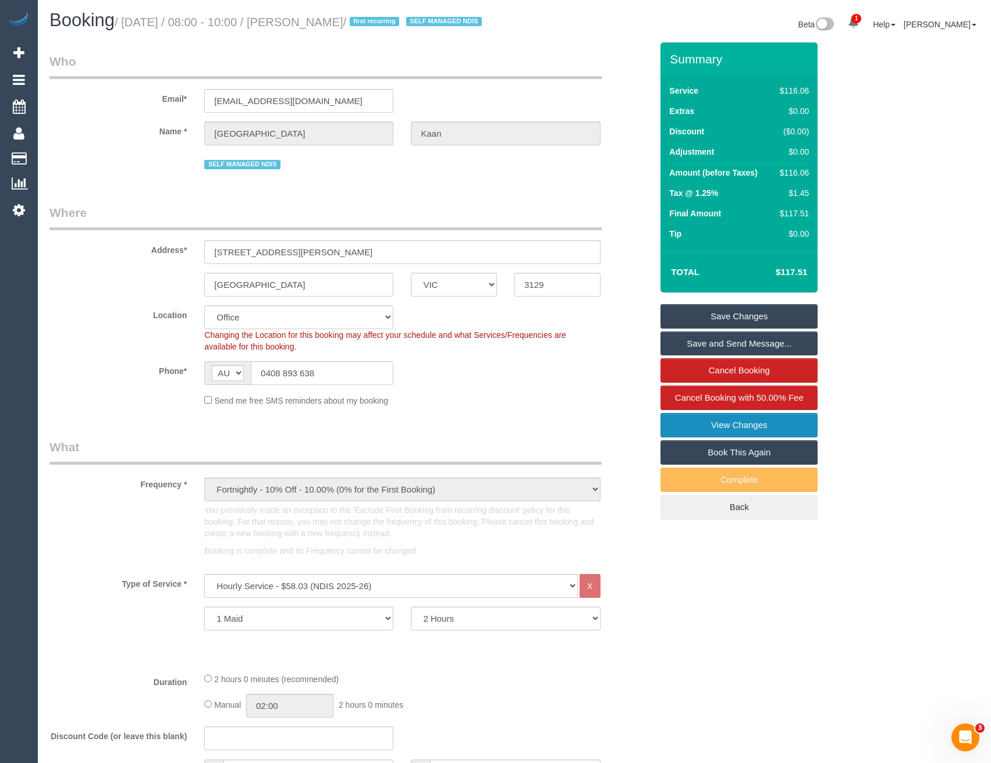
scroll to position [0, 0]
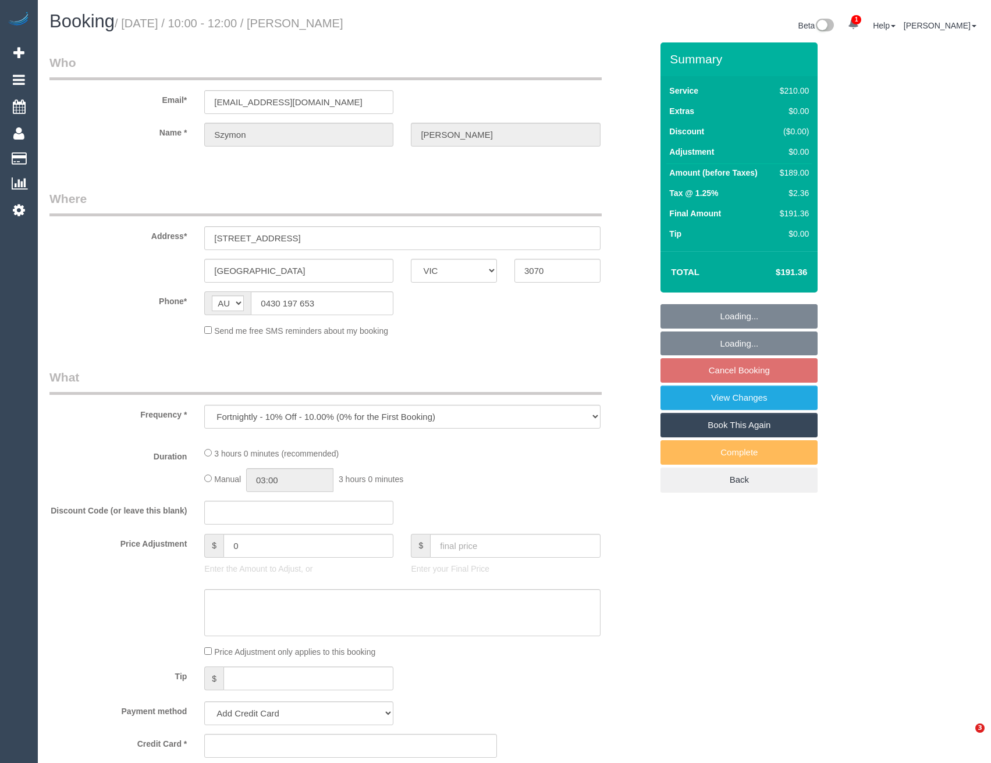
select select "VIC"
select select "string:stripe-pm_1QtS7d2GScqysDRVWMj4H21F"
select select "180"
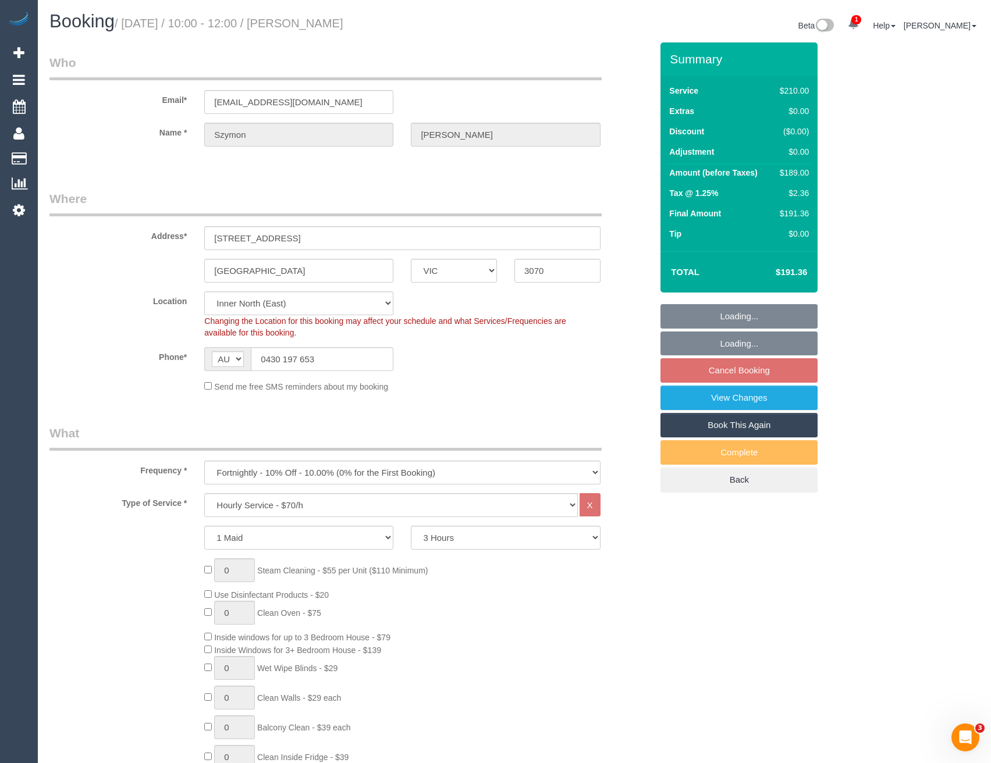
select select "number:28"
select select "number:14"
select select "number:19"
select select "number:25"
select select "number:34"
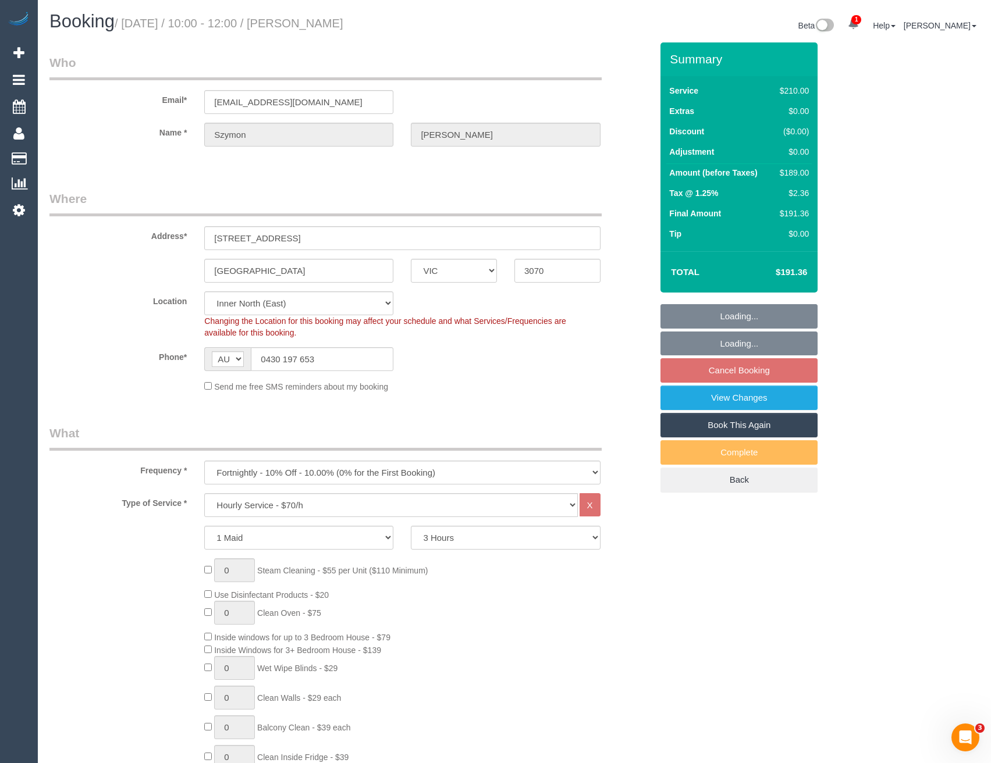
select select "number:26"
select select "object:1683"
select select "spot1"
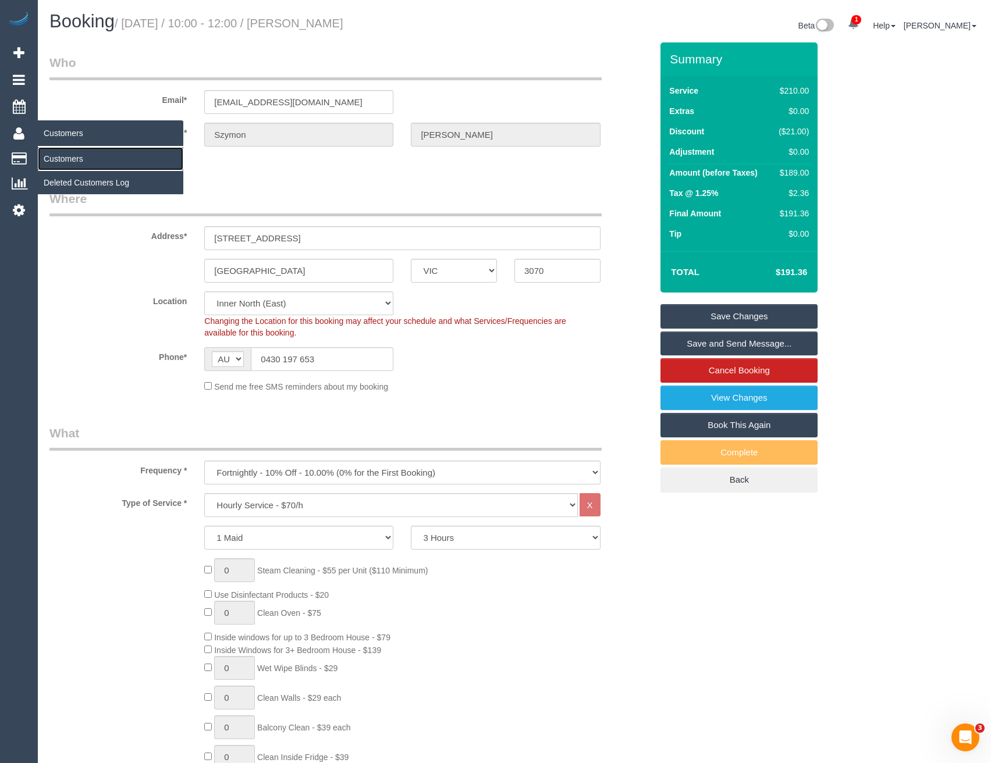
click at [72, 157] on link "Customers" at bounding box center [110, 158] width 145 height 23
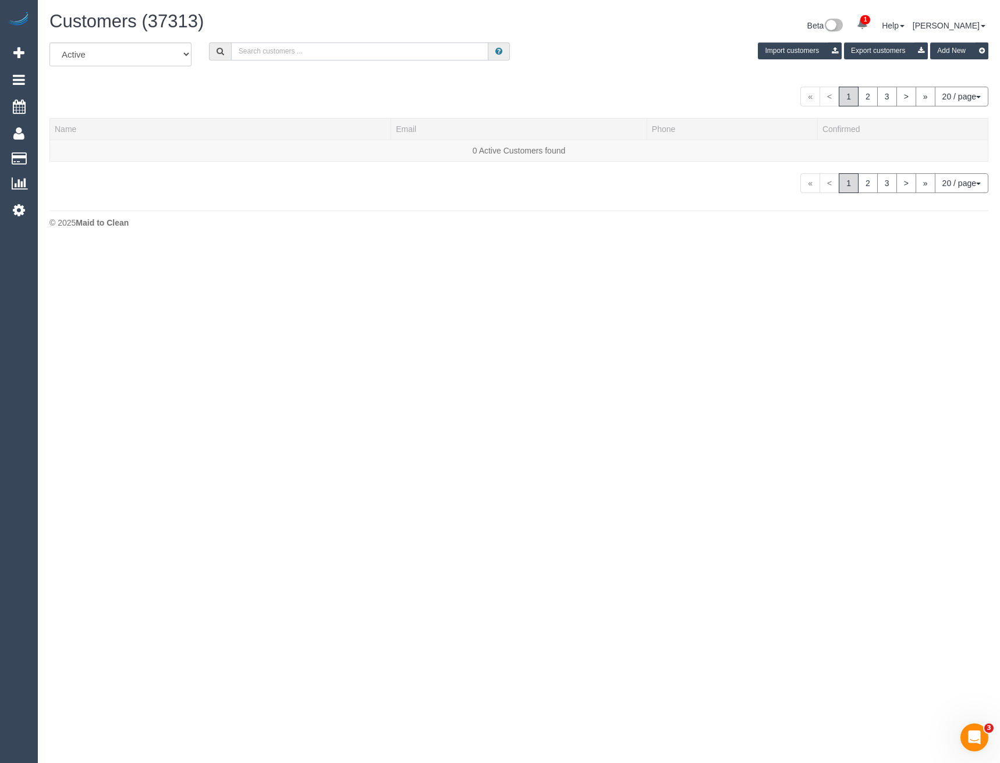
click at [385, 54] on input "text" at bounding box center [360, 51] width 258 height 18
type input "Szymon"
click at [94, 157] on div at bounding box center [220, 158] width 331 height 3
click at [101, 154] on link "[PERSON_NAME]" at bounding box center [88, 150] width 67 height 9
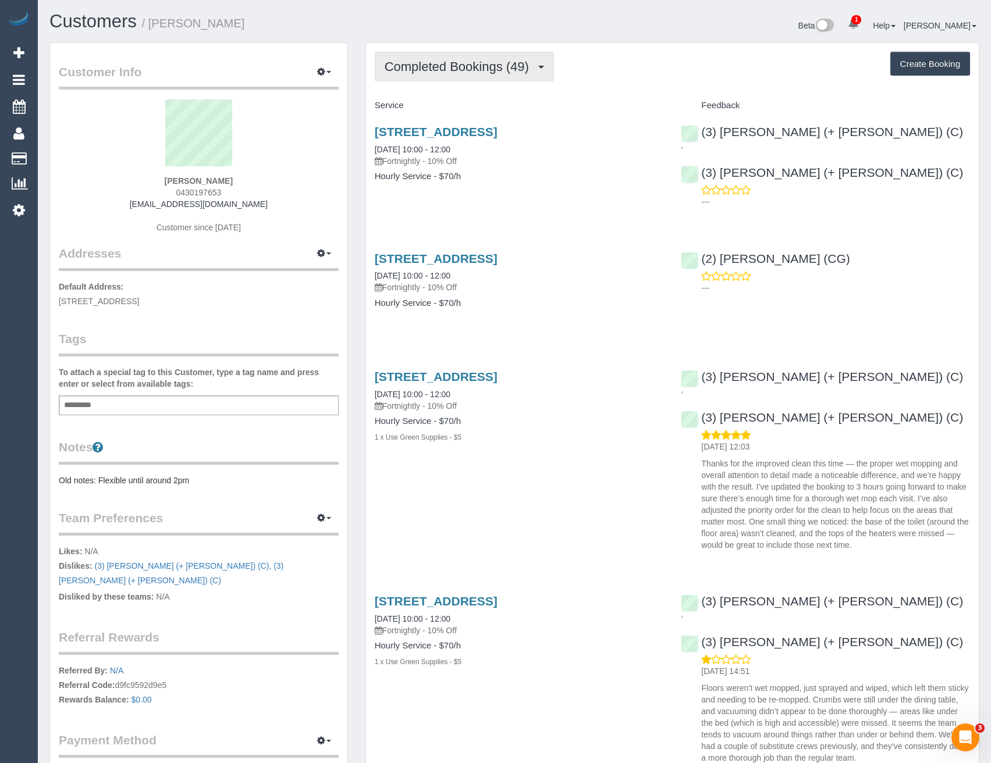
click at [506, 72] on span "Completed Bookings (49)" at bounding box center [460, 66] width 150 height 15
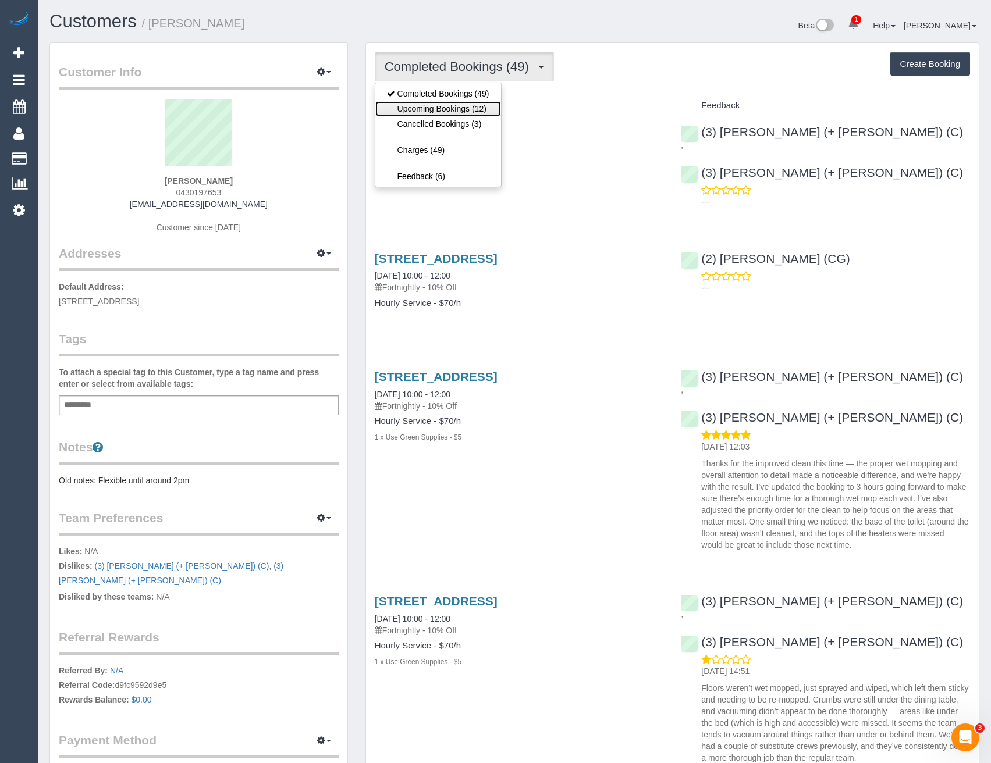
click at [486, 109] on link "Upcoming Bookings (12)" at bounding box center [438, 108] width 126 height 15
